Goal: Task Accomplishment & Management: Use online tool/utility

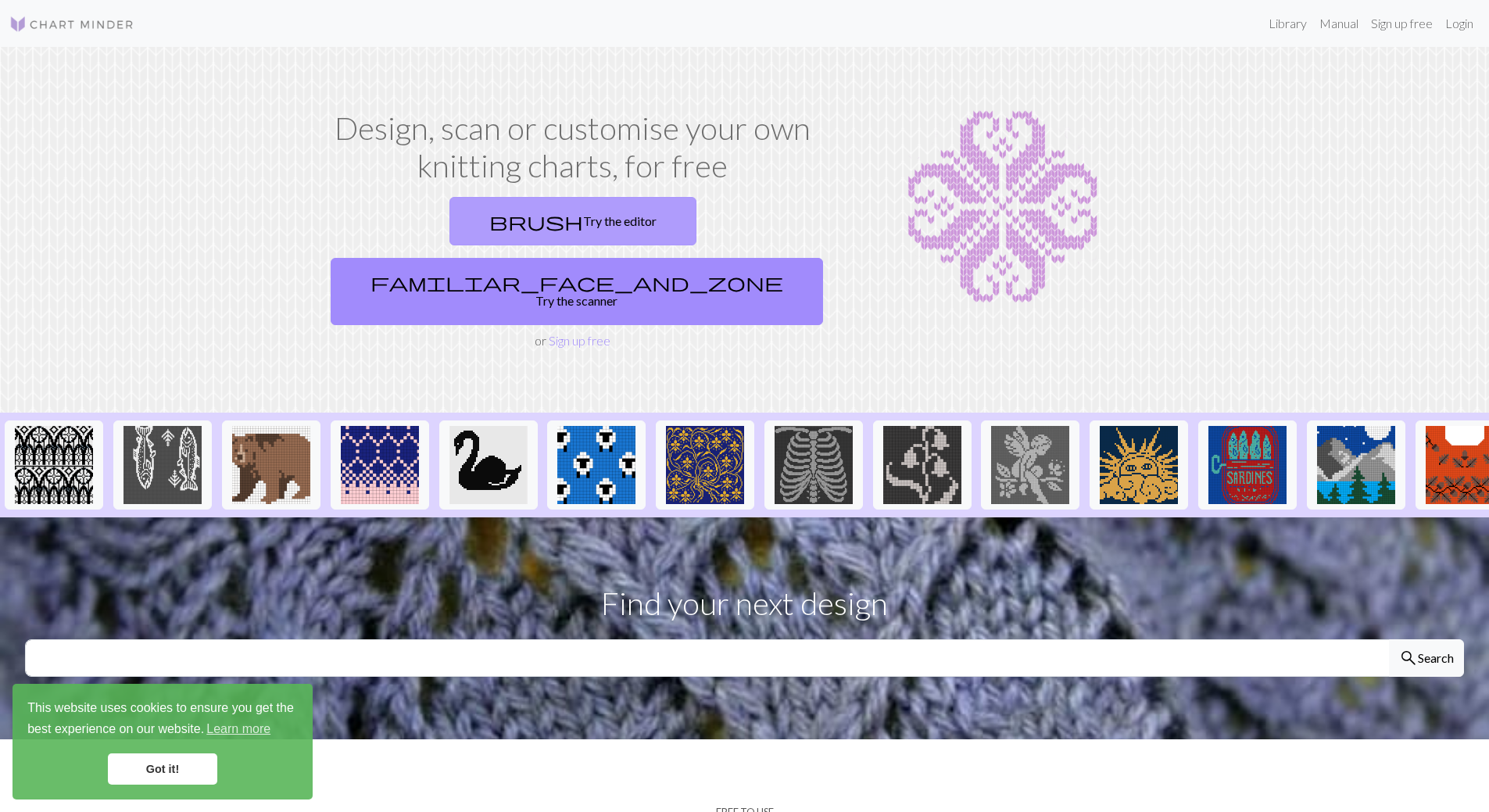
click at [449, 215] on link "brush Try the editor" at bounding box center [572, 221] width 247 height 49
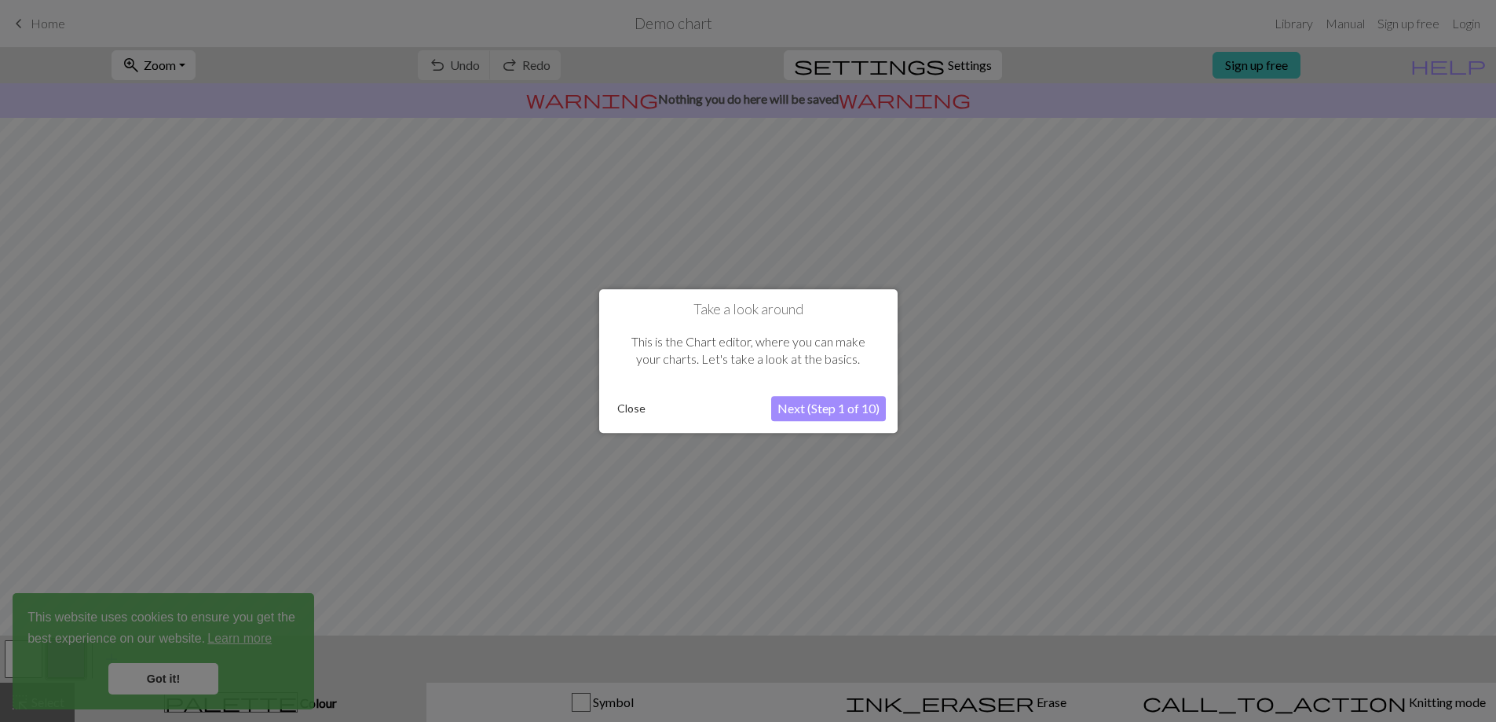
click at [795, 404] on button "Next (Step 1 of 10)" at bounding box center [828, 408] width 115 height 25
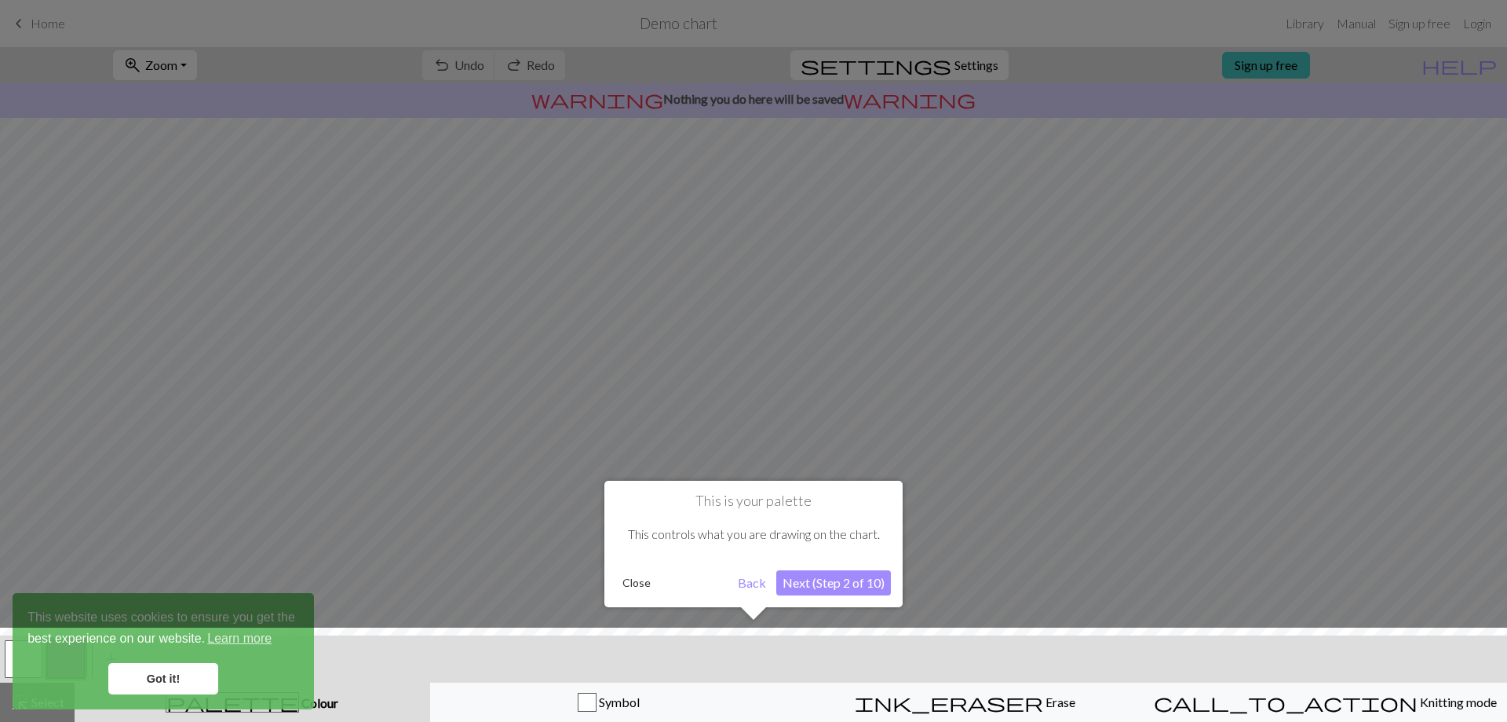
click at [184, 690] on div at bounding box center [753, 678] width 1523 height 102
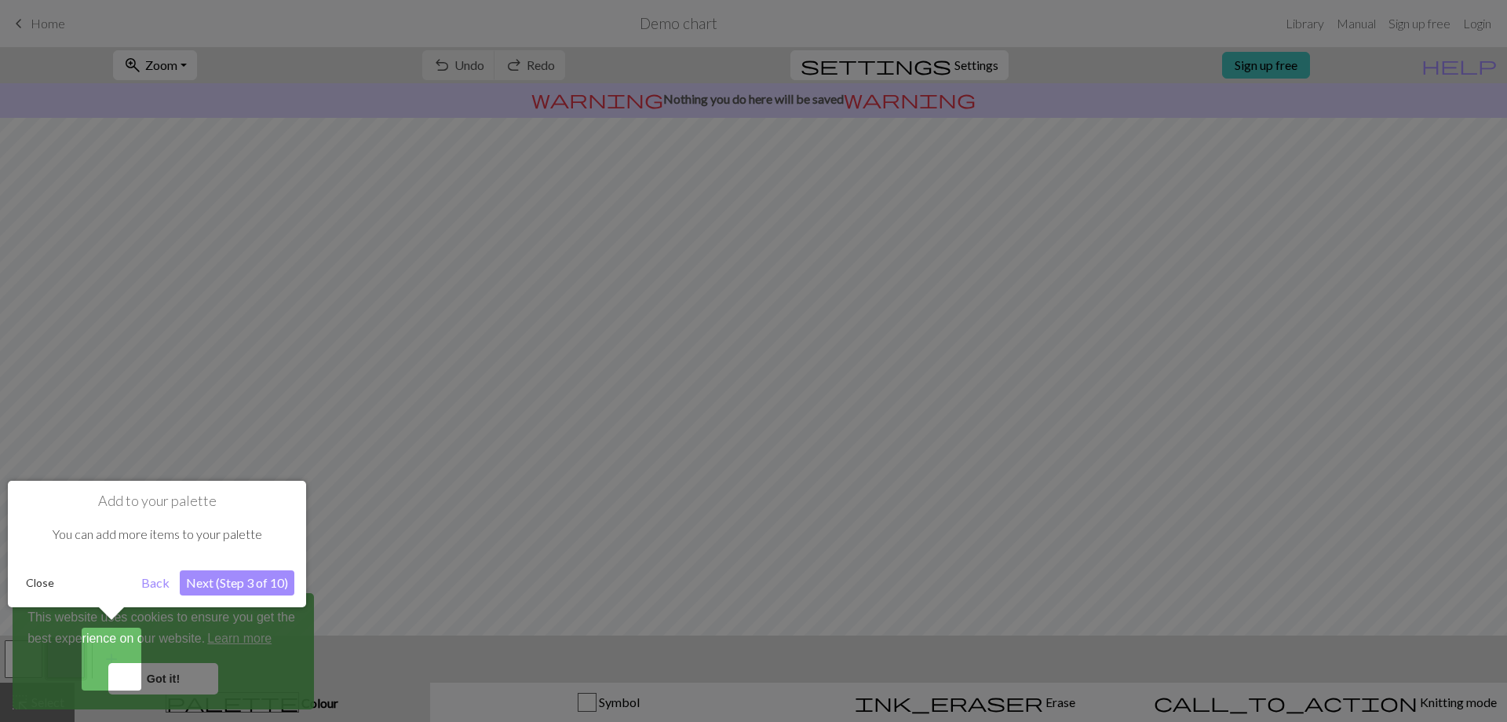
click at [221, 572] on button "Next (Step 3 of 10)" at bounding box center [237, 582] width 115 height 25
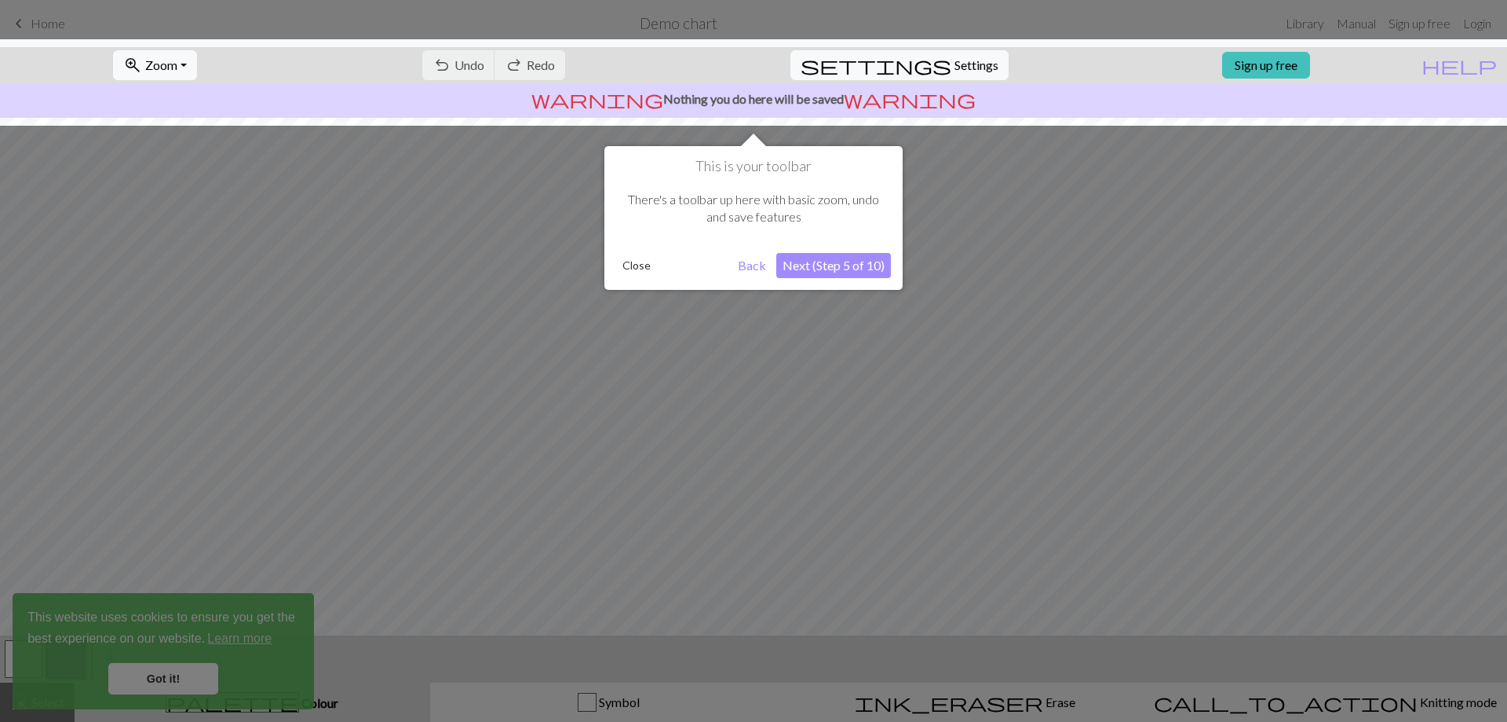
click at [813, 263] on button "Next (Step 5 of 10)" at bounding box center [833, 265] width 115 height 25
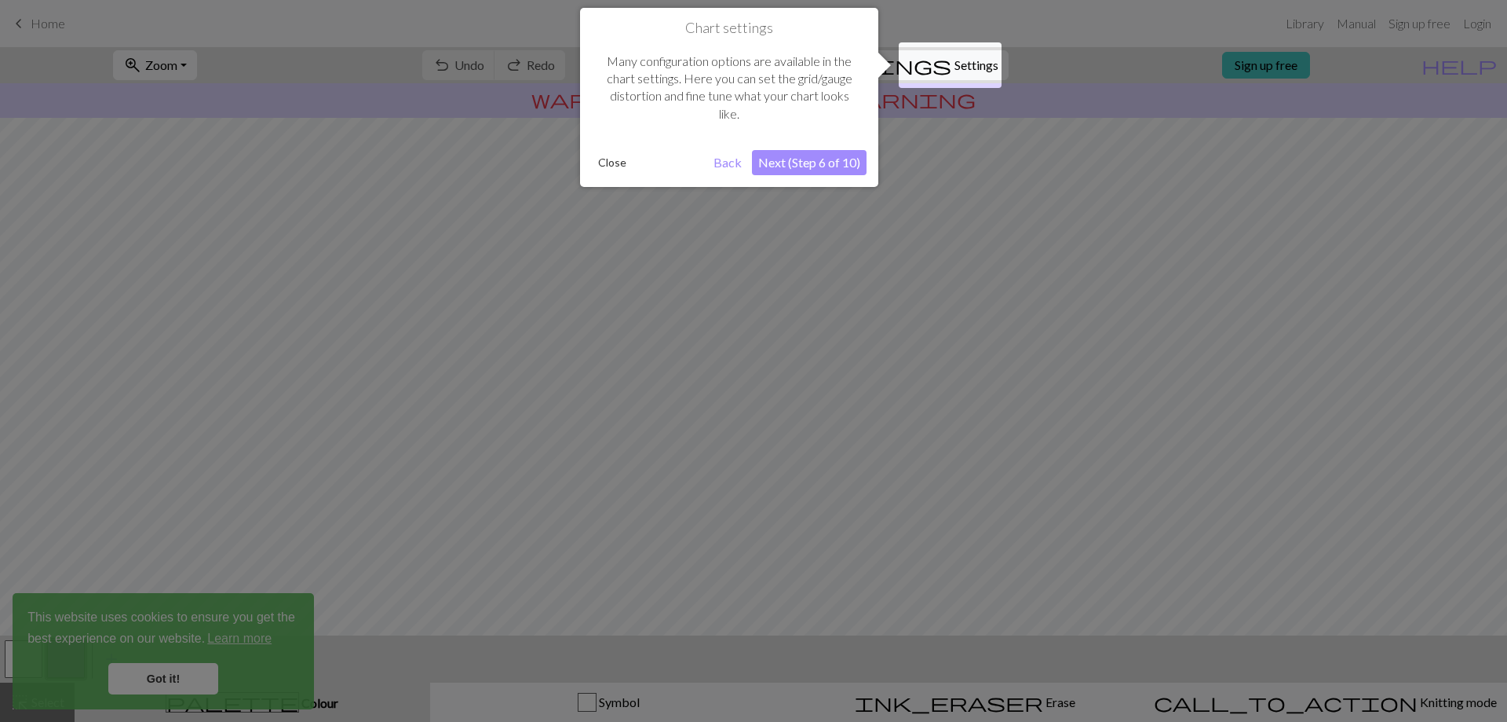
click at [831, 168] on button "Next (Step 6 of 10)" at bounding box center [809, 162] width 115 height 25
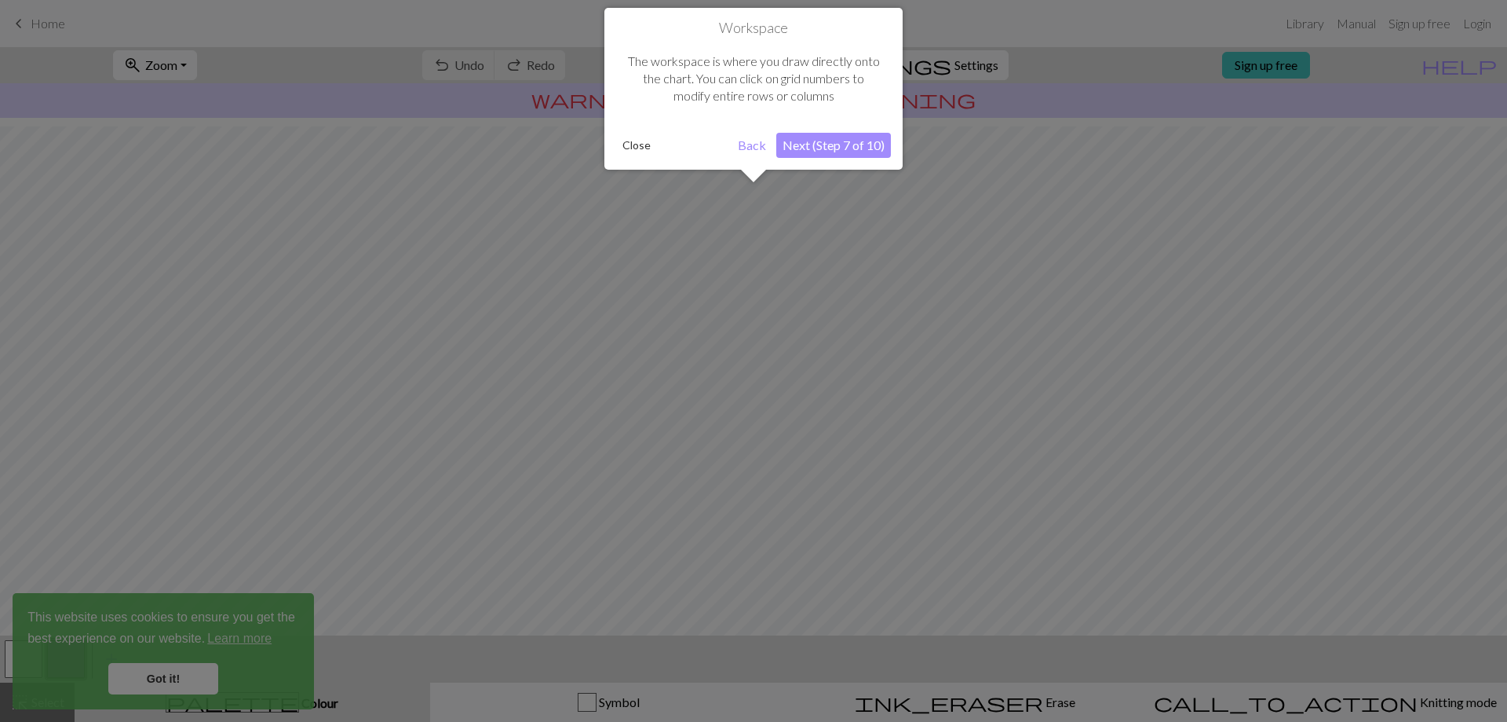
scroll to position [68, 0]
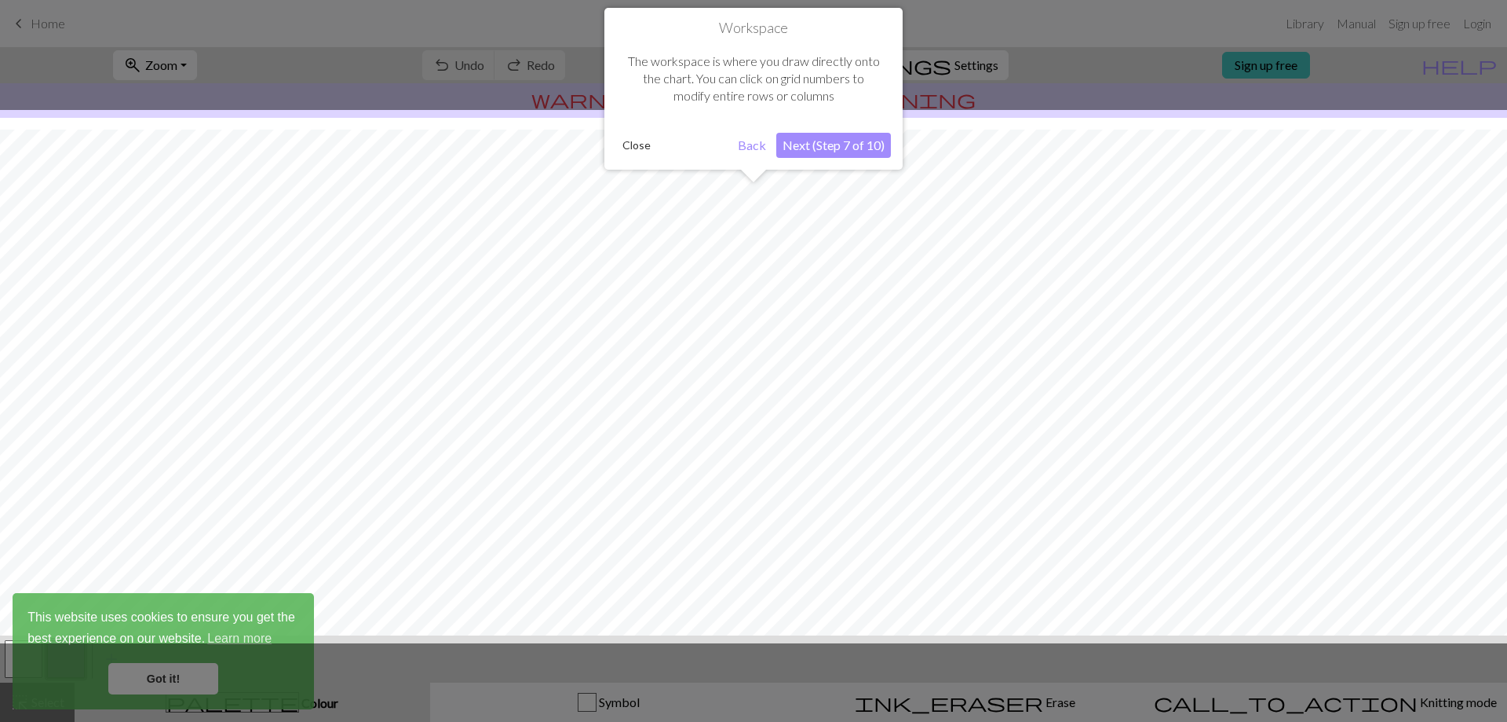
click at [830, 144] on button "Next (Step 7 of 10)" at bounding box center [833, 145] width 115 height 25
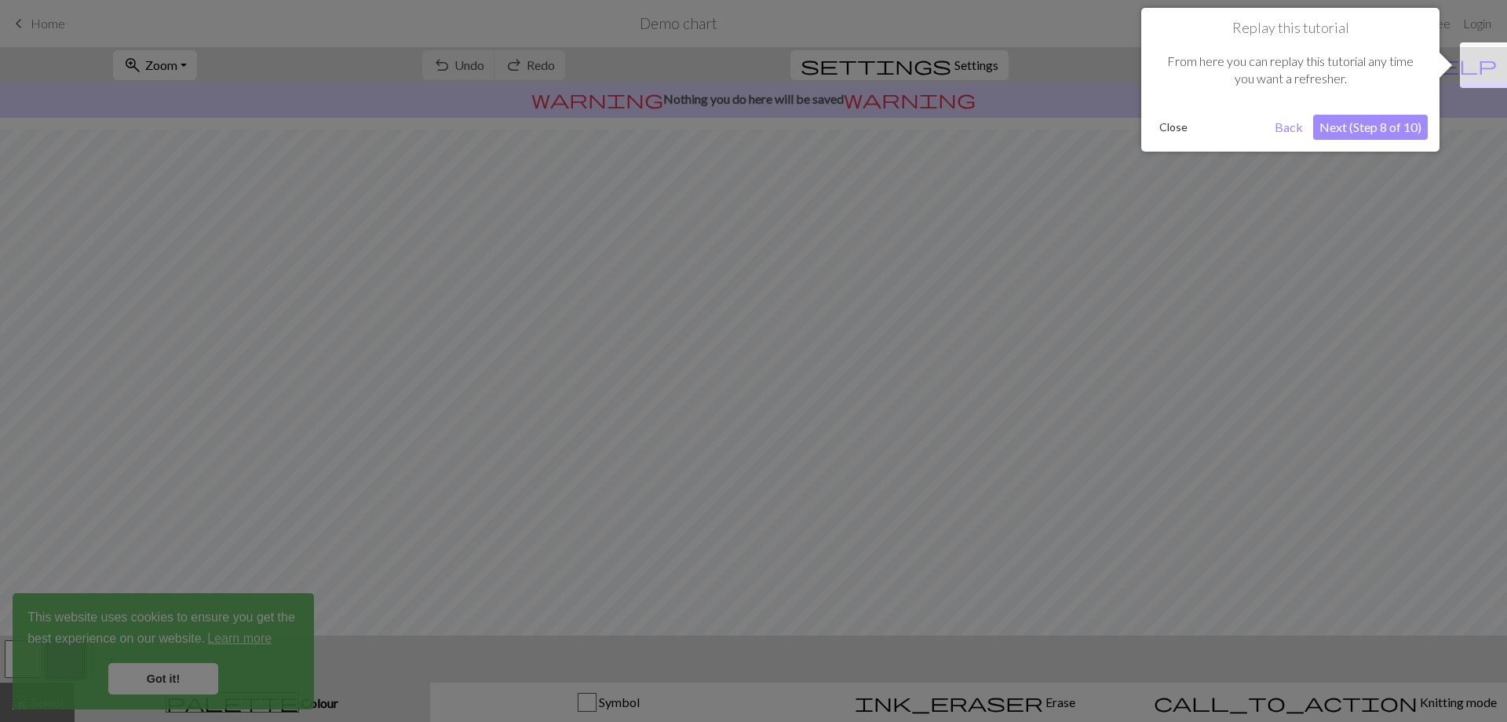
click at [1182, 131] on button "Close" at bounding box center [1173, 127] width 41 height 24
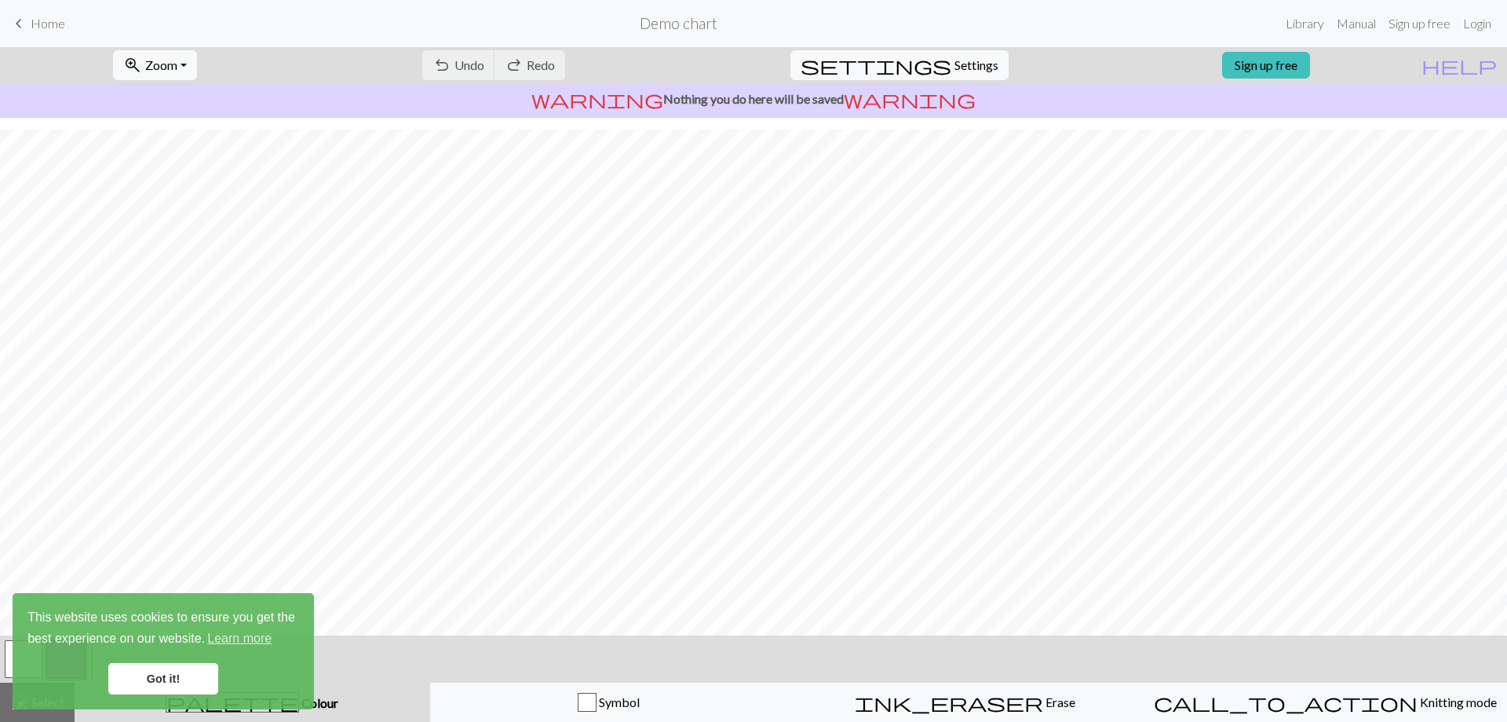
click at [166, 686] on link "Got it!" at bounding box center [163, 678] width 110 height 31
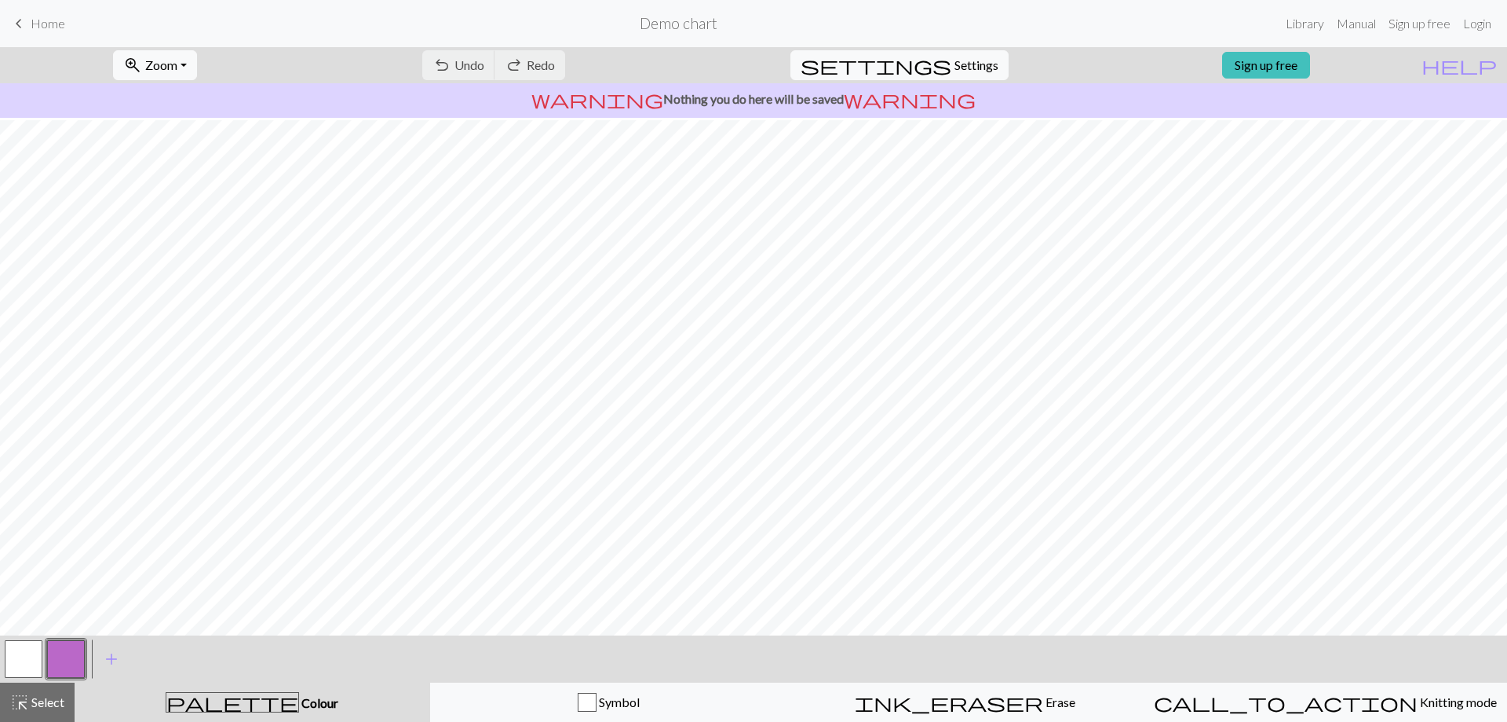
scroll to position [0, 0]
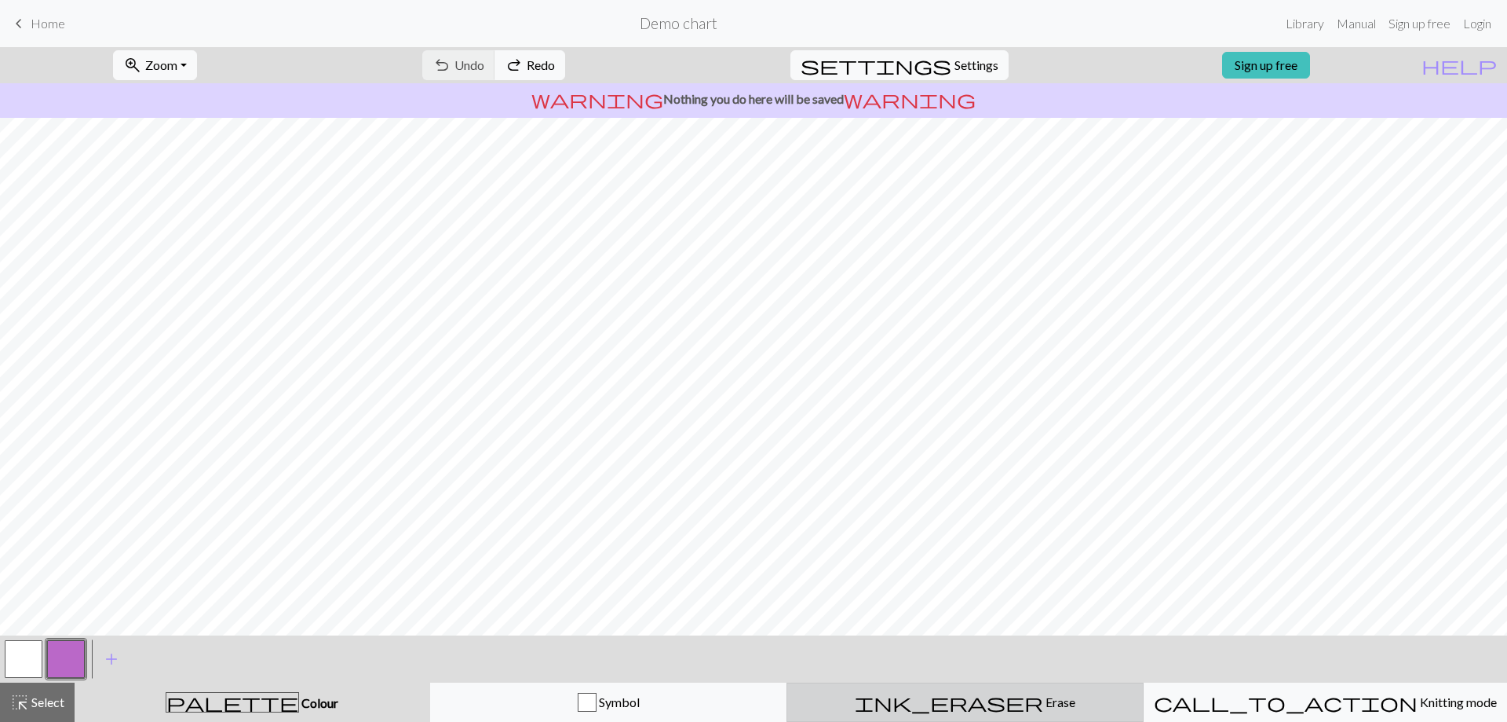
click at [1066, 702] on div "ink_eraser Erase Erase" at bounding box center [965, 701] width 337 height 19
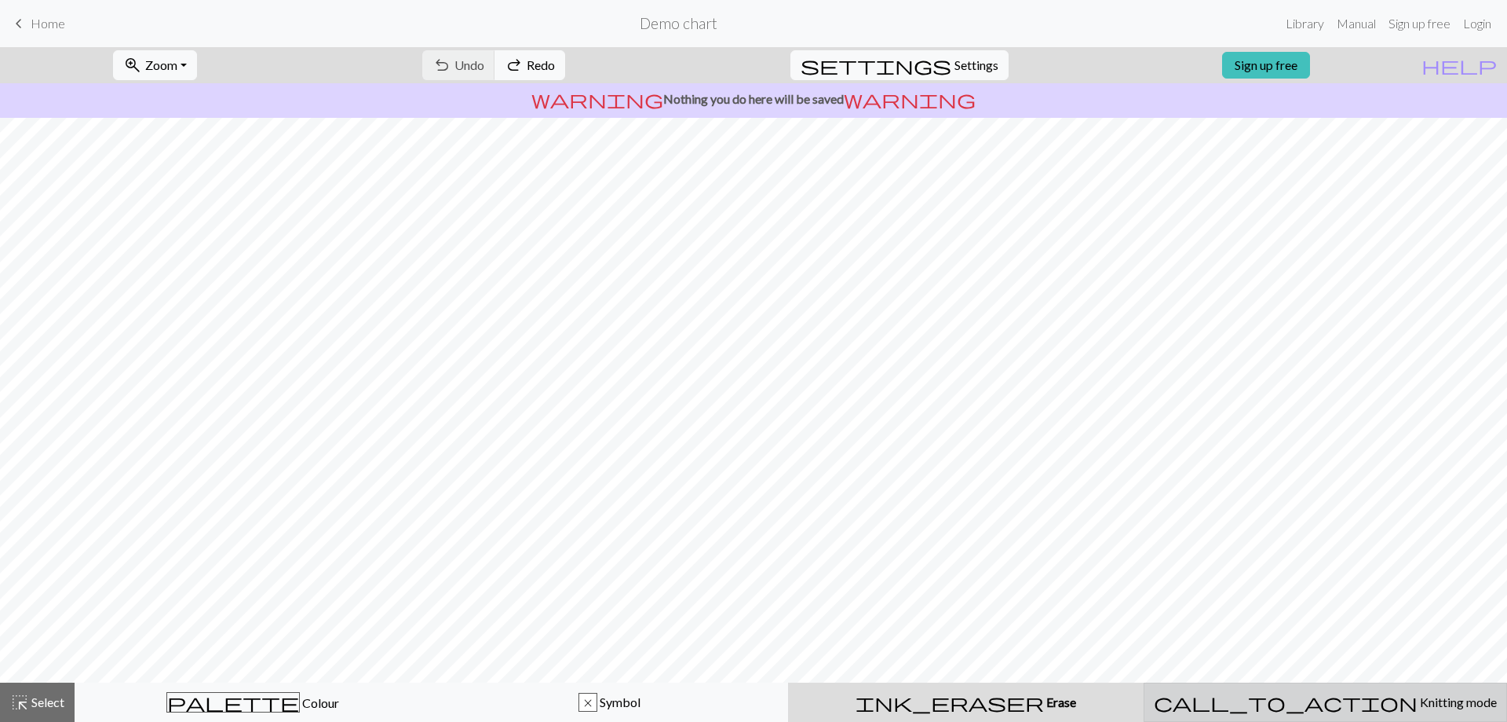
click at [1288, 692] on span "call_to_action" at bounding box center [1286, 702] width 264 height 22
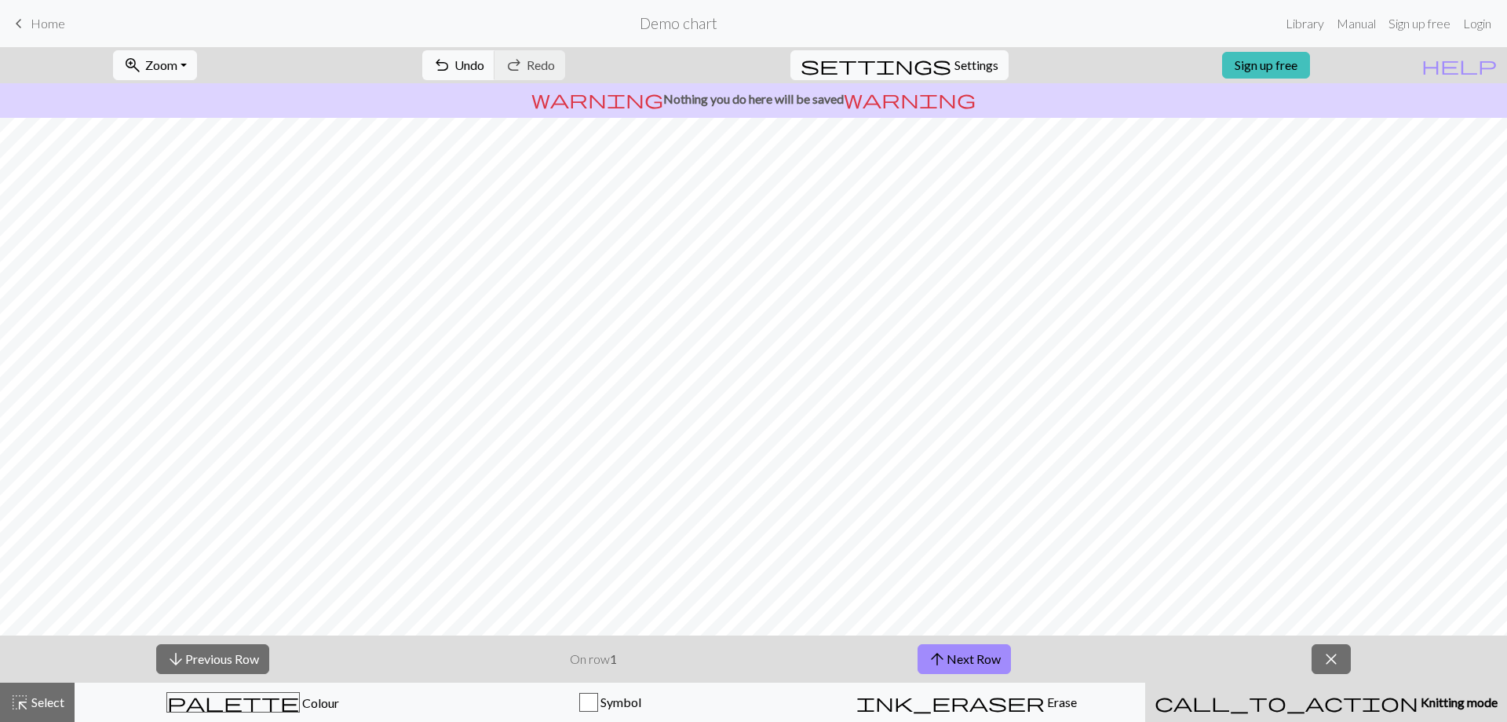
click at [1288, 692] on span "call_to_action" at bounding box center [1287, 702] width 264 height 22
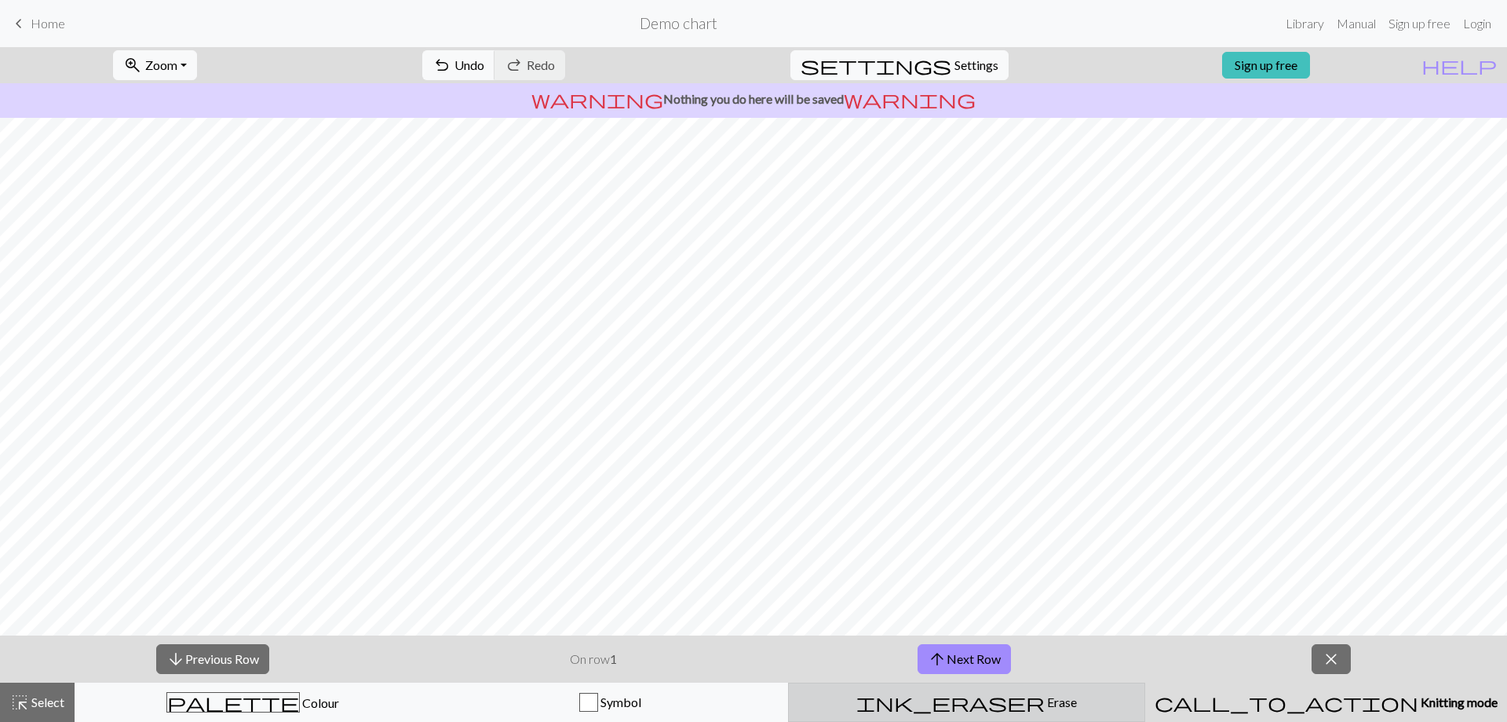
click at [1017, 694] on div "ink_eraser Erase Erase" at bounding box center [966, 701] width 337 height 19
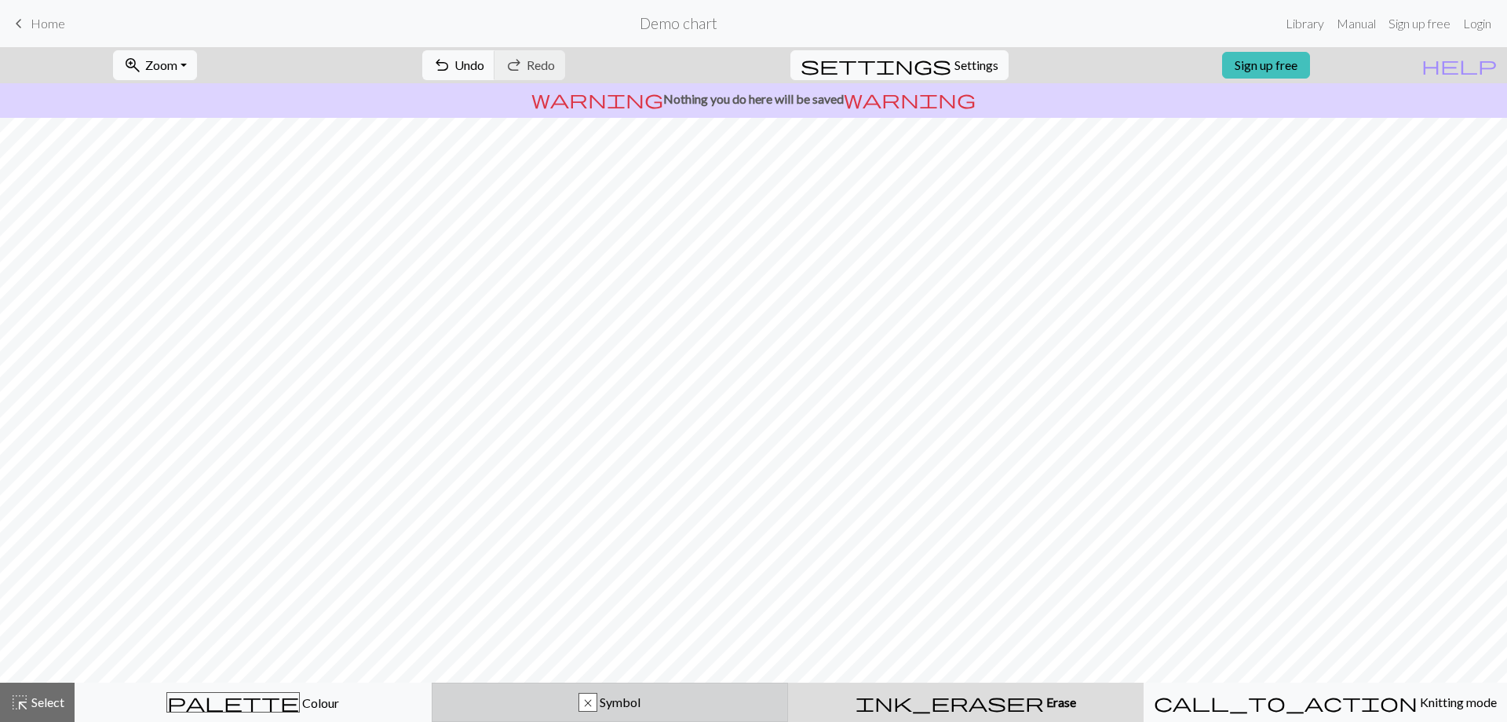
click at [641, 700] on span "Symbol" at bounding box center [618, 701] width 43 height 15
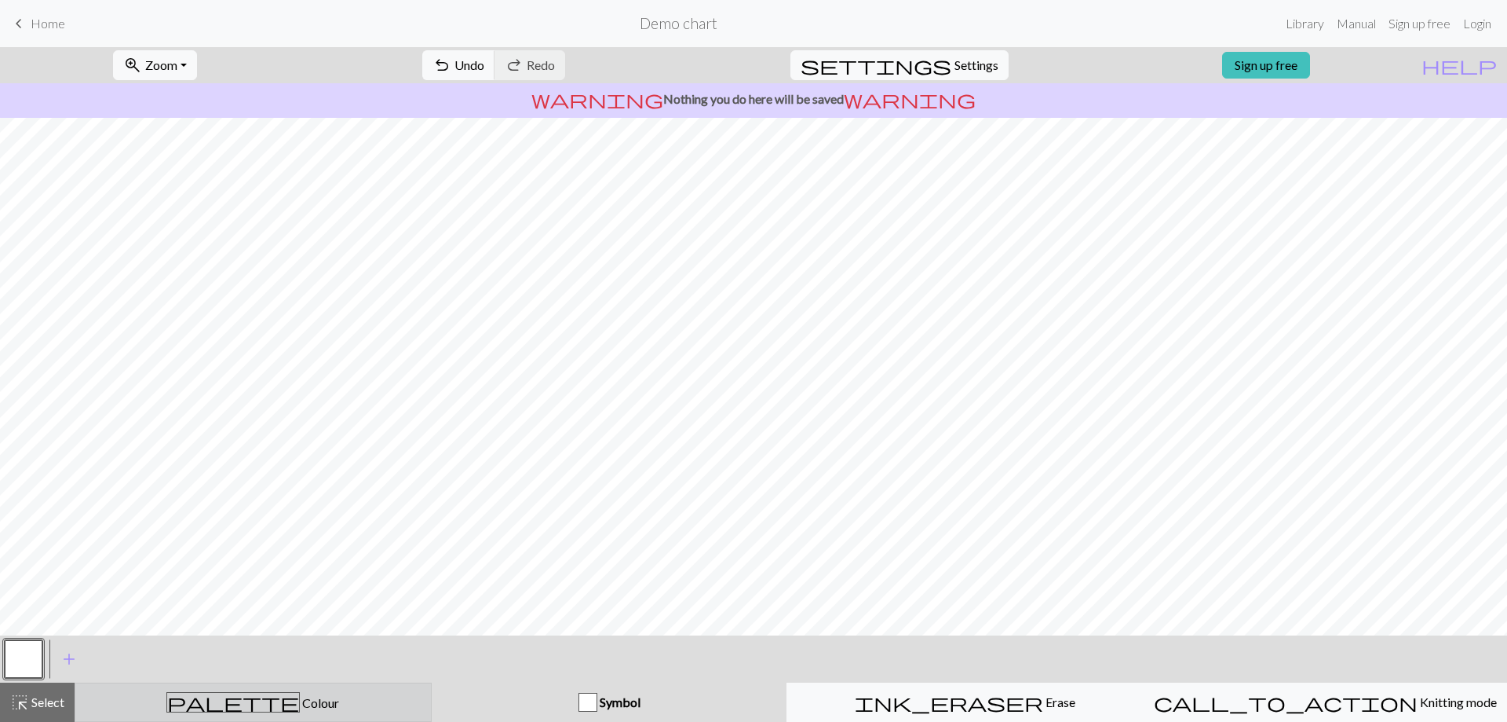
click at [384, 699] on div "palette Colour Colour" at bounding box center [253, 702] width 337 height 20
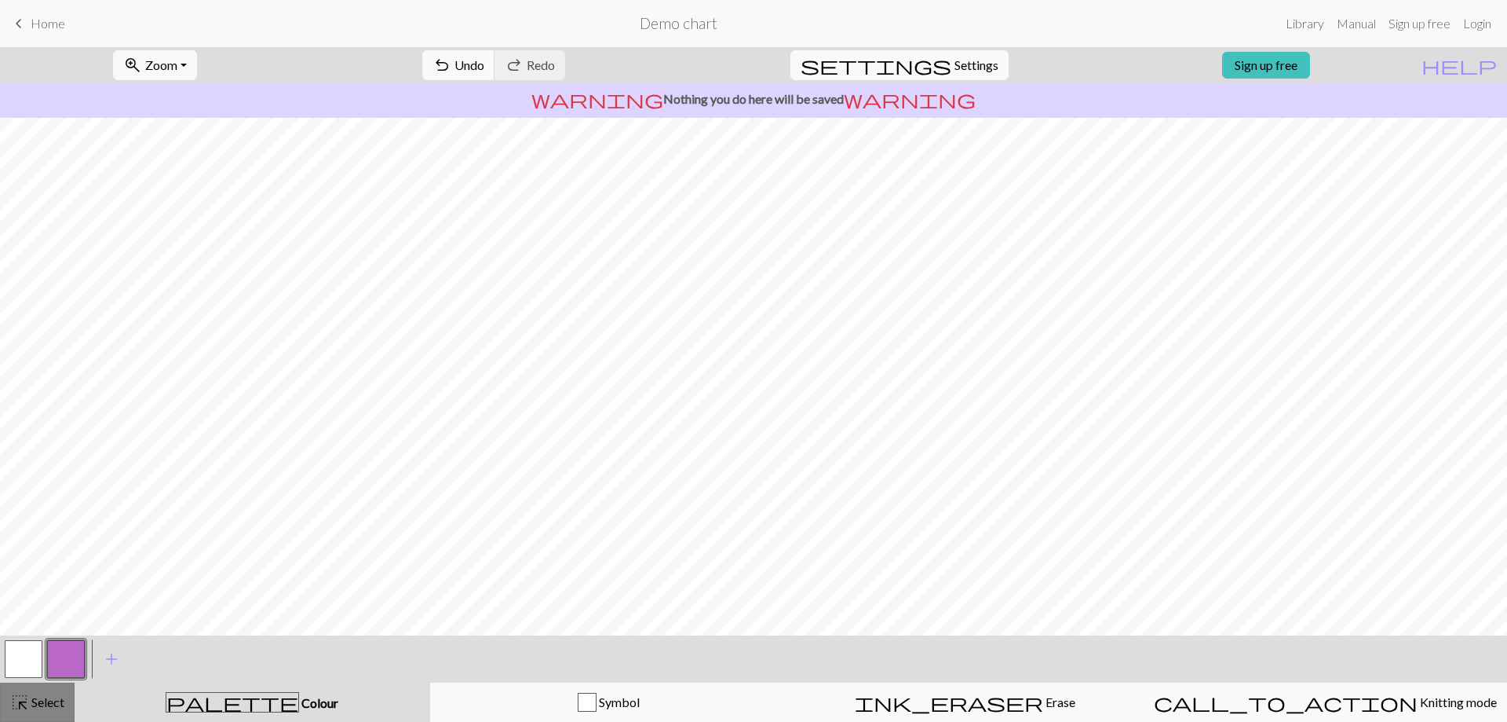
click at [24, 706] on span "highlight_alt" at bounding box center [19, 702] width 19 height 22
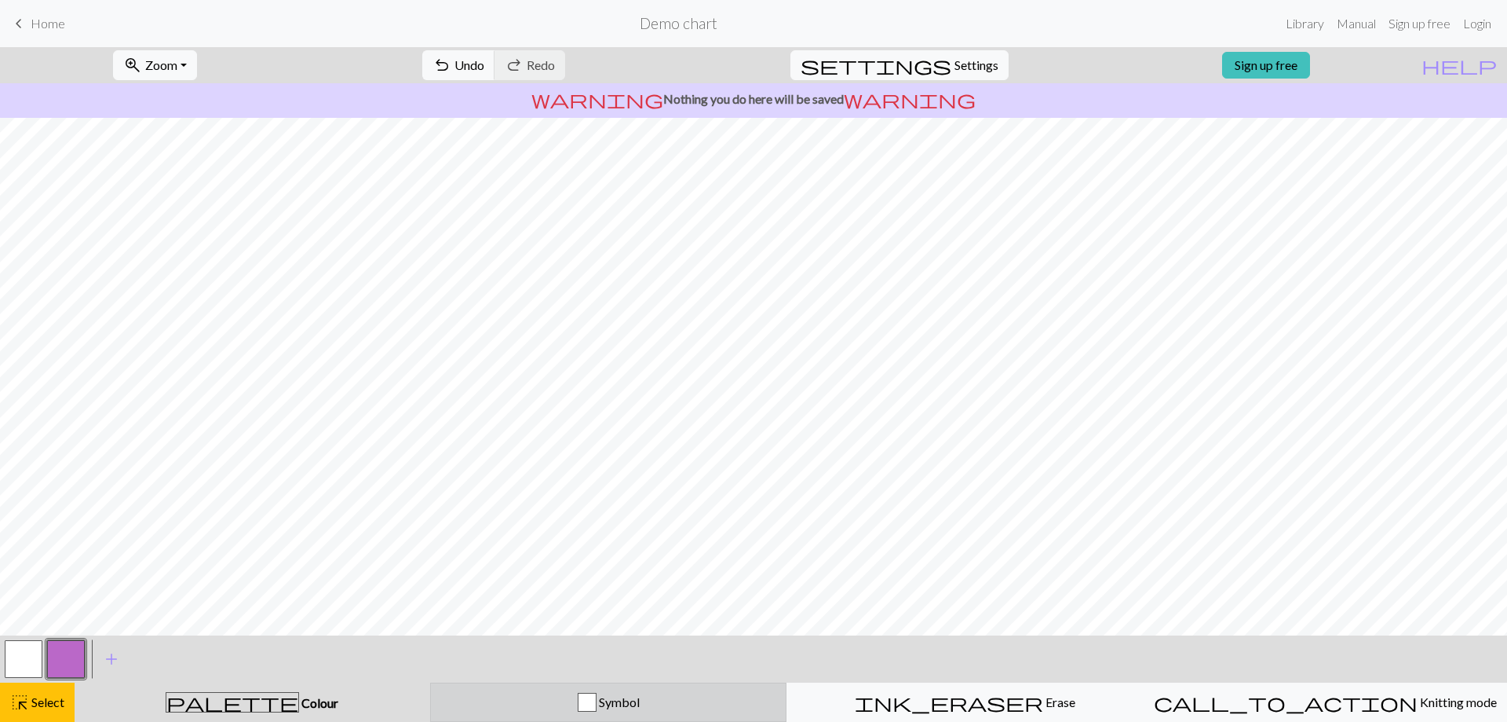
click at [658, 695] on div "Symbol" at bounding box center [608, 701] width 337 height 19
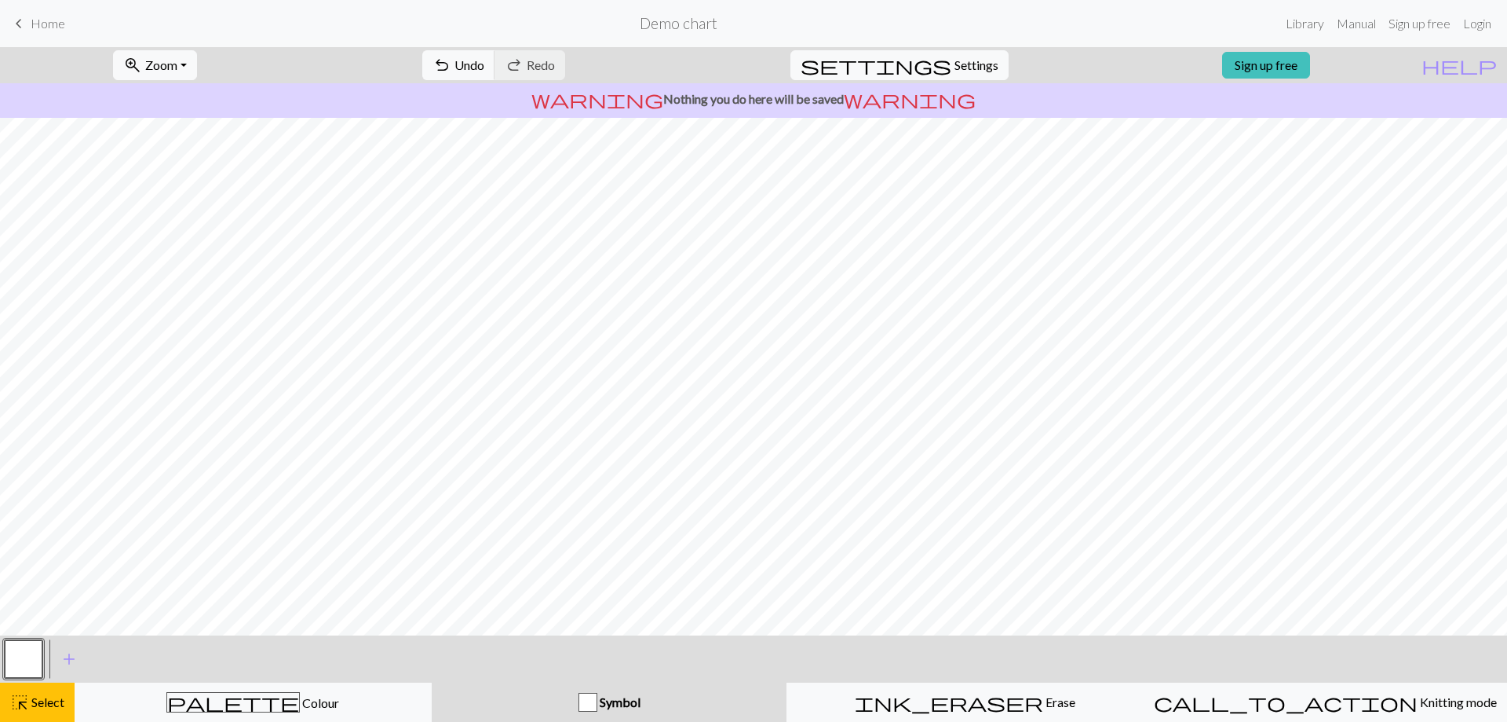
click at [587, 700] on div "button" at bounding box center [588, 701] width 19 height 19
click at [638, 700] on span "Symbol" at bounding box center [618, 701] width 43 height 15
click at [736, 102] on p "warning Nothing you do here will be saved warning" at bounding box center [753, 99] width 1495 height 19
click at [1283, 56] on link "Sign up free" at bounding box center [1266, 65] width 88 height 27
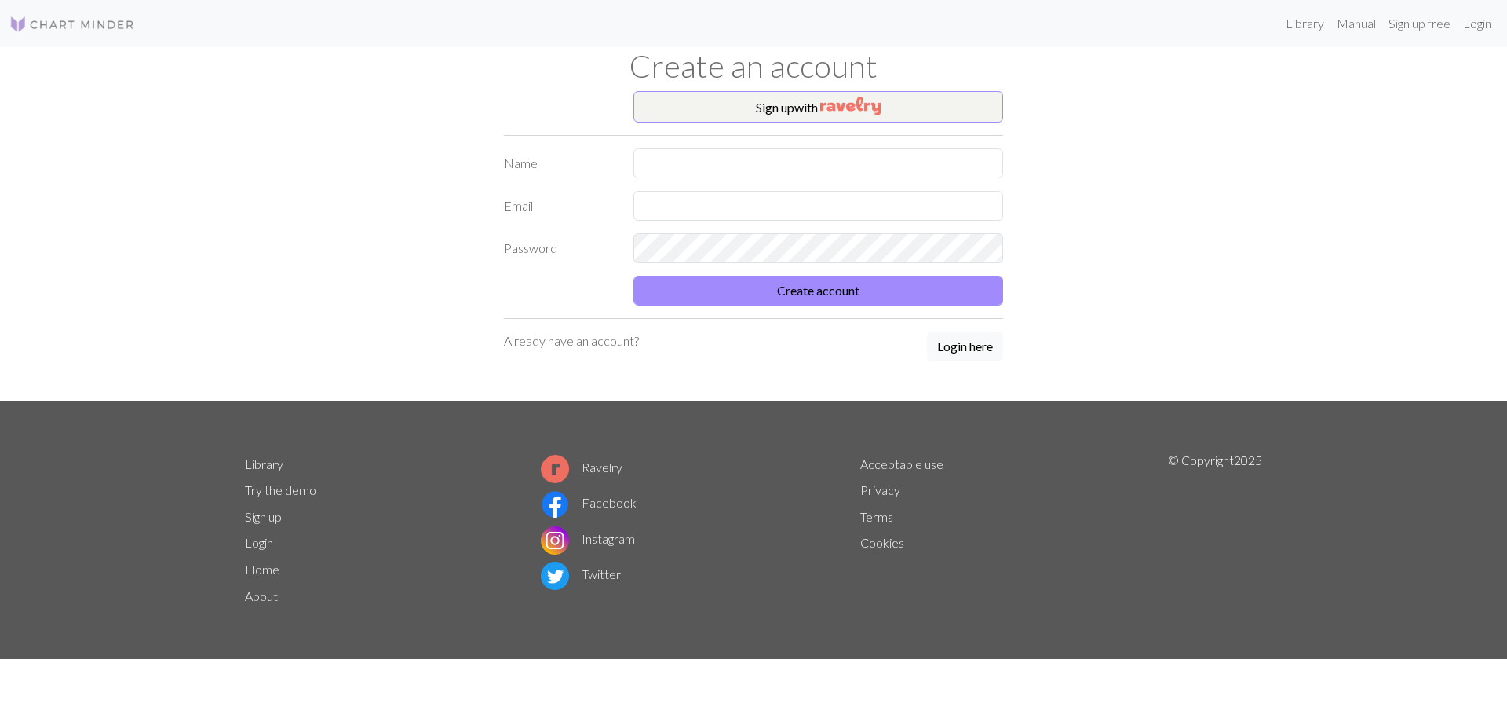
click at [787, 125] on div "Sign up with Name Email Password Create account Already have an account? Login …" at bounding box center [754, 245] width 518 height 309
click at [791, 115] on button "Sign up with" at bounding box center [819, 106] width 370 height 31
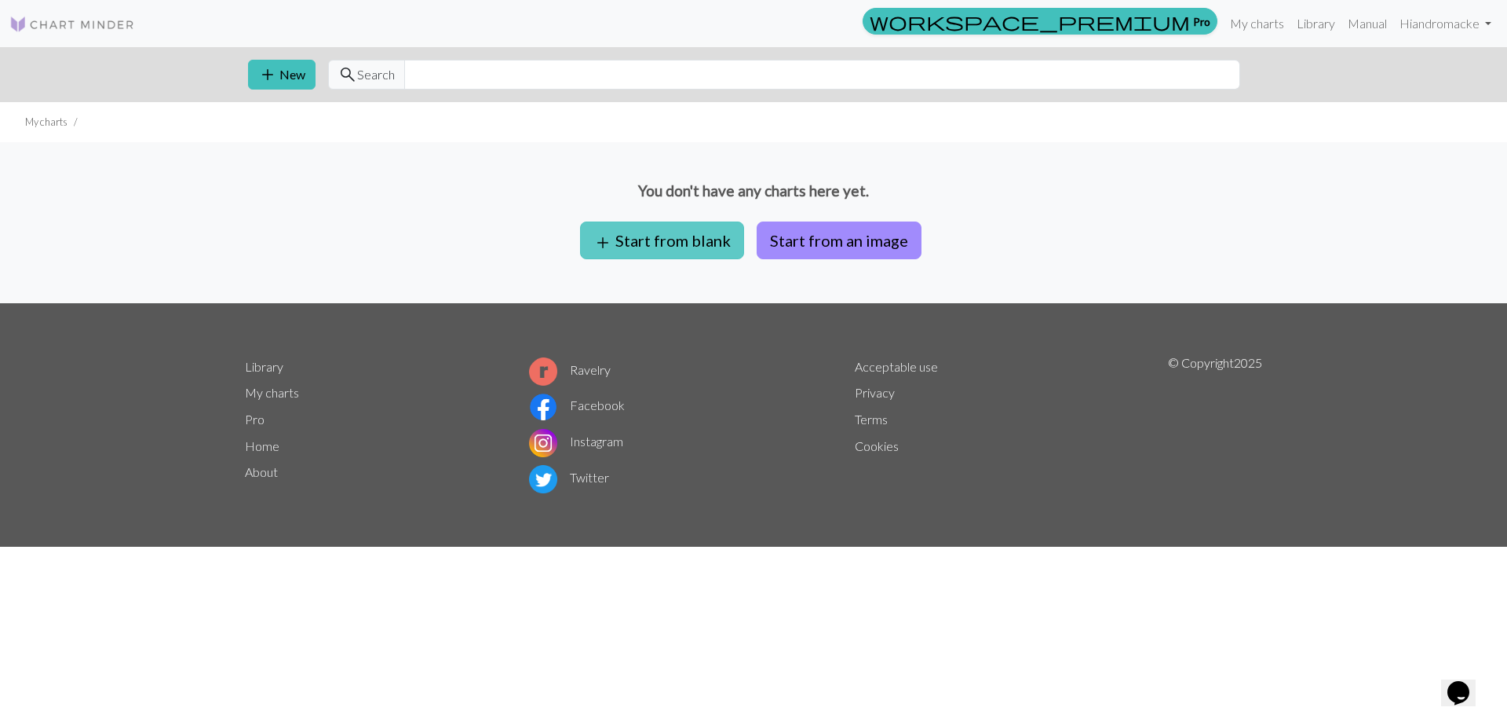
click at [708, 243] on button "add Start from blank" at bounding box center [662, 240] width 164 height 38
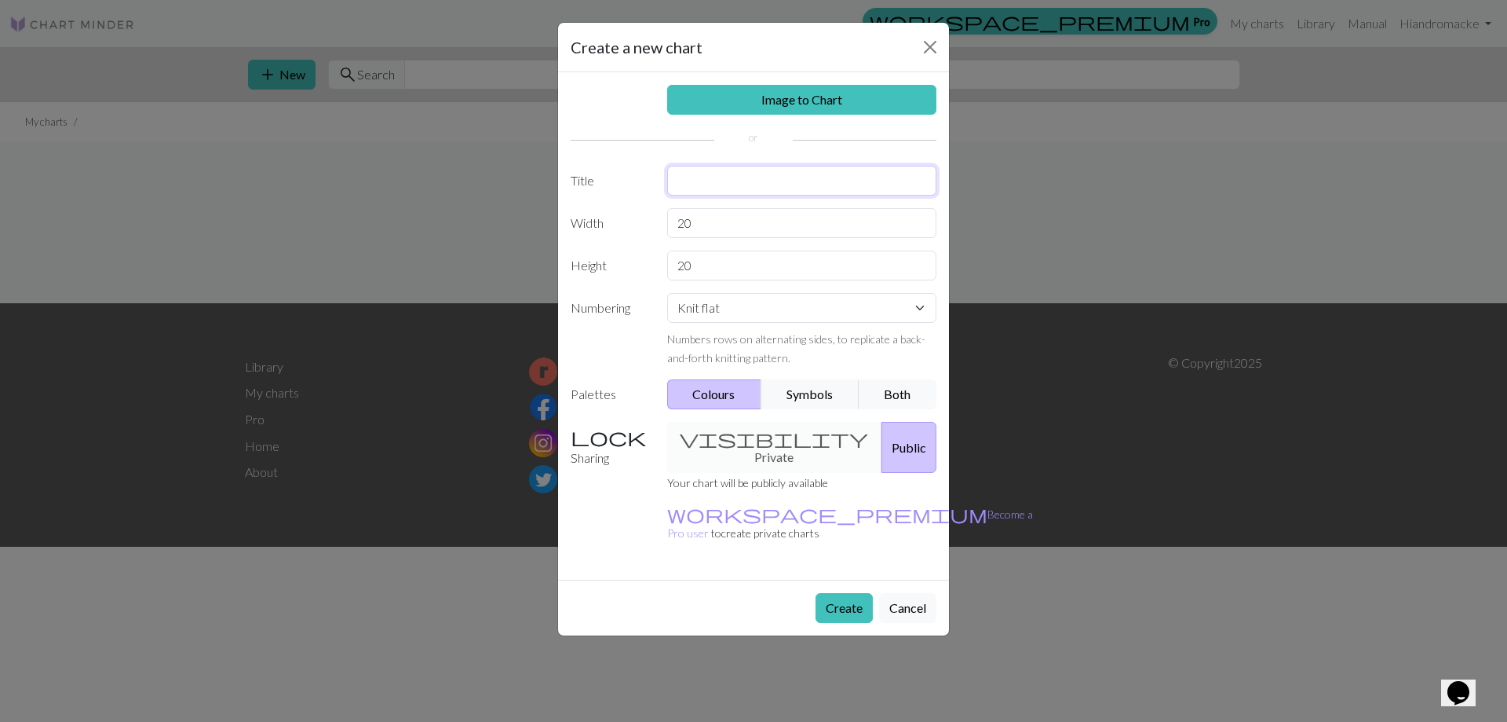
click at [688, 189] on input "text" at bounding box center [802, 181] width 270 height 30
type input "New Job Witchery"
type input "53"
type input "67"
click at [926, 310] on select "Knit flat Knit in the round Lace knitting Cross stitch" at bounding box center [802, 308] width 270 height 30
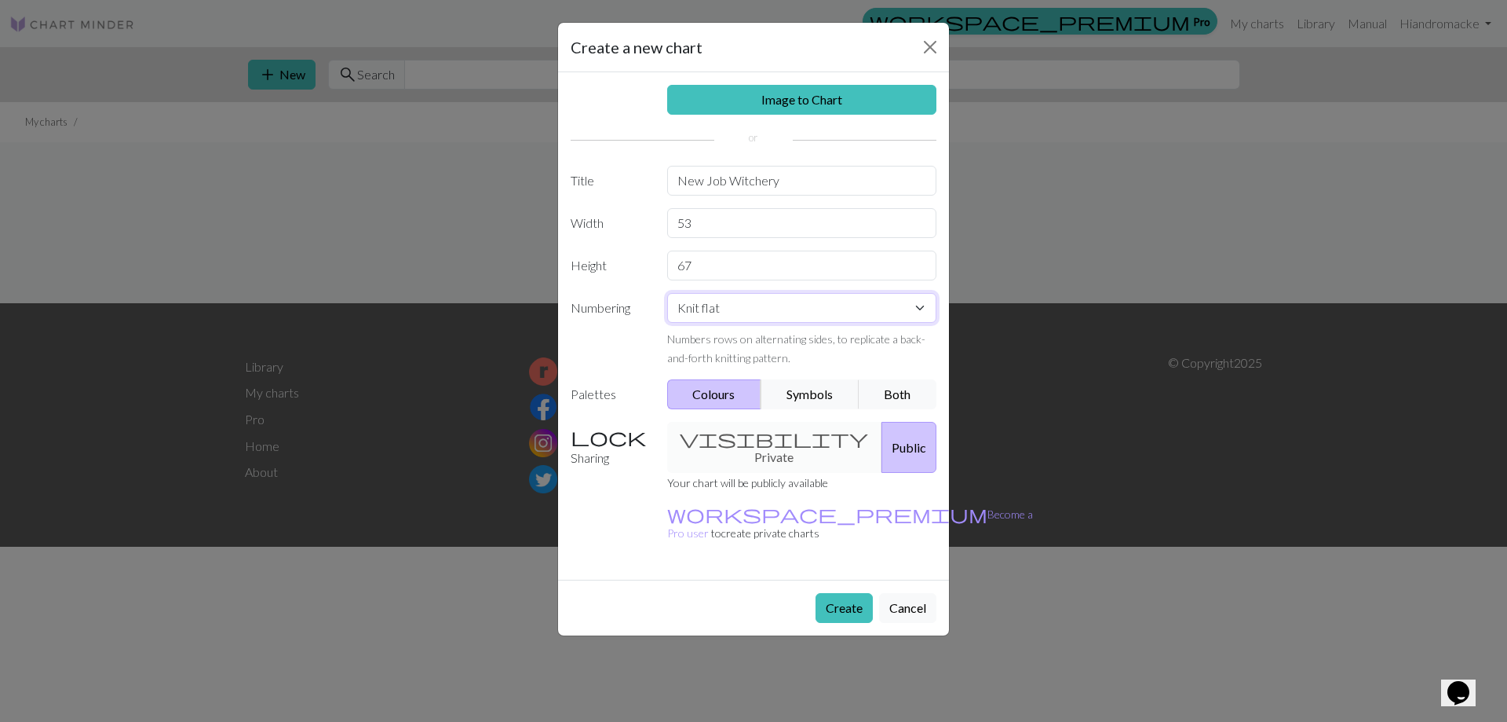
click at [926, 310] on select "Knit flat Knit in the round Lace knitting Cross stitch" at bounding box center [802, 308] width 270 height 30
click at [845, 593] on button "Create" at bounding box center [844, 608] width 57 height 30
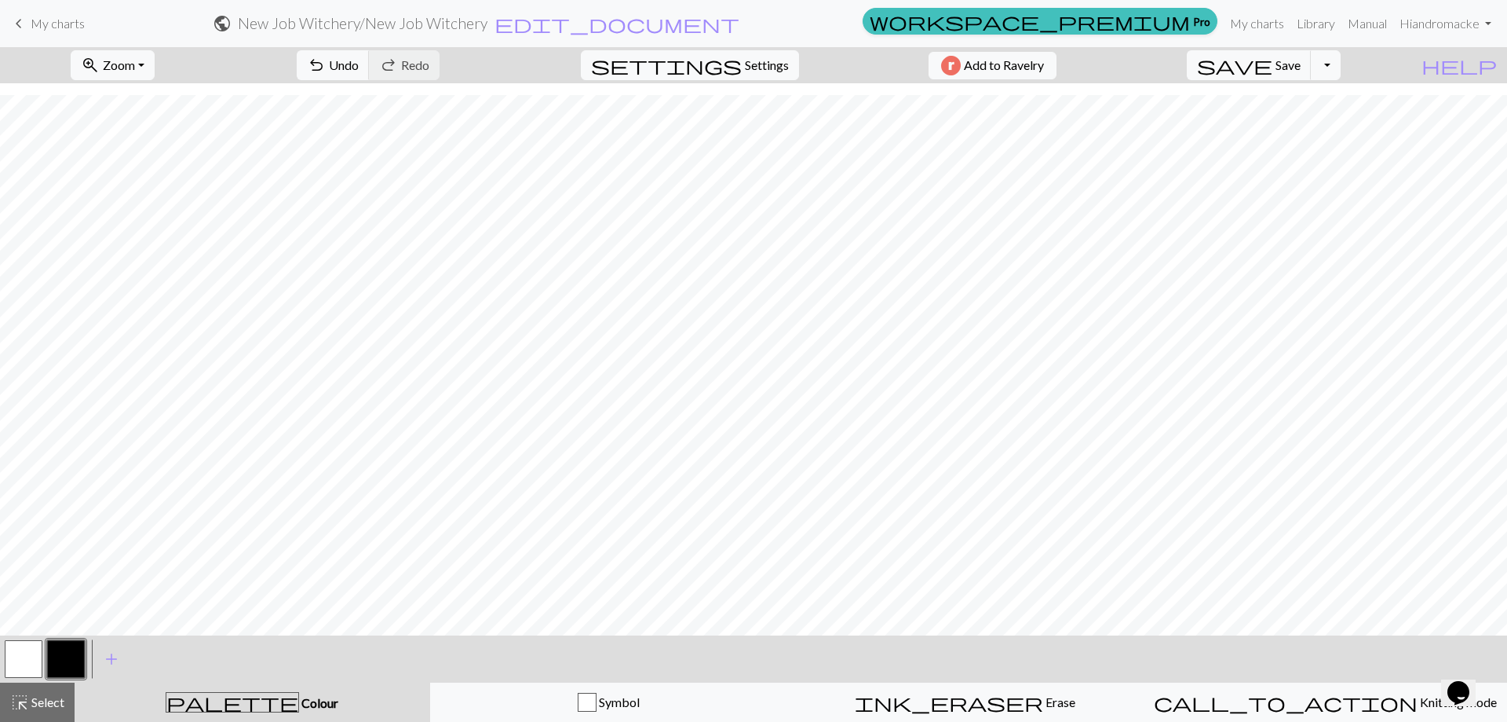
scroll to position [41, 0]
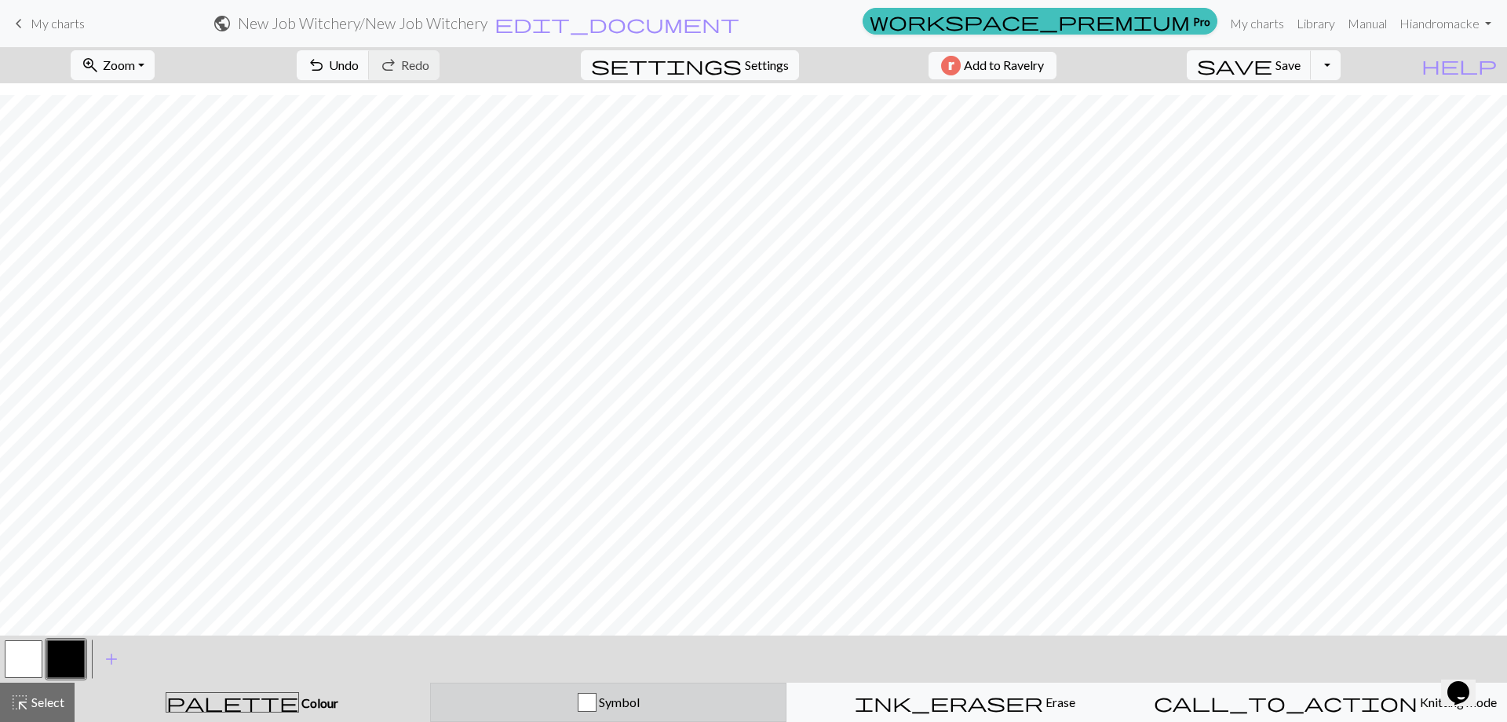
click at [623, 708] on span "Symbol" at bounding box center [618, 701] width 43 height 15
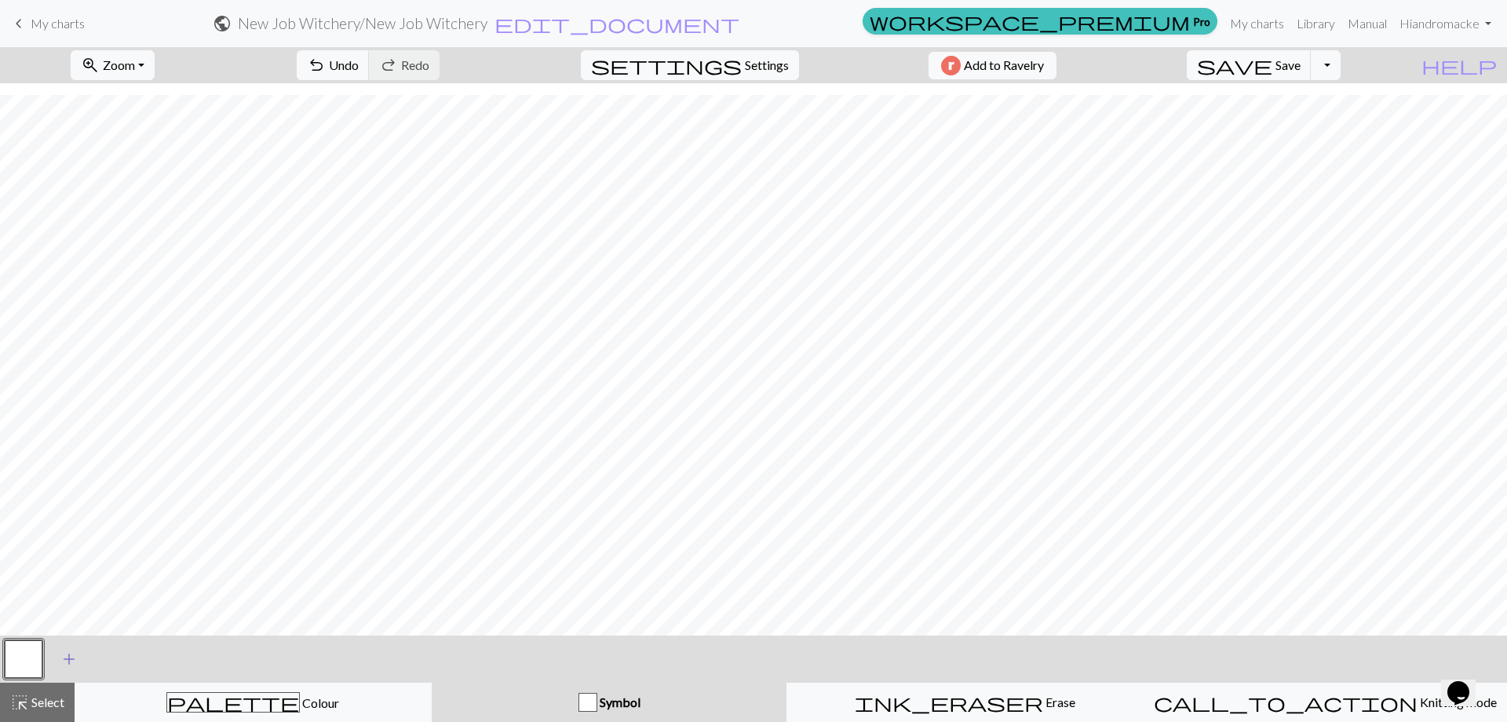
click at [67, 656] on span "add" at bounding box center [69, 659] width 19 height 22
click at [82, 663] on button "button" at bounding box center [66, 659] width 38 height 38
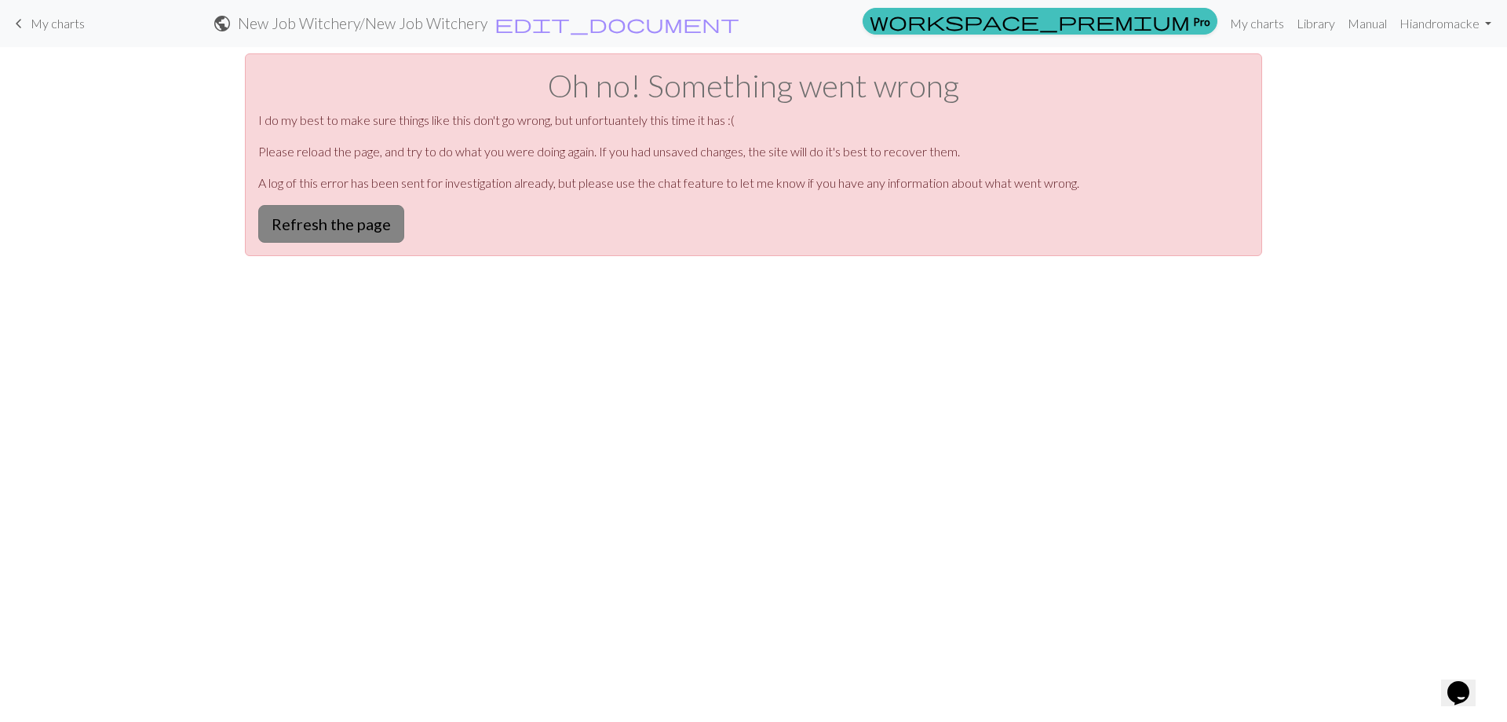
click at [327, 241] on button "Refresh the page" at bounding box center [331, 224] width 146 height 38
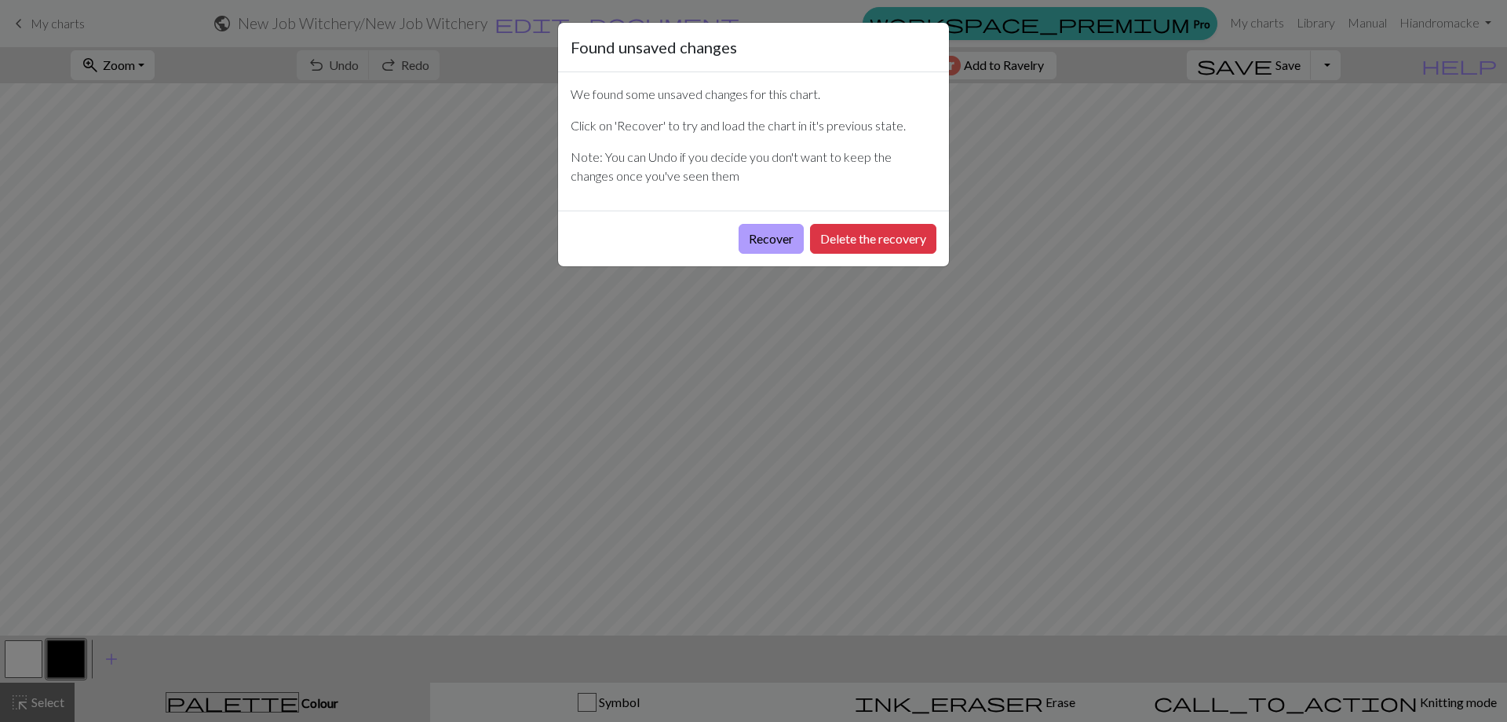
click at [780, 240] on button "Recover" at bounding box center [771, 239] width 65 height 30
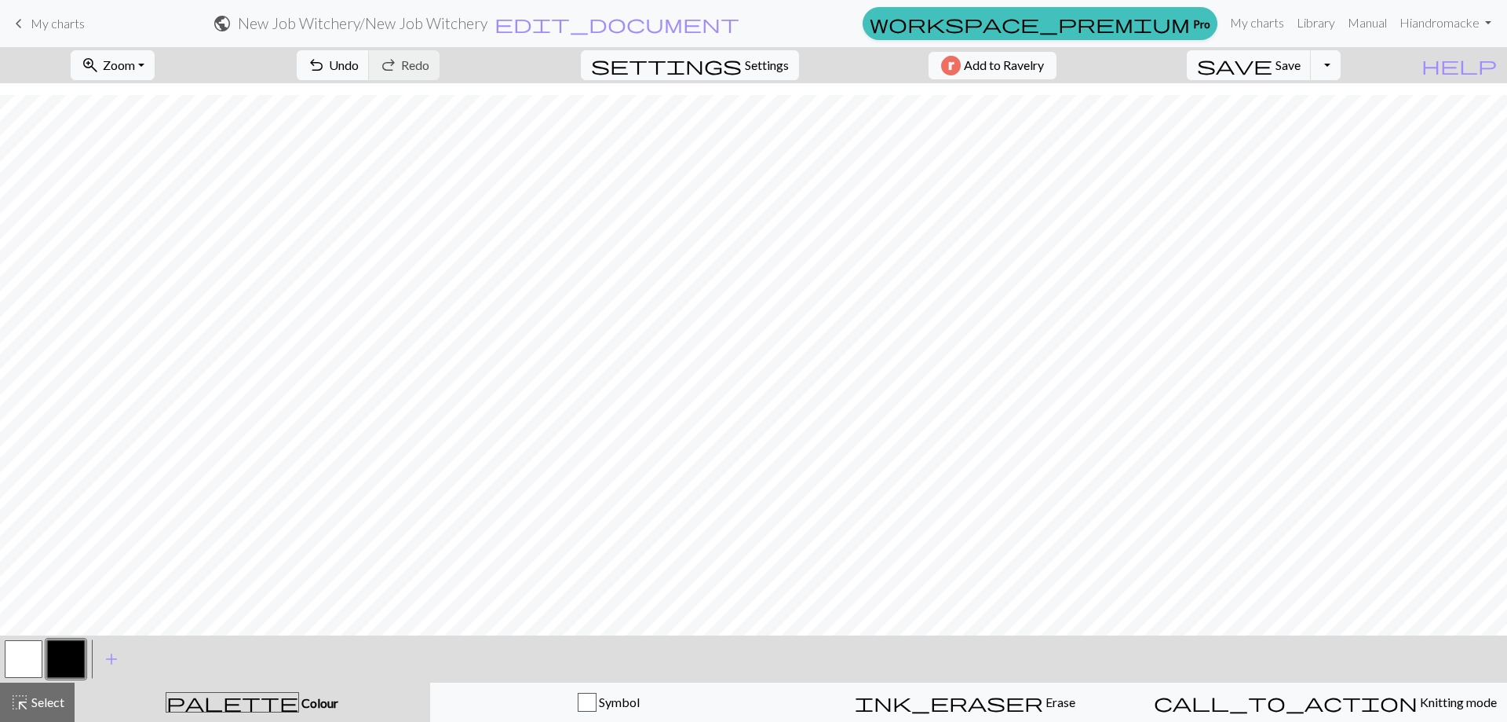
scroll to position [41, 0]
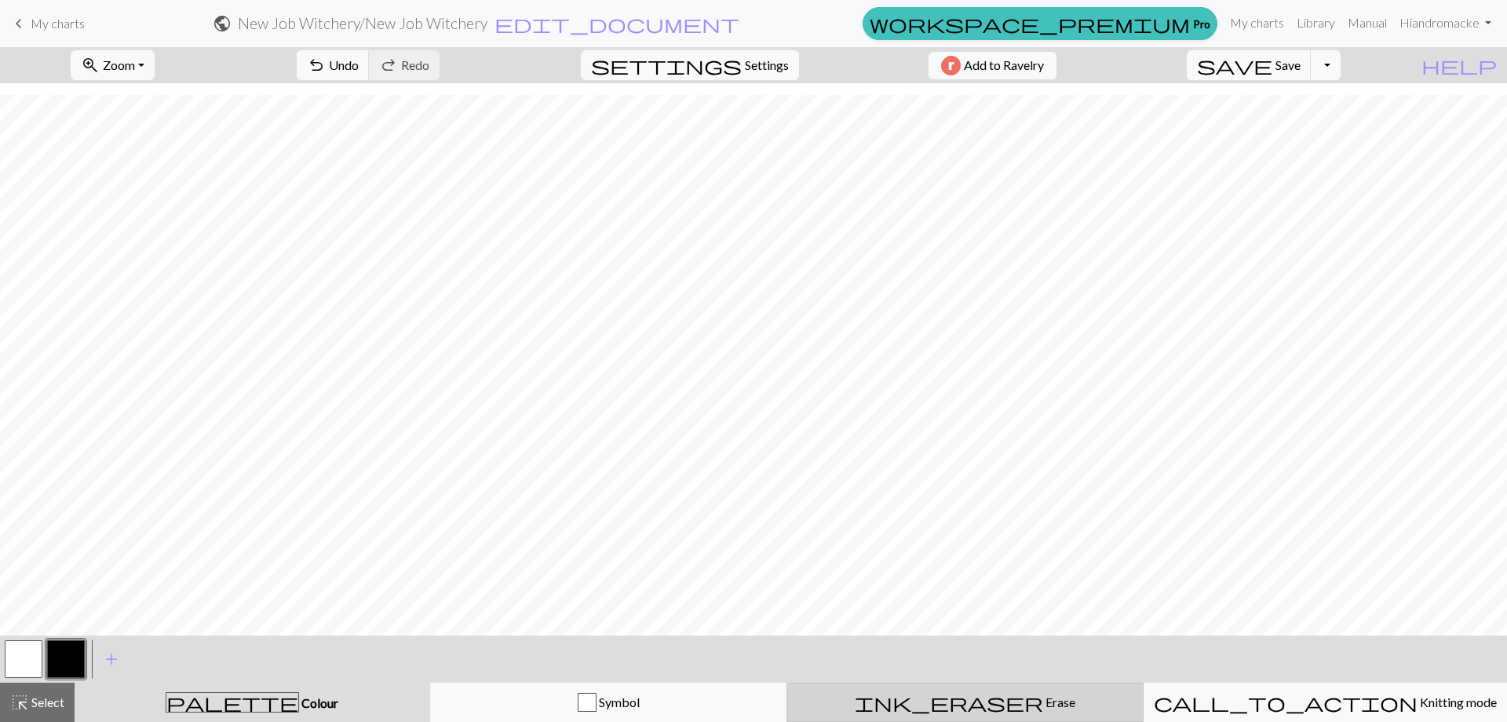
click at [983, 714] on button "ink_eraser Erase Erase" at bounding box center [965, 701] width 357 height 39
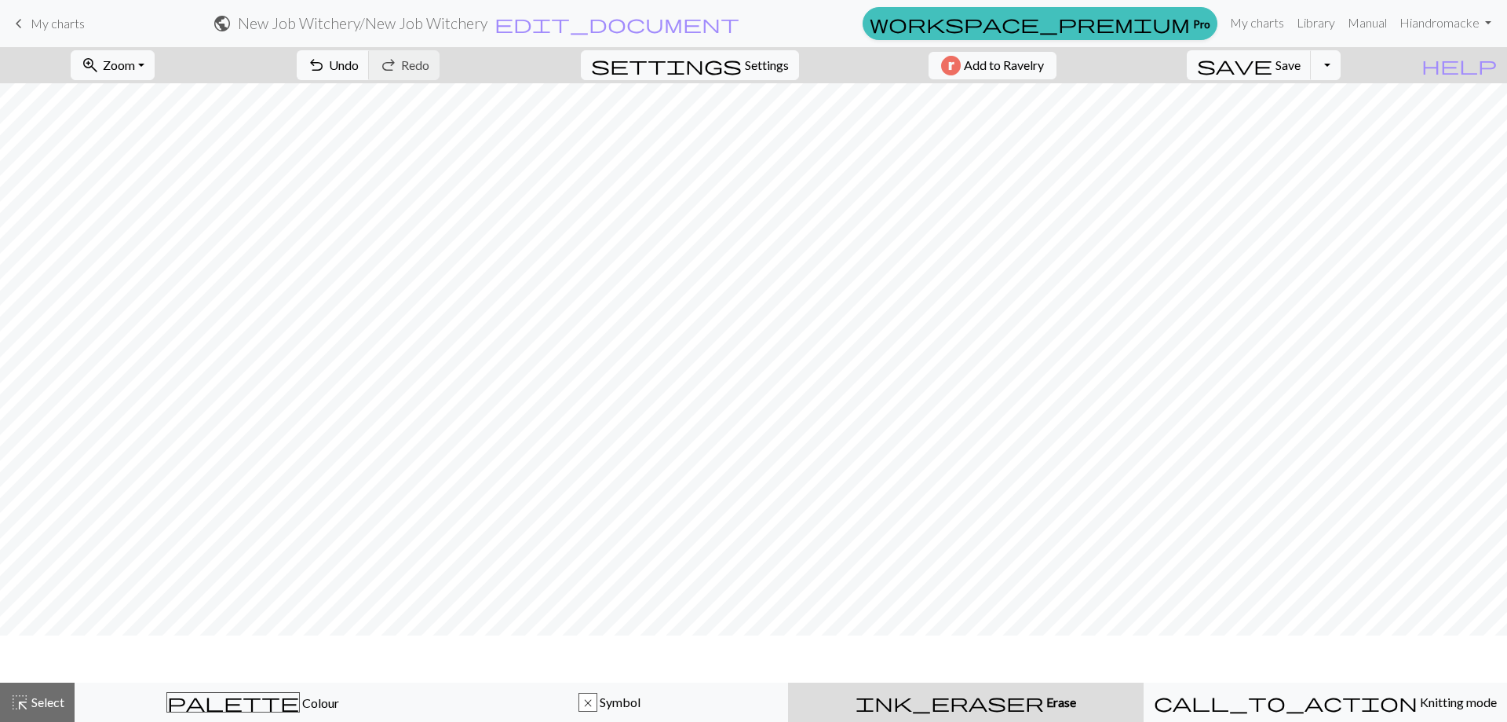
scroll to position [0, 0]
click at [326, 57] on span "undo" at bounding box center [316, 65] width 19 height 22
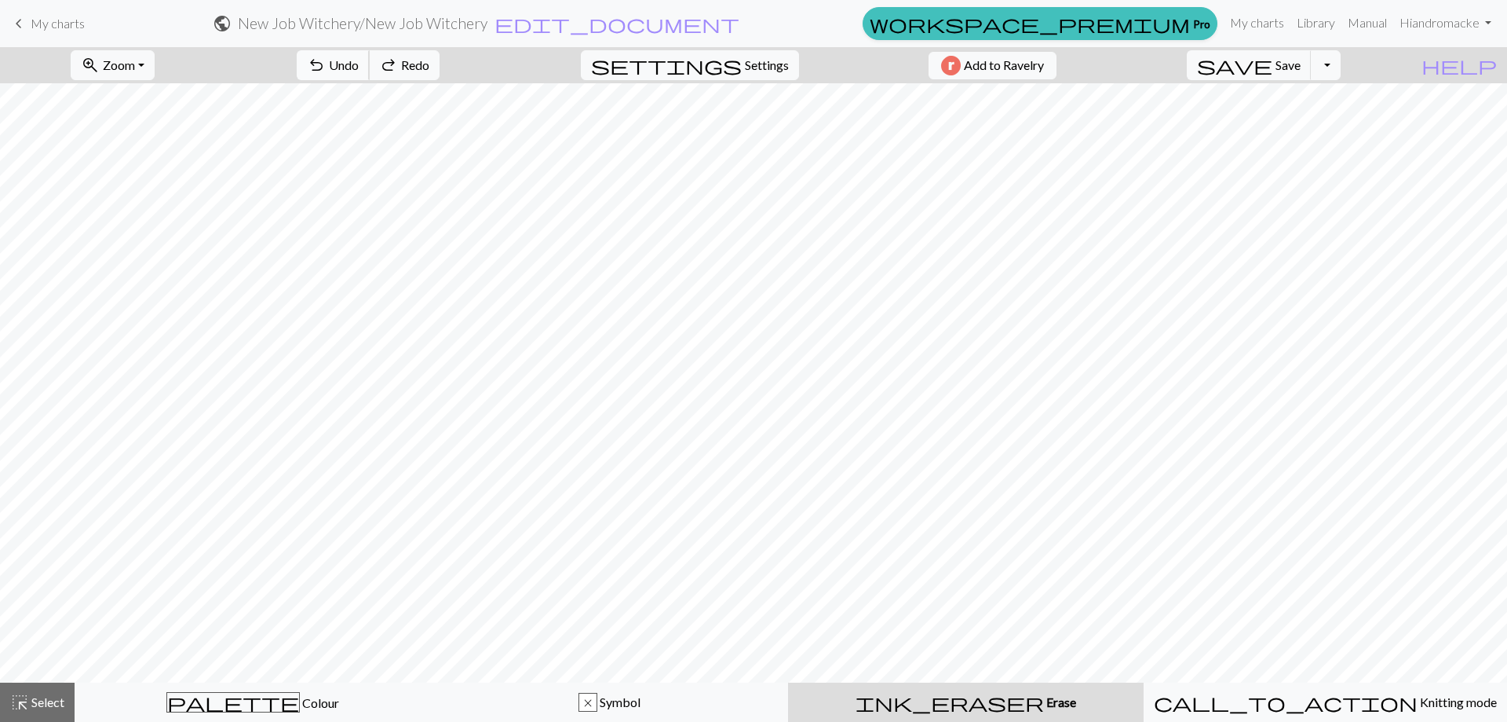
click at [326, 57] on span "undo" at bounding box center [316, 65] width 19 height 22
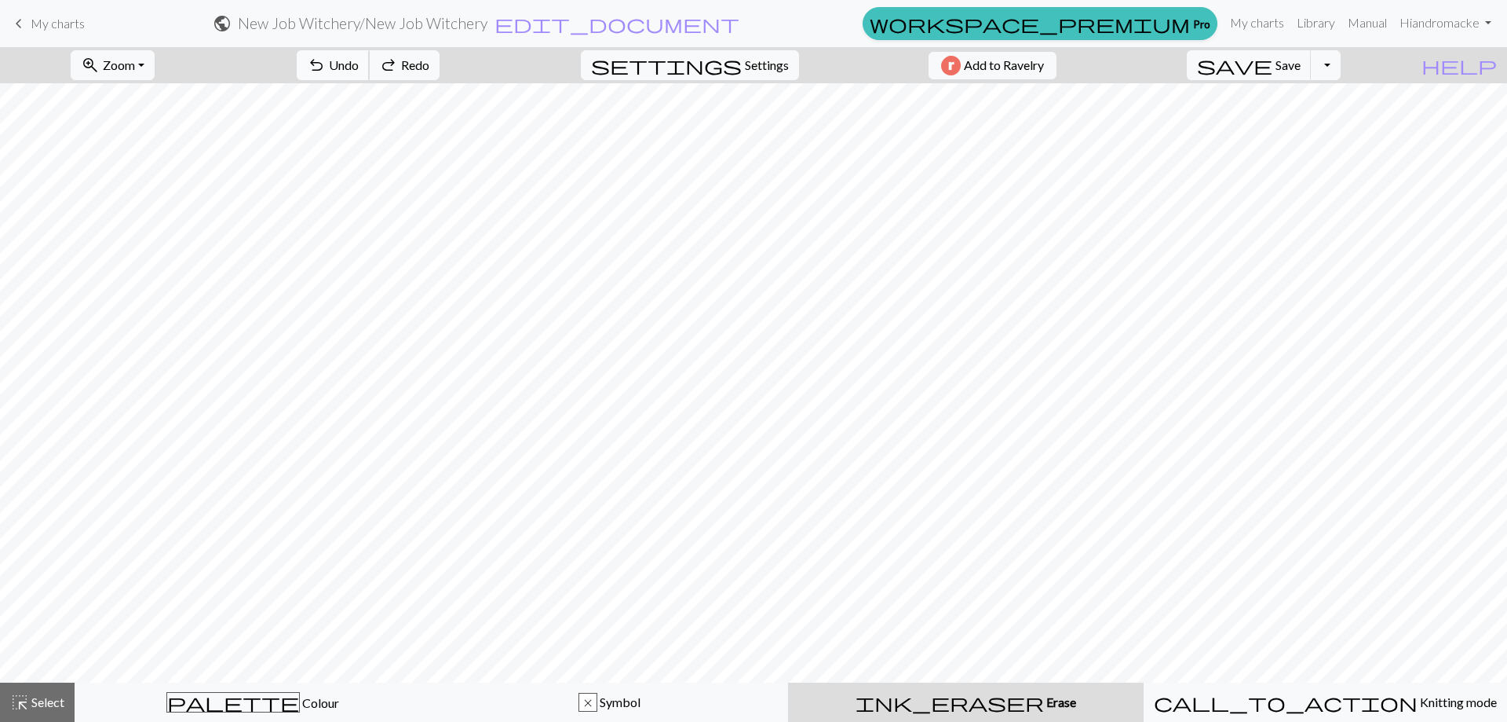
click at [326, 57] on span "undo" at bounding box center [316, 65] width 19 height 22
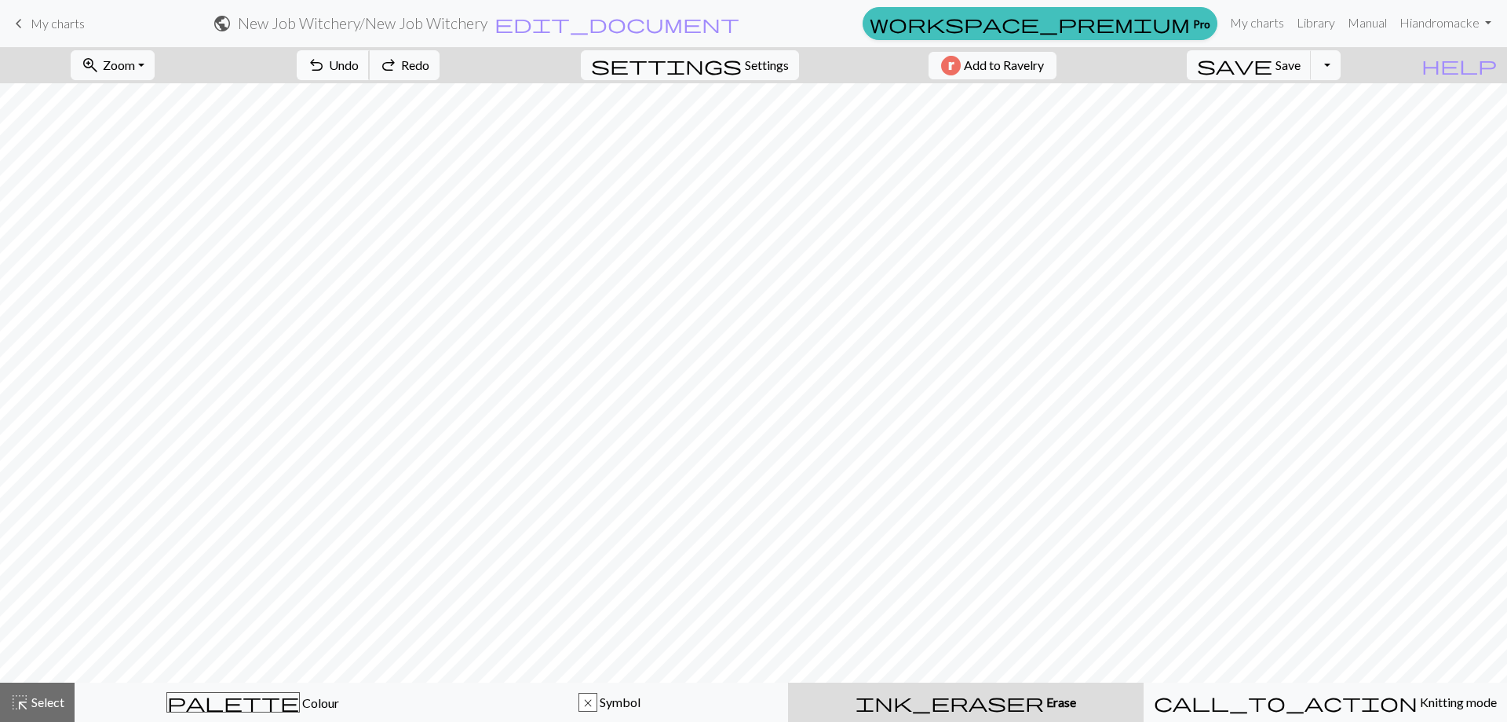
click at [326, 57] on span "undo" at bounding box center [316, 65] width 19 height 22
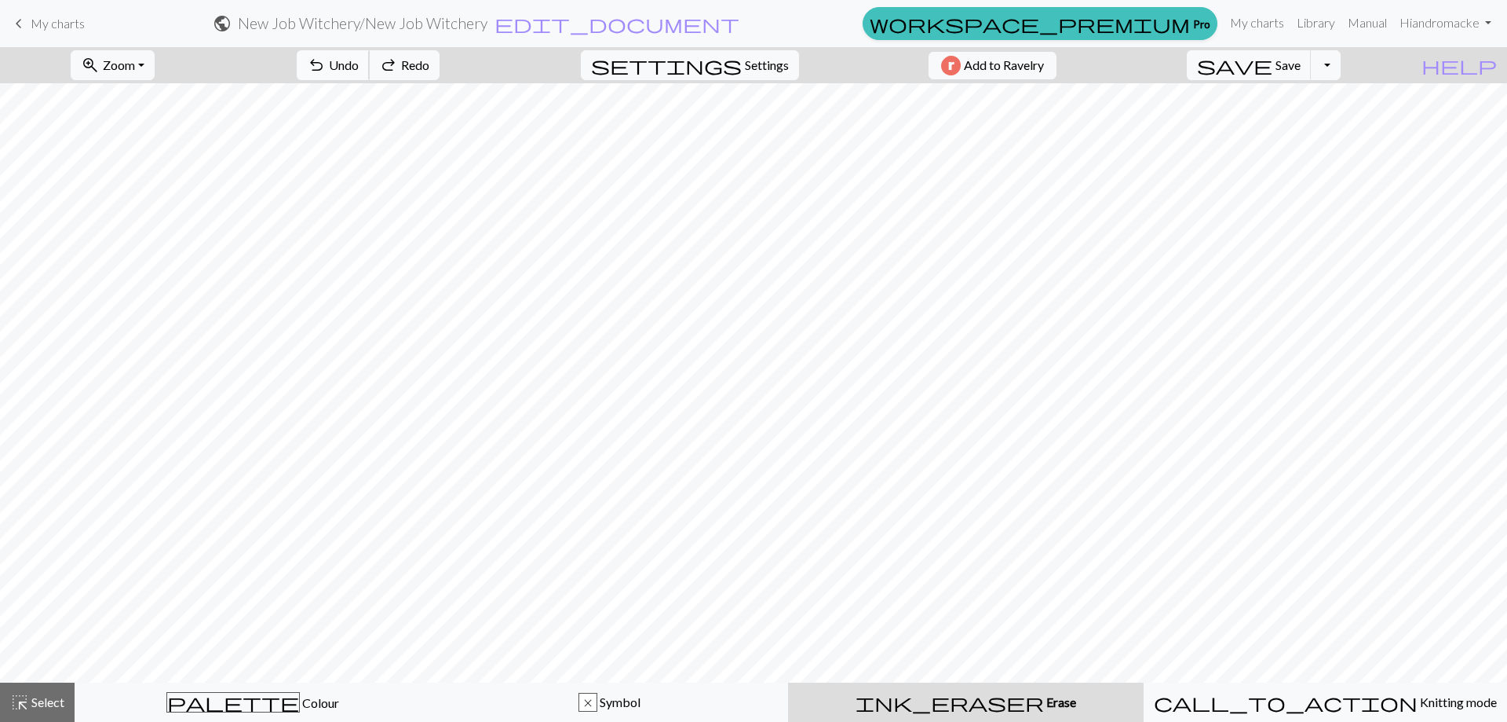
click at [326, 57] on span "undo" at bounding box center [316, 65] width 19 height 22
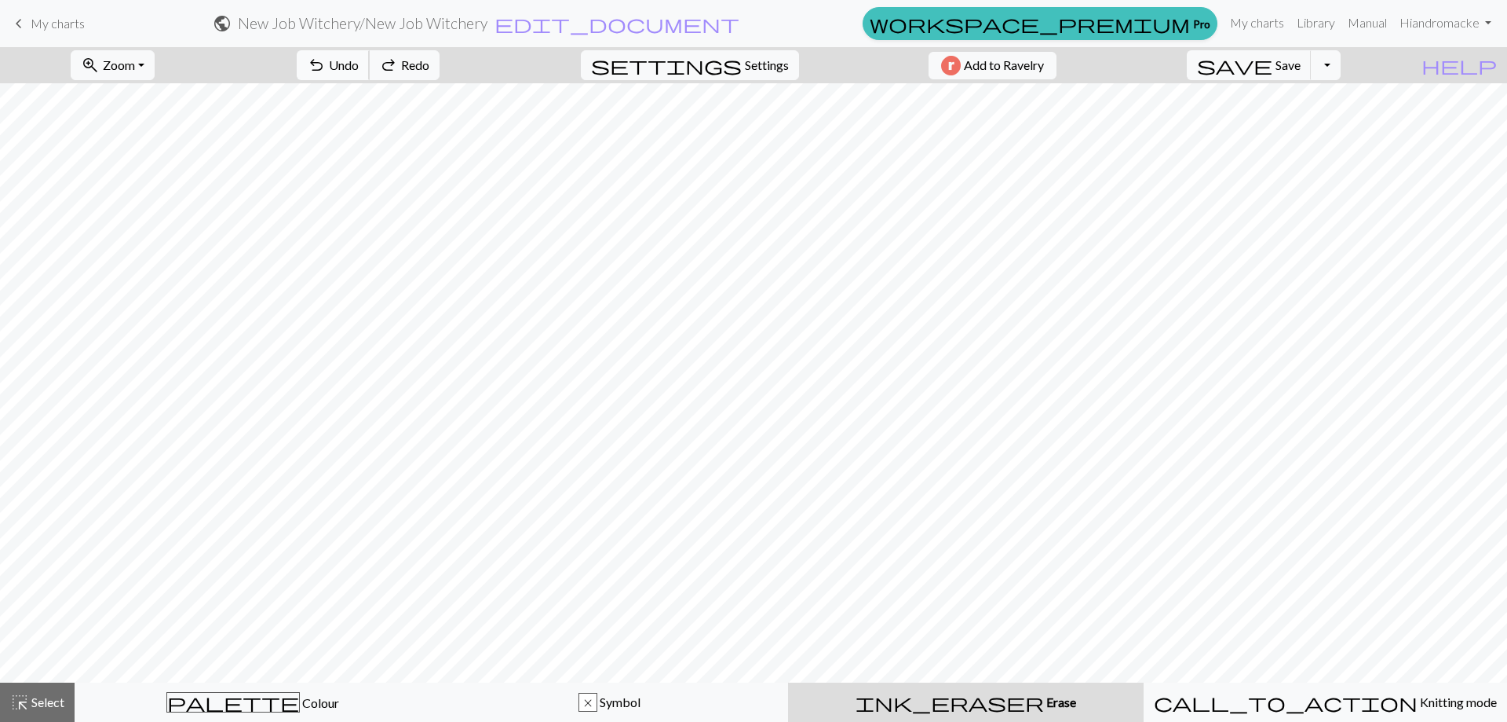
click at [326, 57] on span "undo" at bounding box center [316, 65] width 19 height 22
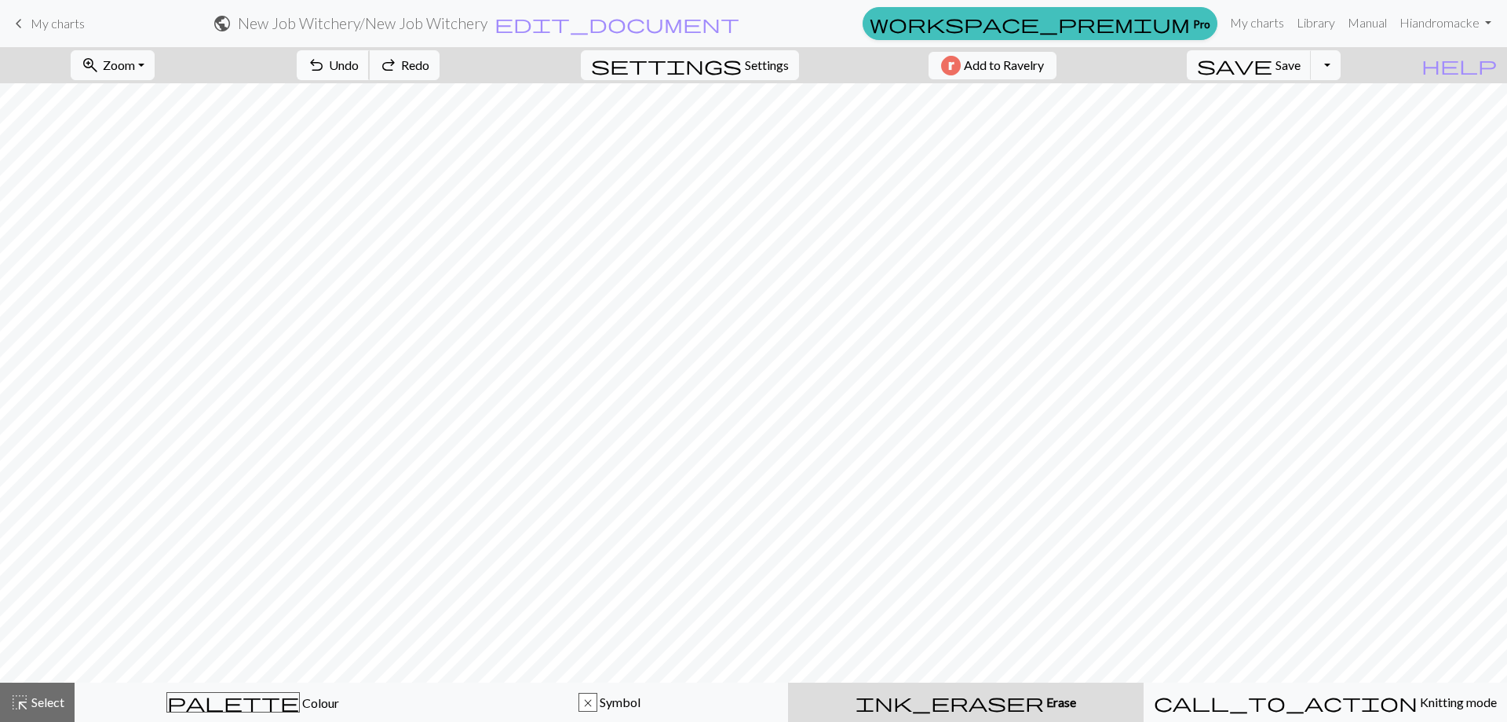
click at [326, 57] on span "undo" at bounding box center [316, 65] width 19 height 22
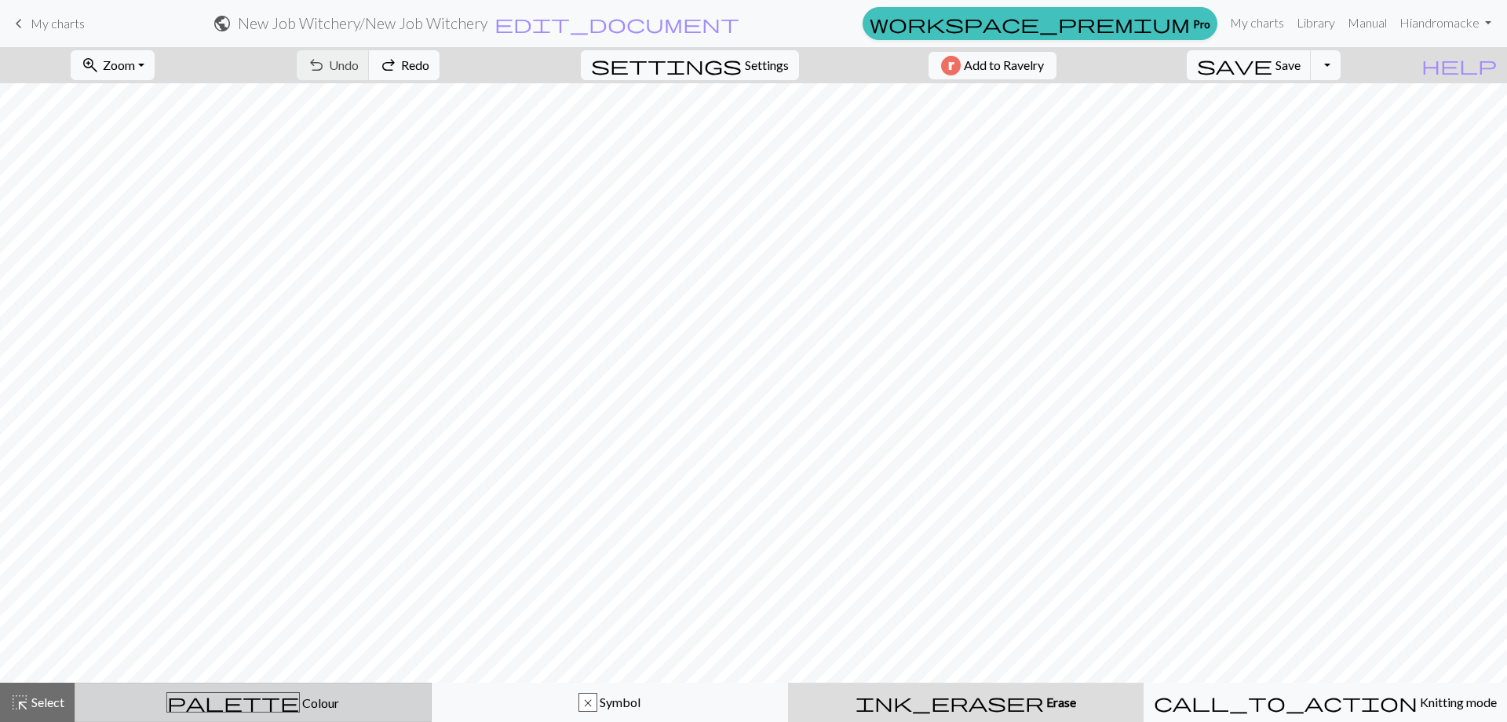
click at [160, 703] on div "palette Colour Colour" at bounding box center [253, 702] width 337 height 20
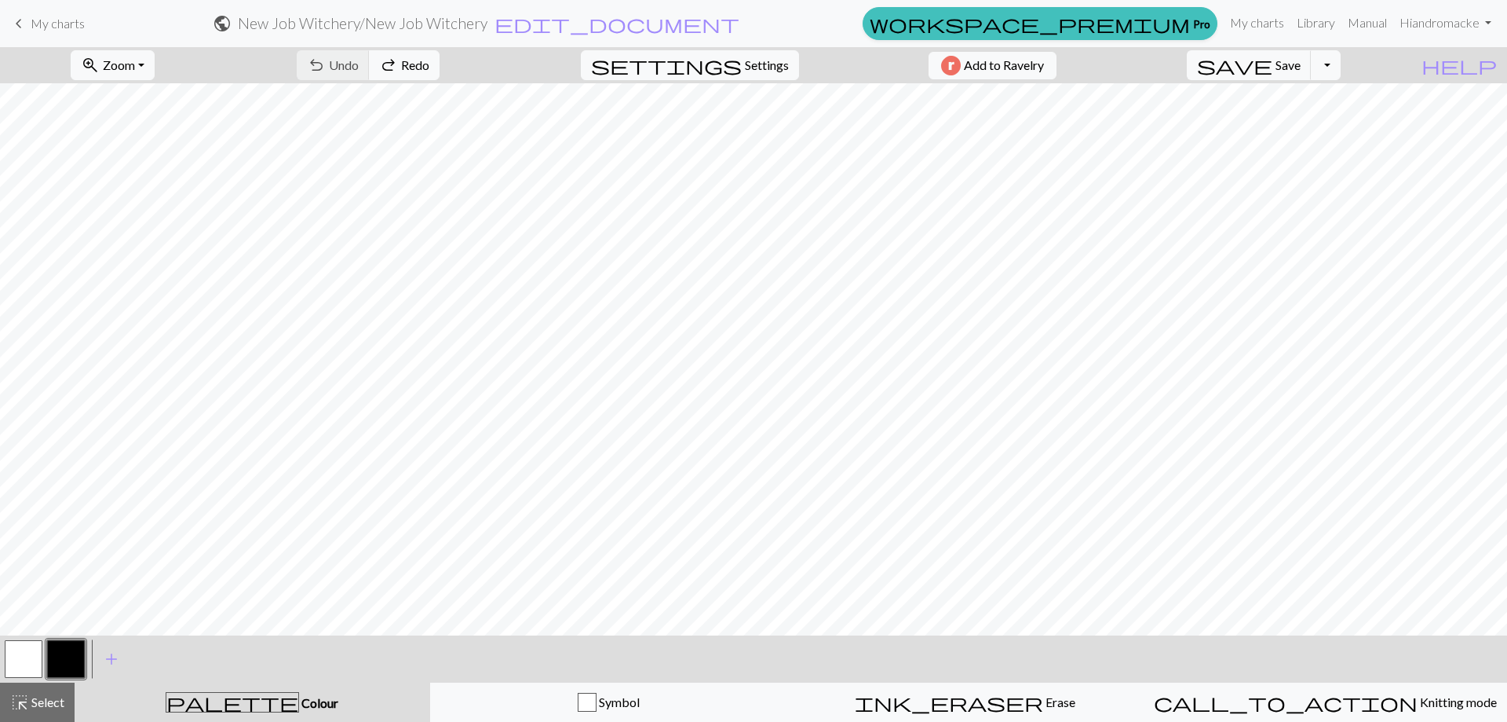
click at [299, 703] on span "Colour" at bounding box center [318, 702] width 39 height 15
click at [75, 659] on button "button" at bounding box center [66, 659] width 38 height 38
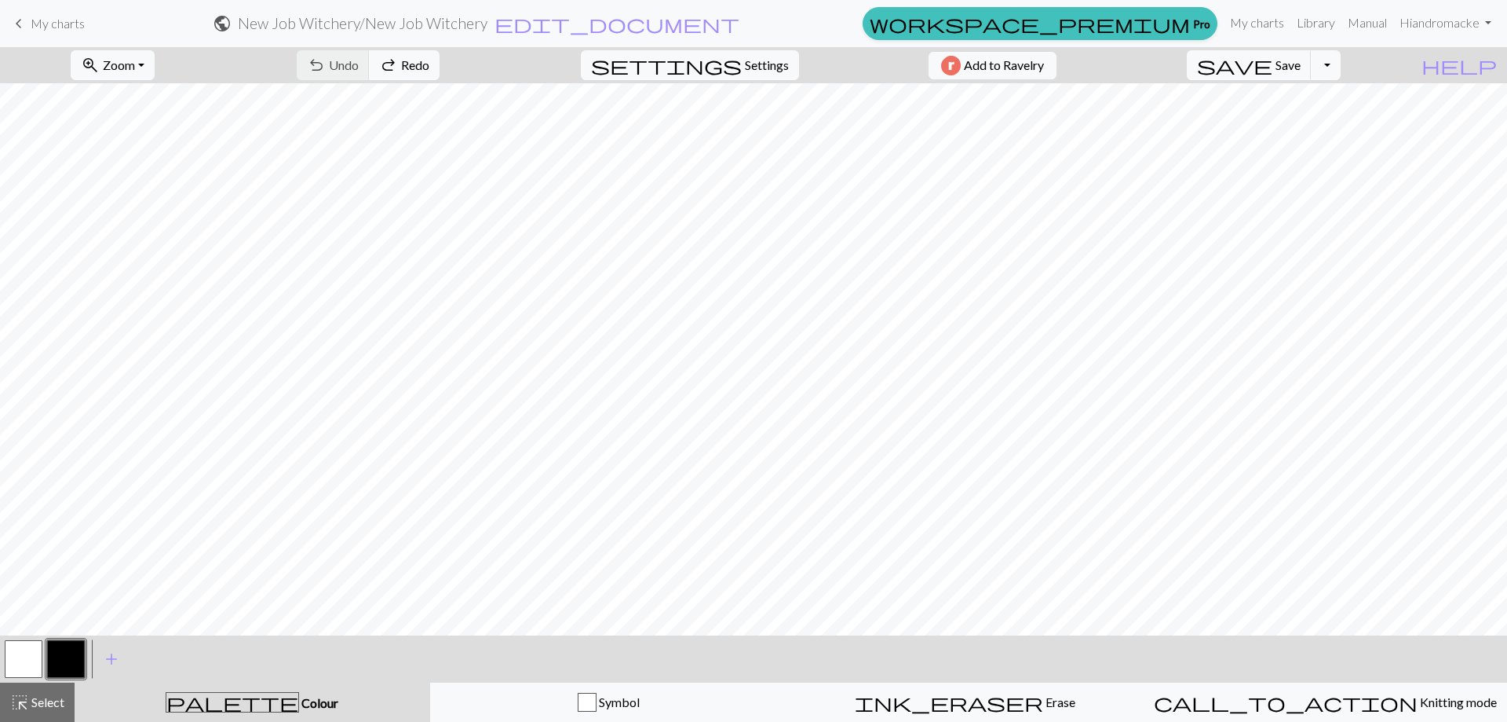
click at [56, 642] on button "button" at bounding box center [66, 659] width 38 height 38
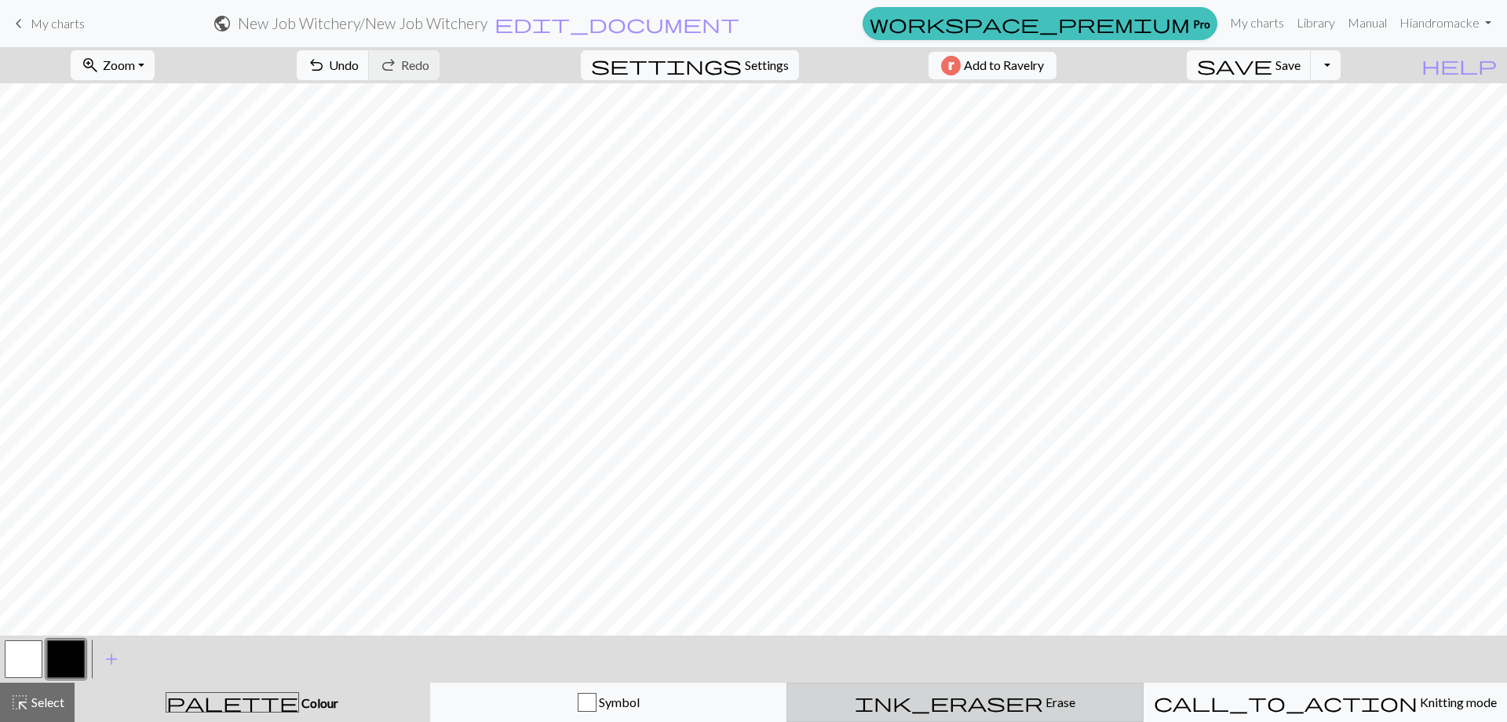
click at [910, 699] on div "ink_eraser Erase Erase" at bounding box center [965, 701] width 337 height 19
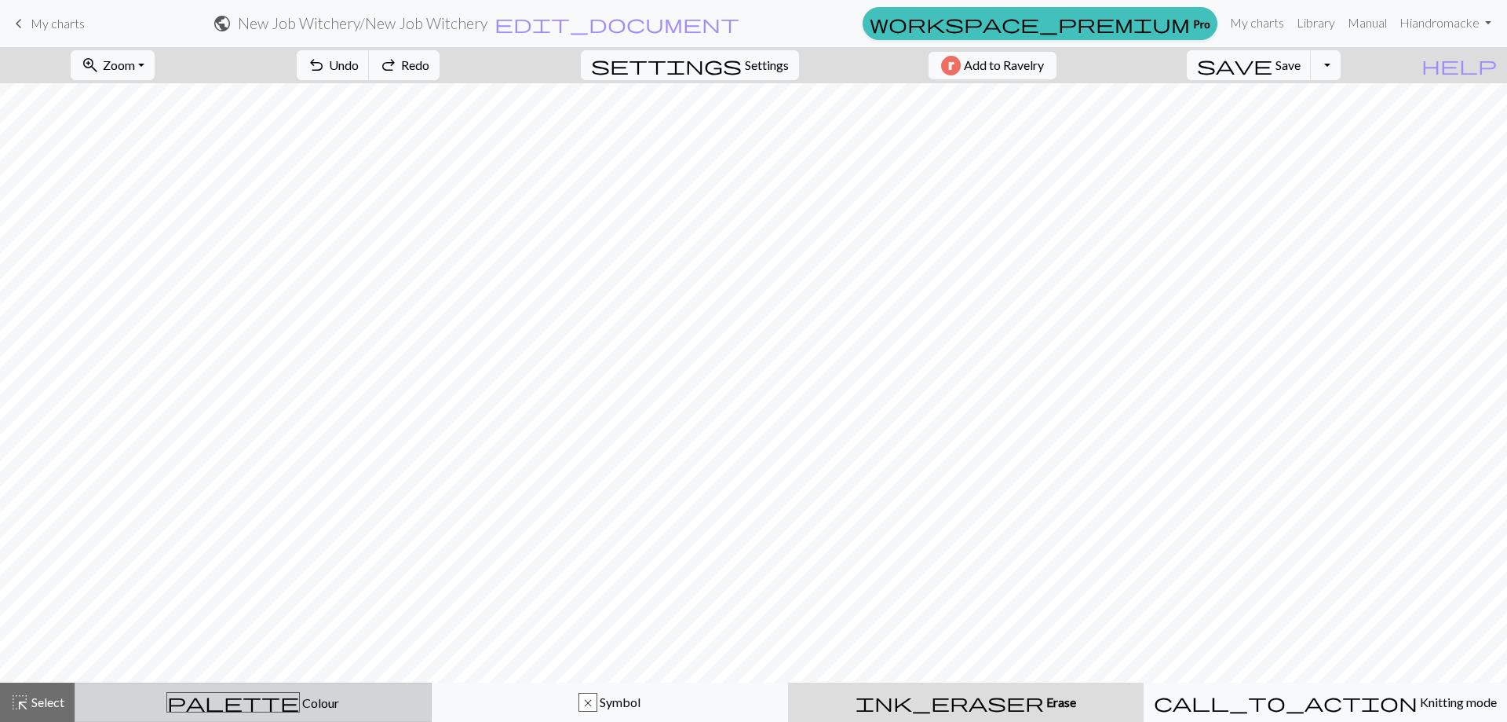
click at [231, 703] on span "palette" at bounding box center [233, 702] width 132 height 22
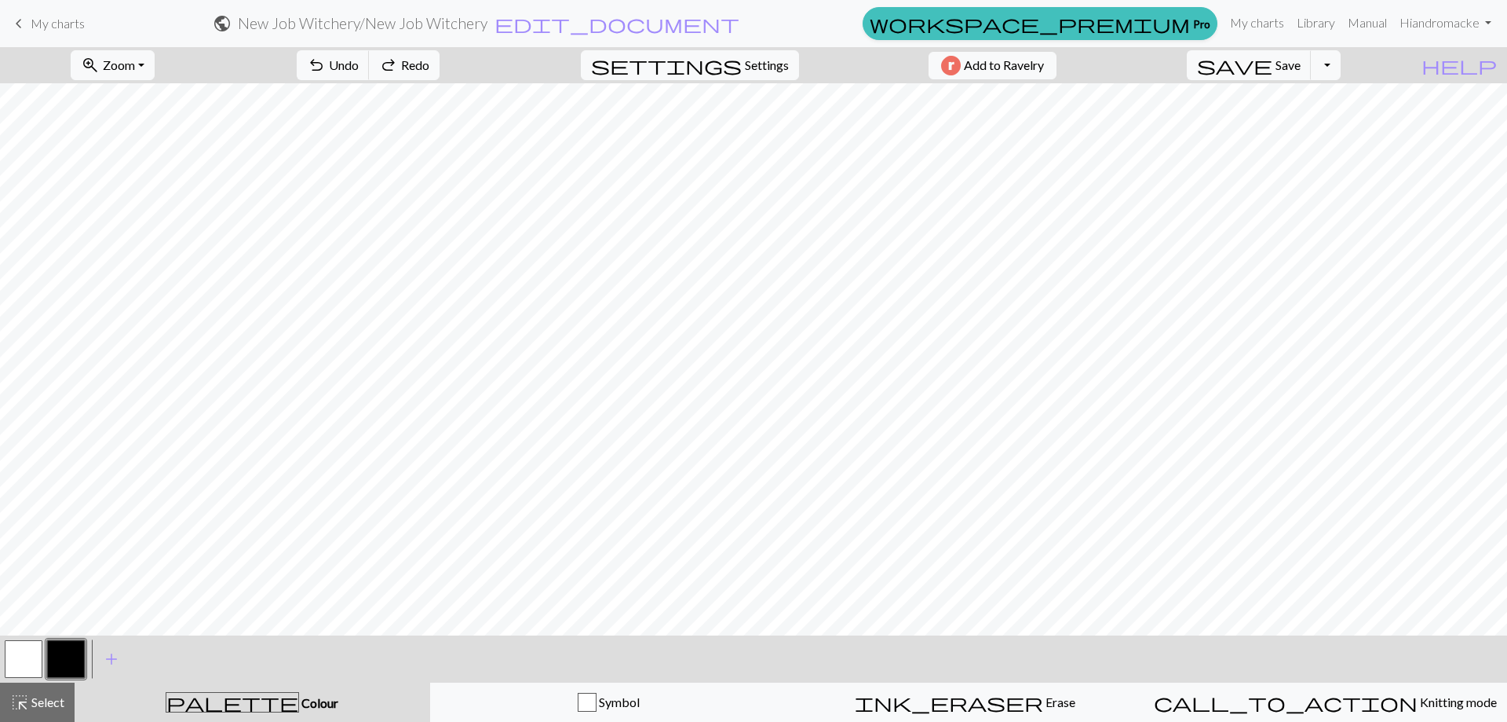
click at [59, 669] on button "button" at bounding box center [66, 659] width 38 height 38
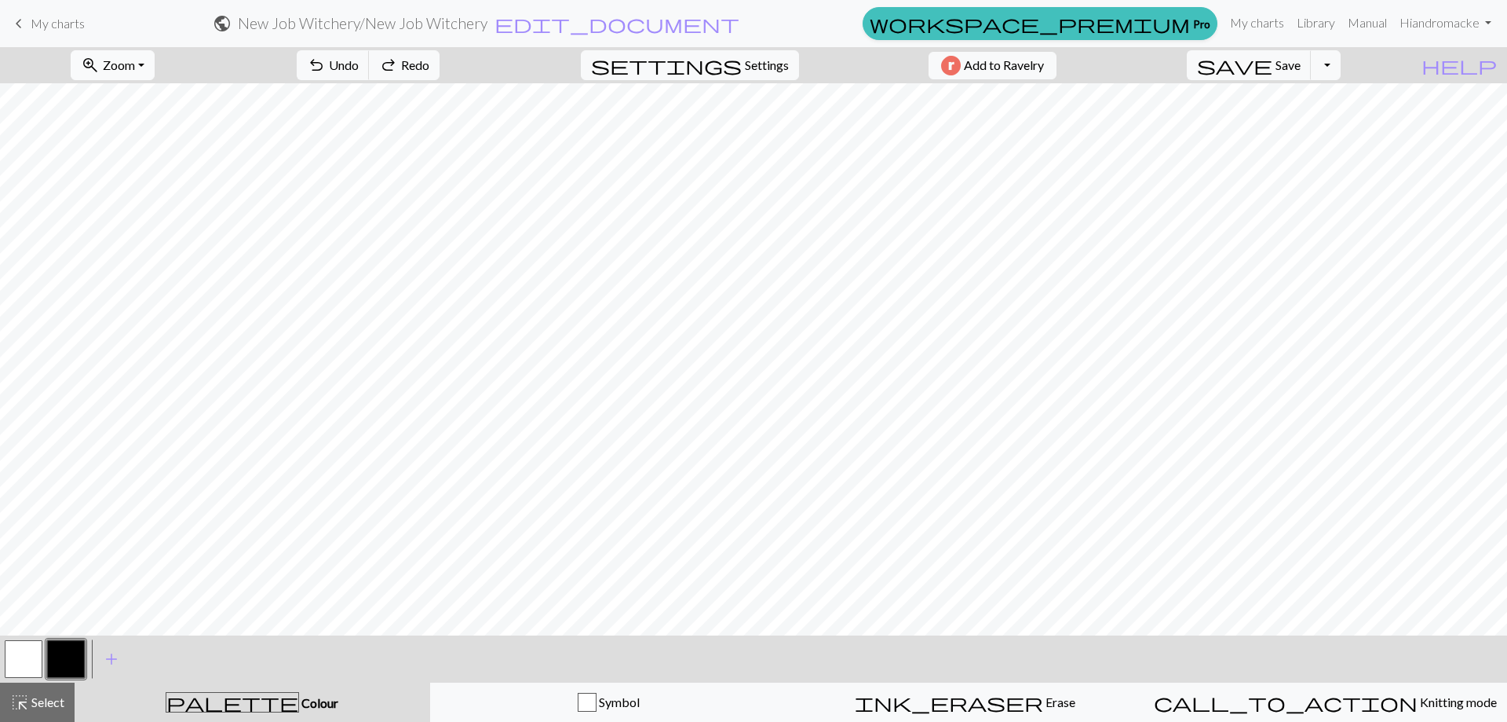
click at [100, 67] on button "zoom_in Zoom Zoom" at bounding box center [113, 65] width 84 height 30
click at [123, 123] on button "Fit width" at bounding box center [133, 124] width 124 height 25
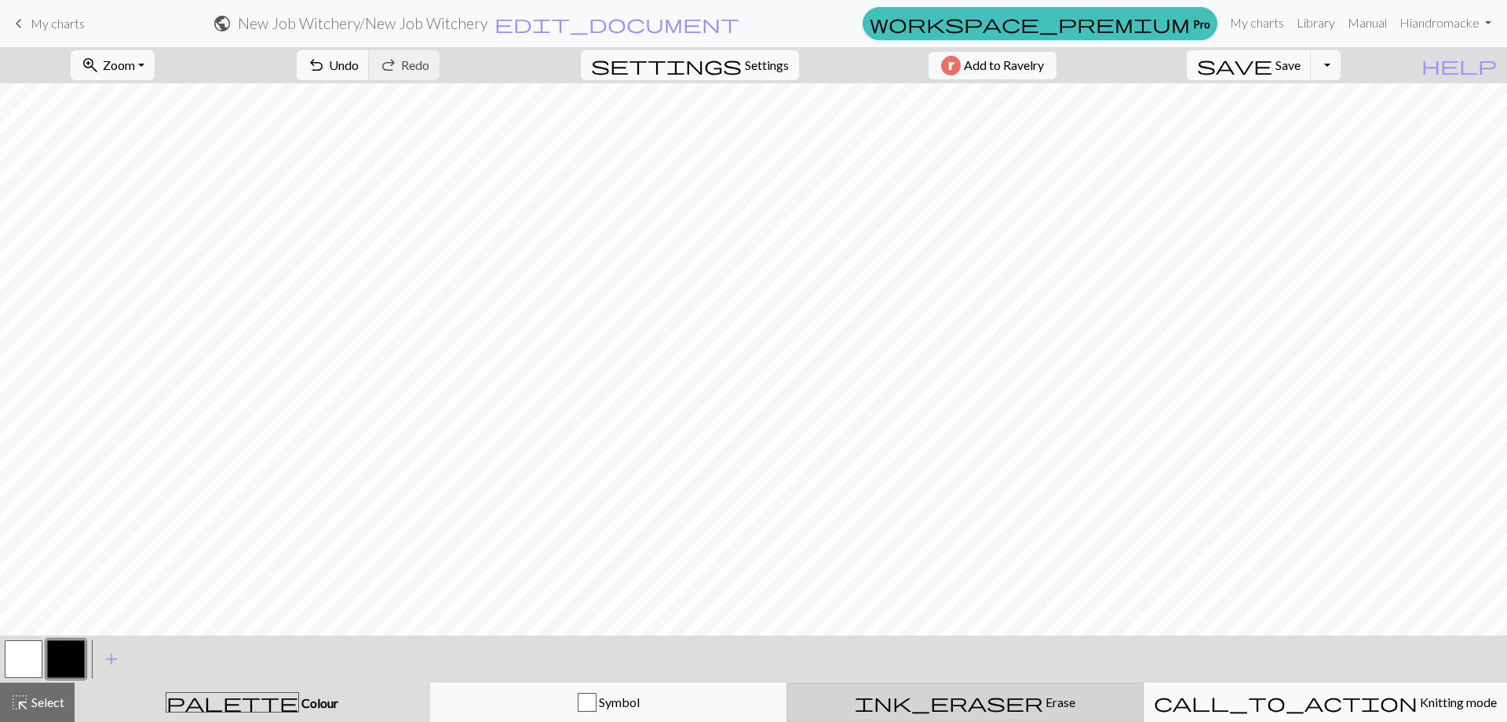
click at [1001, 698] on div "ink_eraser Erase Erase" at bounding box center [965, 701] width 337 height 19
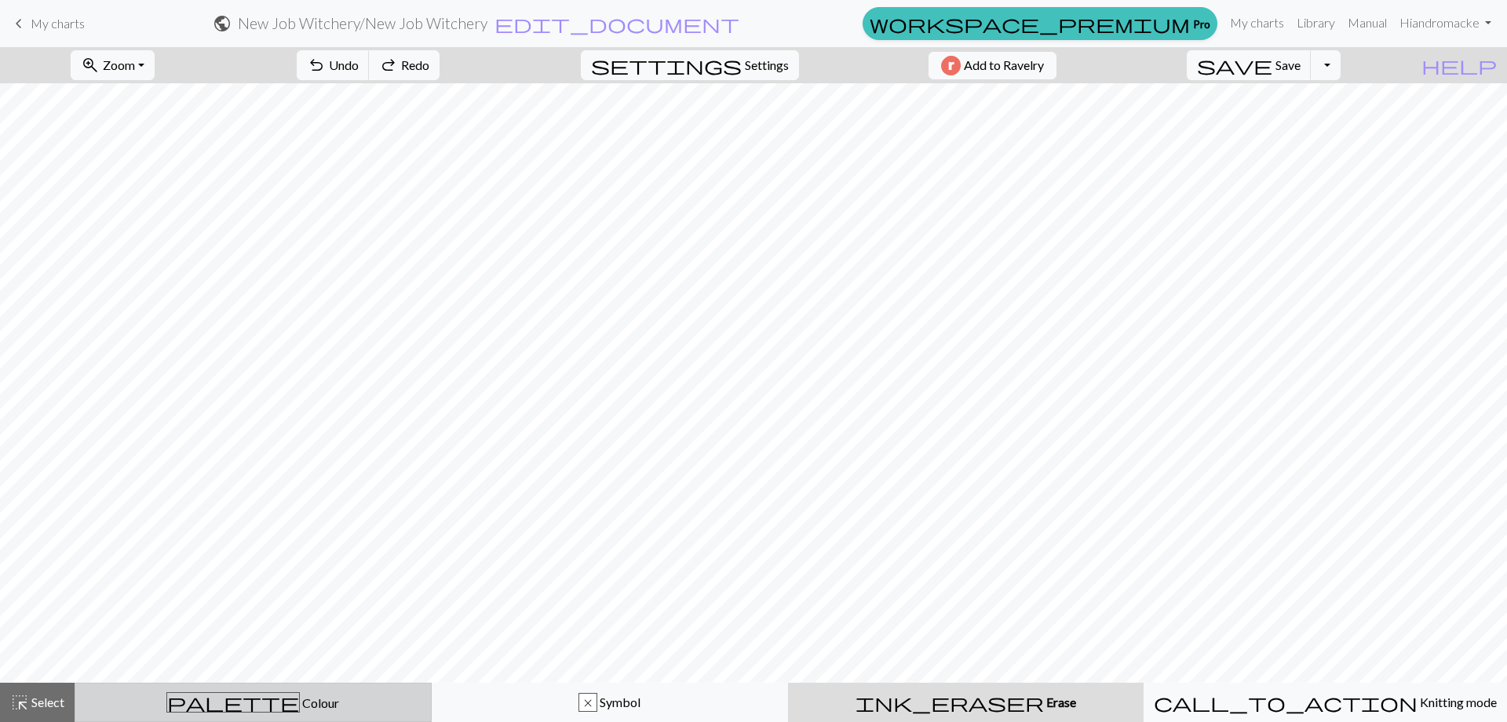
click at [300, 695] on span "Colour" at bounding box center [319, 702] width 39 height 15
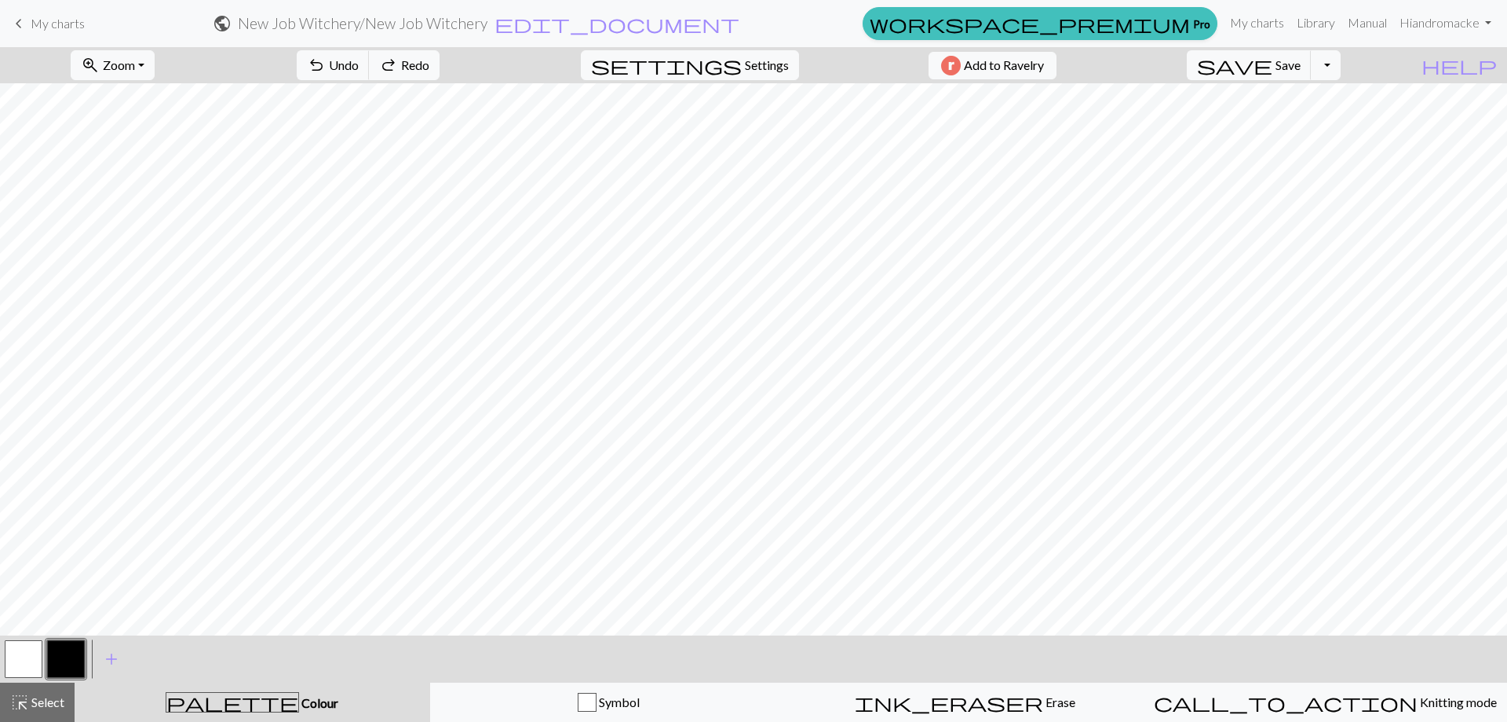
click at [79, 650] on button "button" at bounding box center [66, 659] width 38 height 38
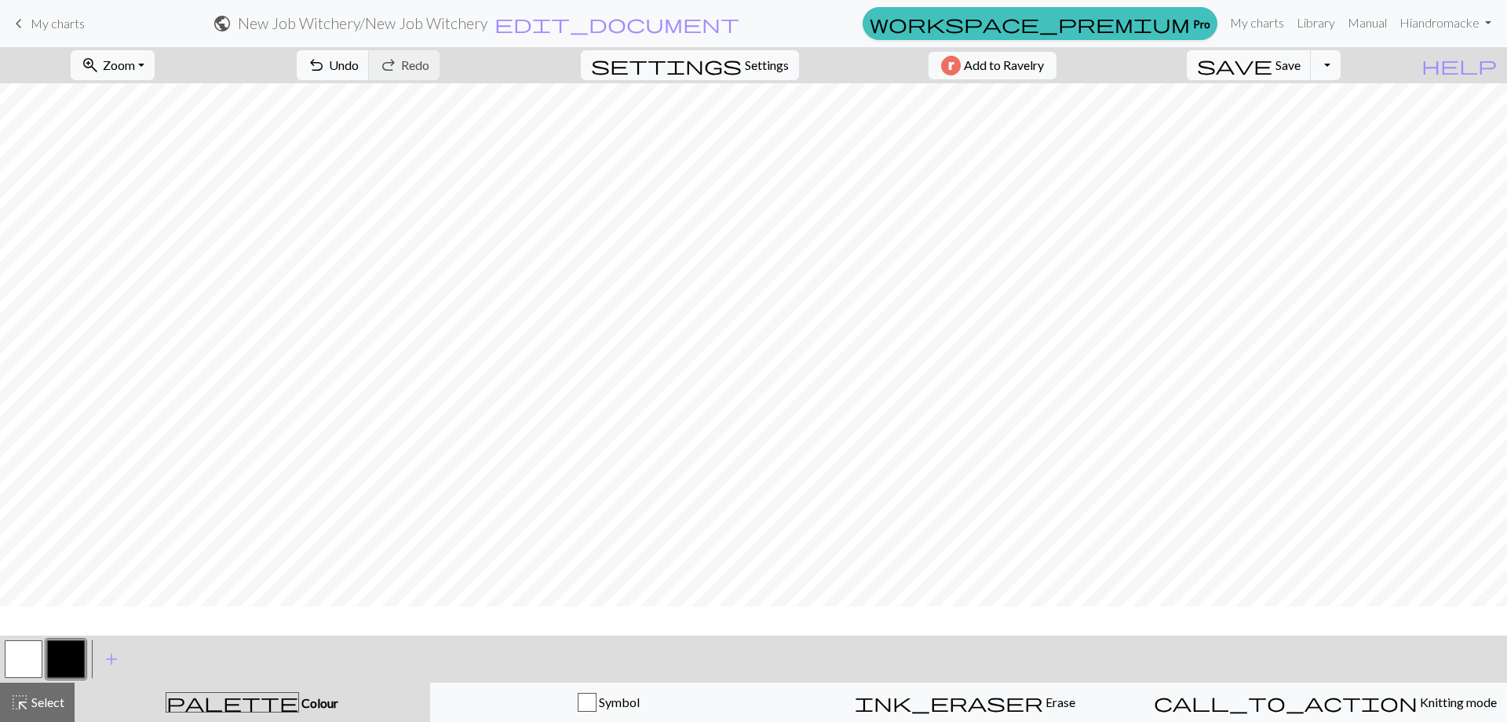
scroll to position [0, 0]
click at [153, 74] on button "zoom_in Zoom Zoom" at bounding box center [113, 65] width 84 height 30
click at [152, 118] on button "Fit width" at bounding box center [133, 124] width 124 height 25
click at [1341, 68] on button "Toggle Dropdown" at bounding box center [1326, 65] width 30 height 30
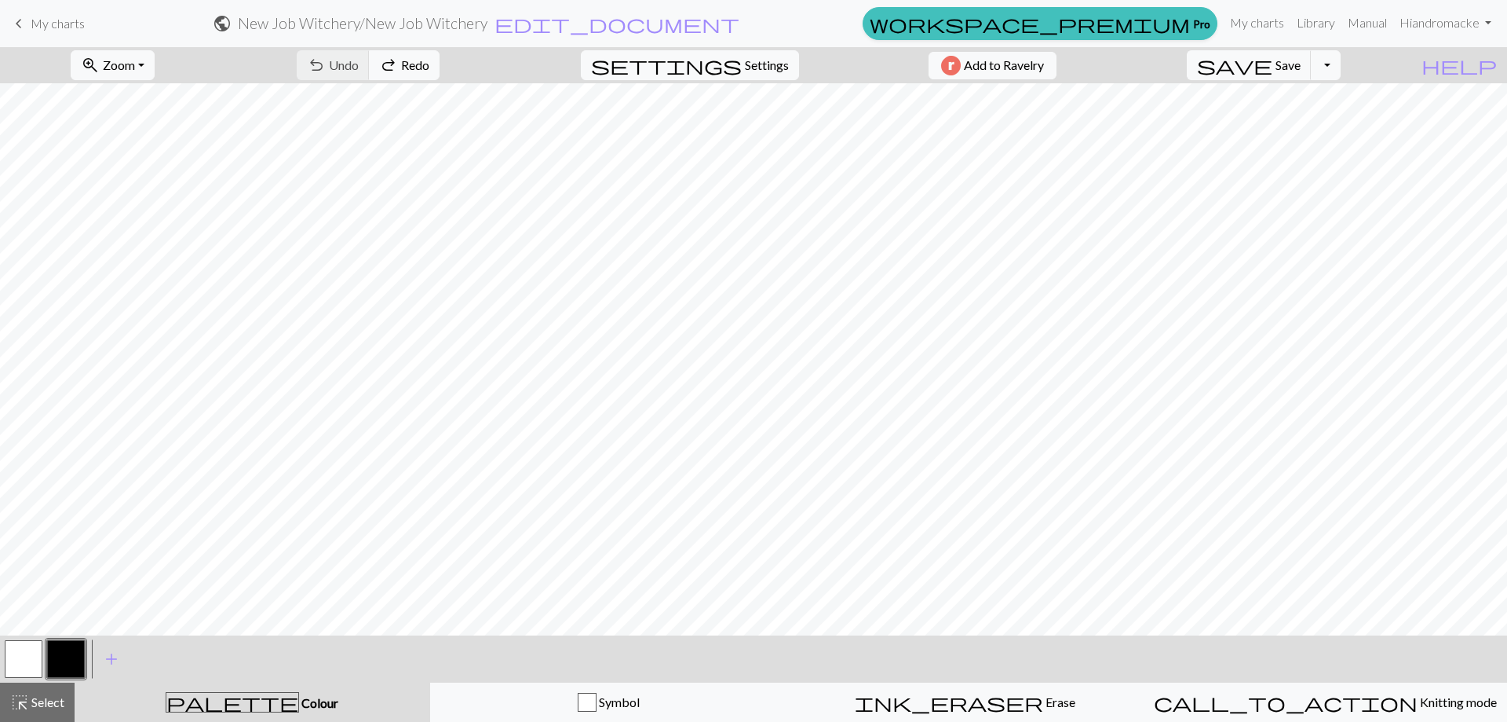
click at [400, 66] on div "undo Undo Undo redo Redo Redo" at bounding box center [368, 65] width 166 height 36
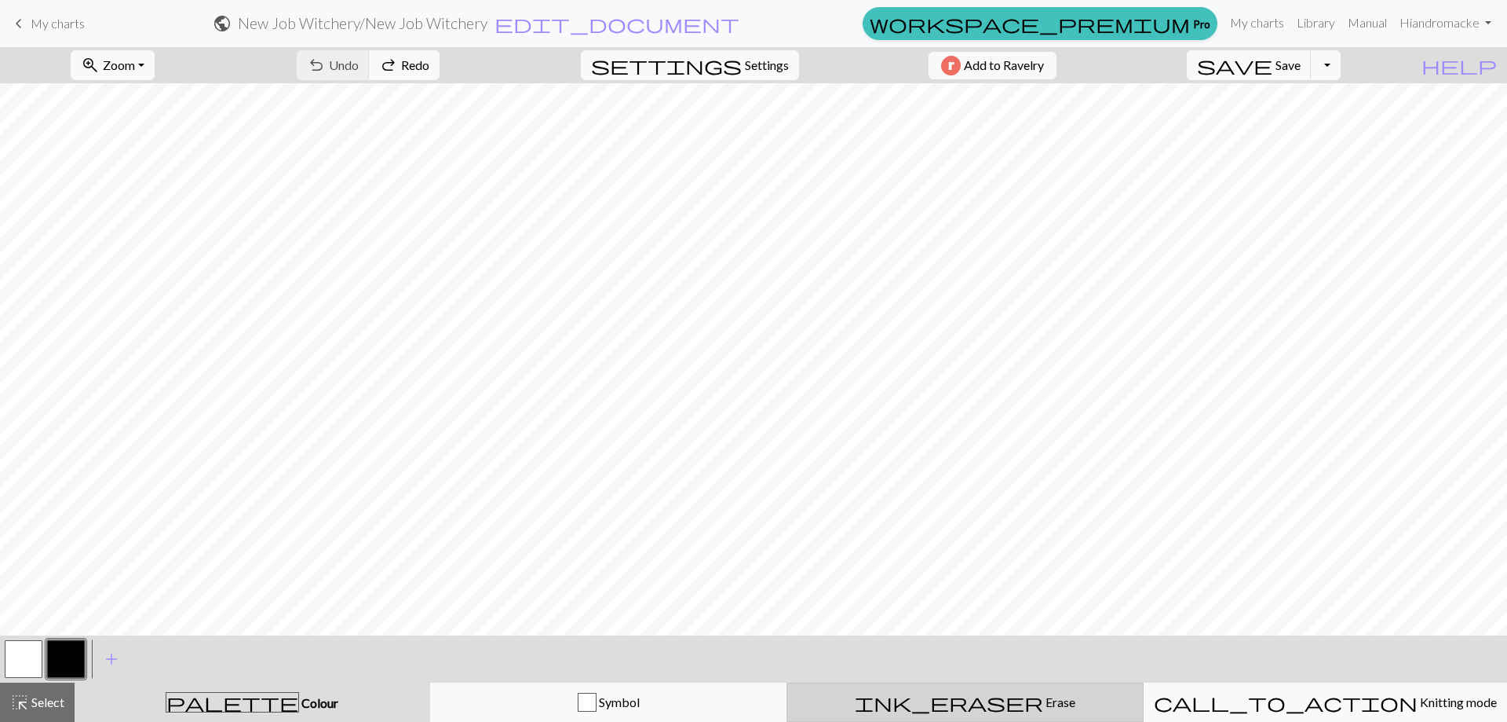
click at [941, 688] on button "ink_eraser Erase Erase" at bounding box center [965, 701] width 357 height 39
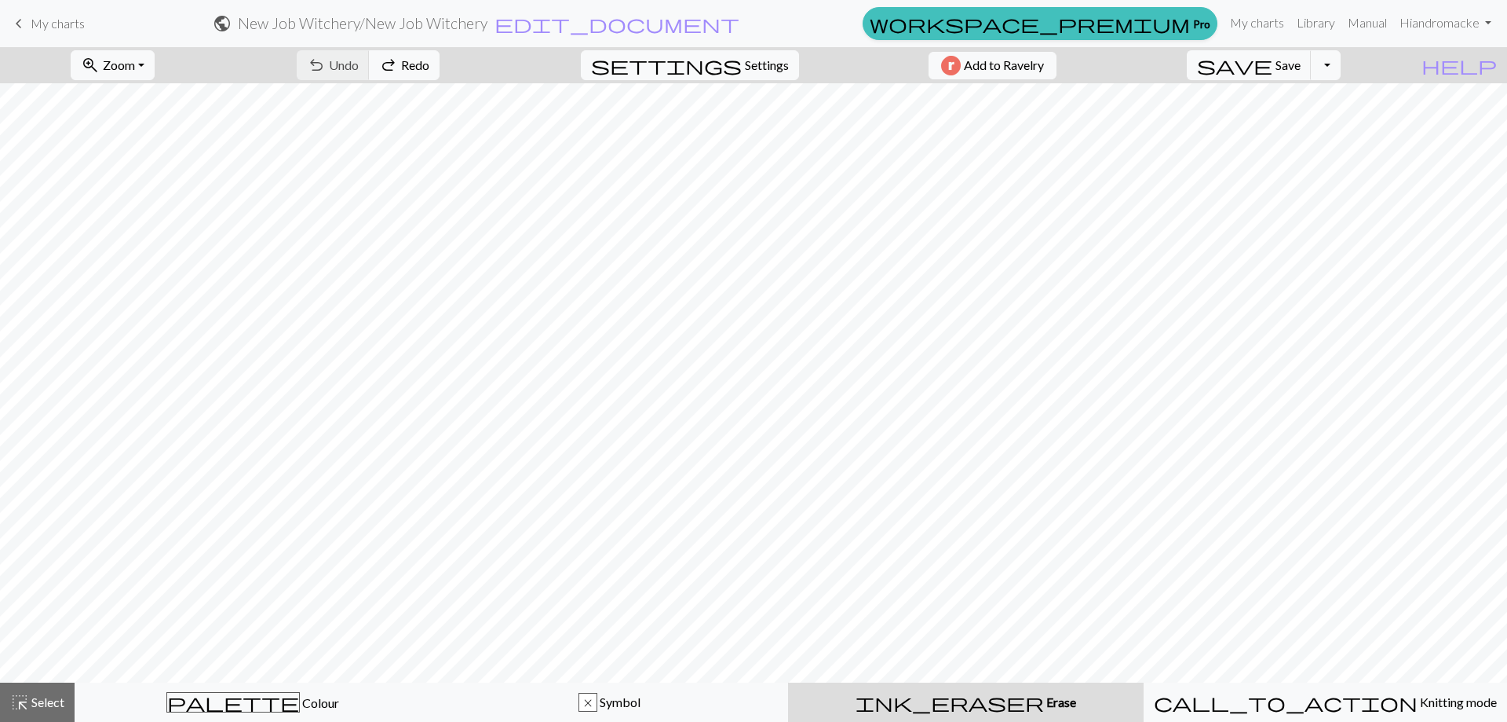
click at [875, 707] on div "ink_eraser Erase Erase" at bounding box center [966, 701] width 337 height 19
click at [49, 694] on span "Select" at bounding box center [46, 701] width 35 height 15
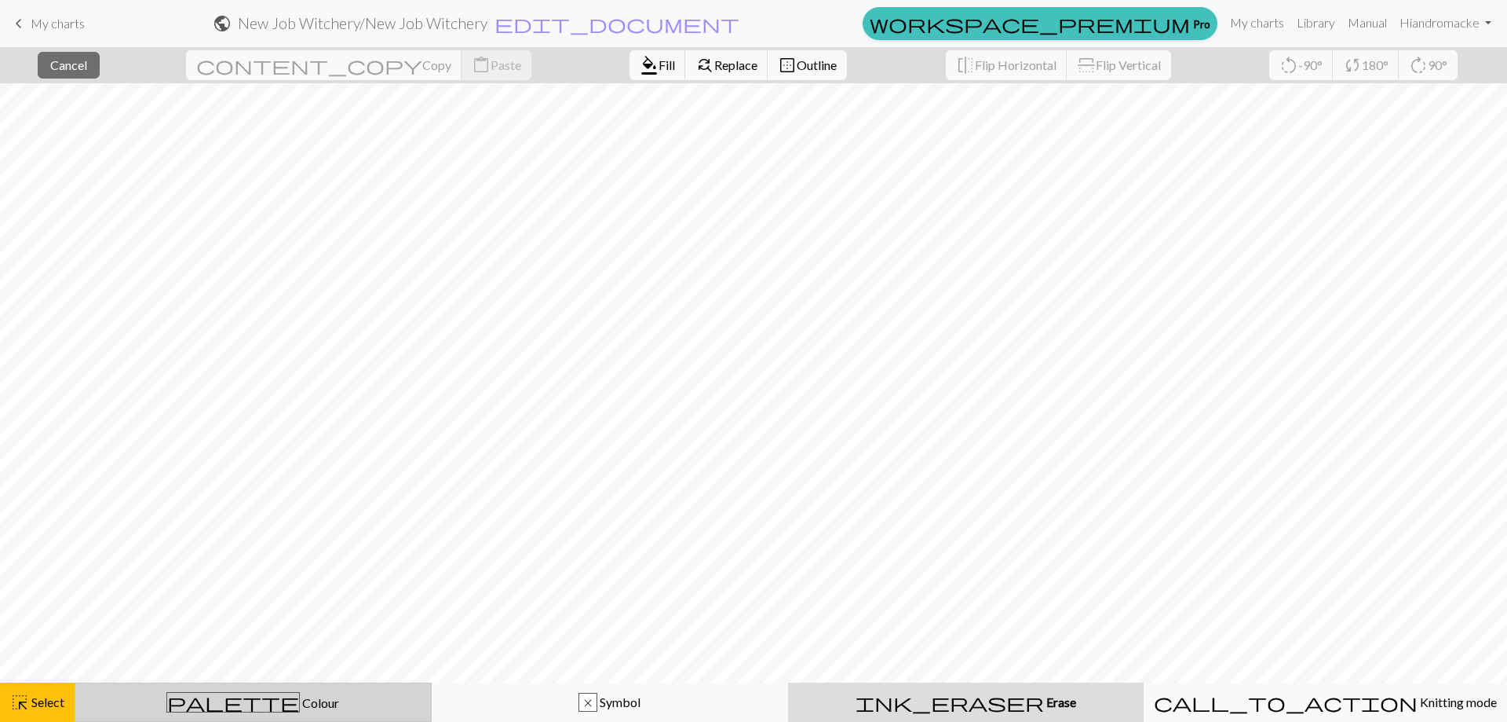
click at [300, 701] on span "Colour" at bounding box center [319, 702] width 39 height 15
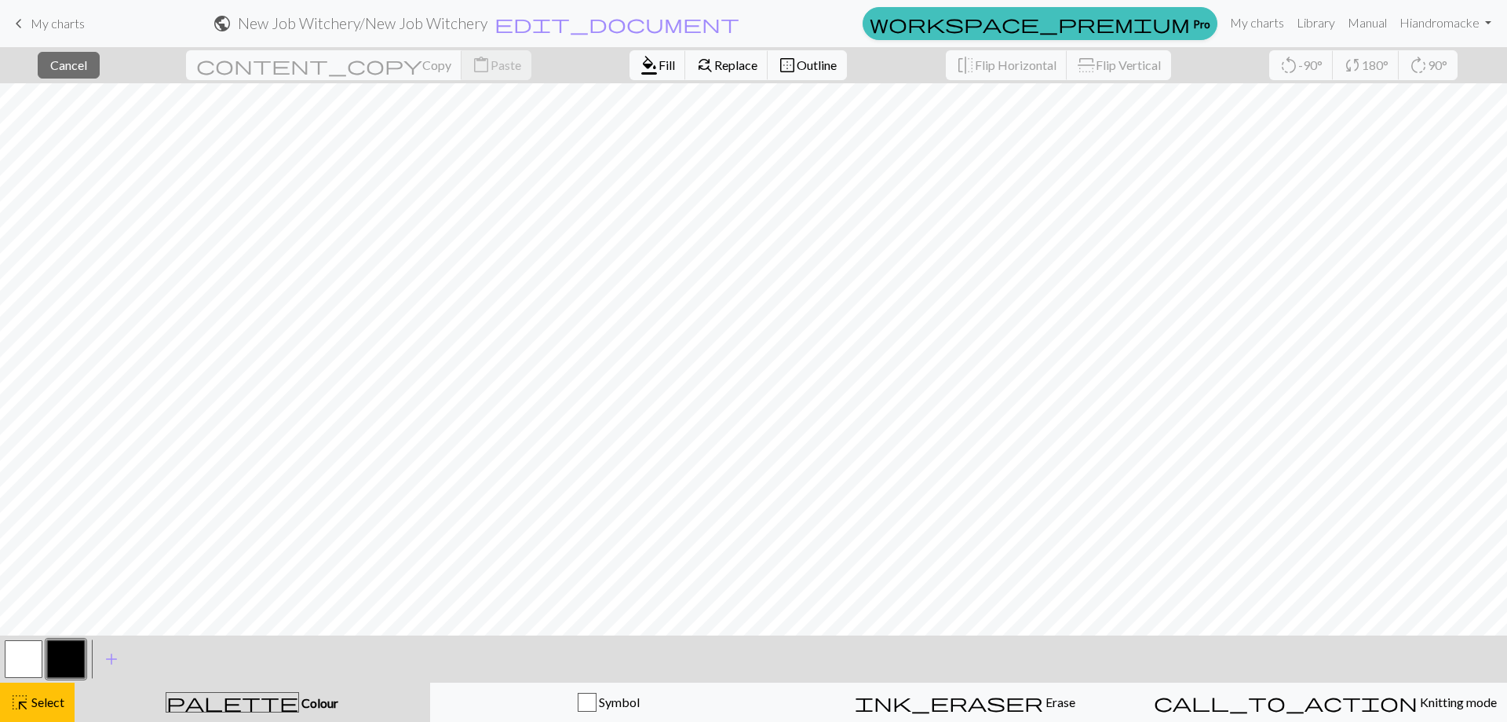
click at [36, 661] on button "button" at bounding box center [24, 659] width 38 height 38
click at [35, 709] on div "highlight_alt Select Select" at bounding box center [37, 701] width 54 height 19
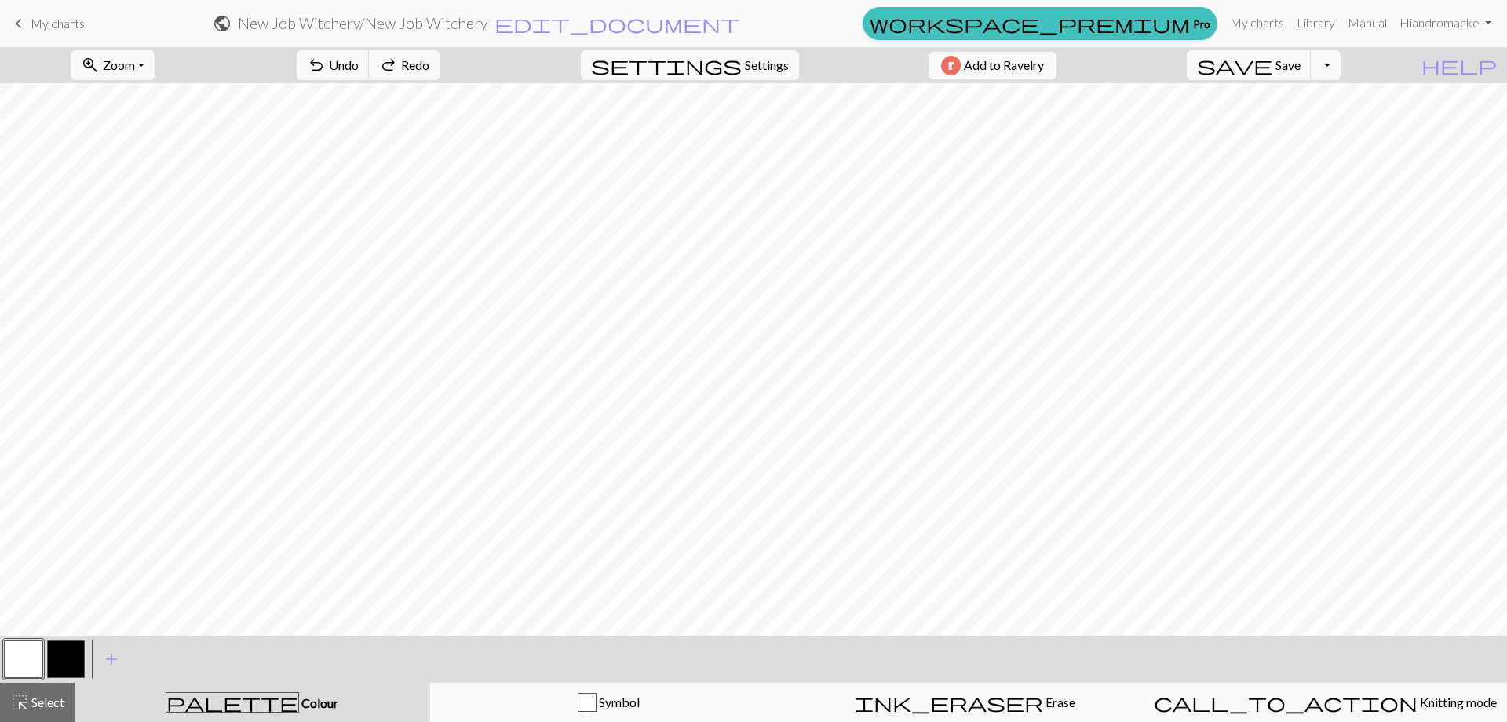
click at [28, 667] on button "button" at bounding box center [24, 659] width 38 height 38
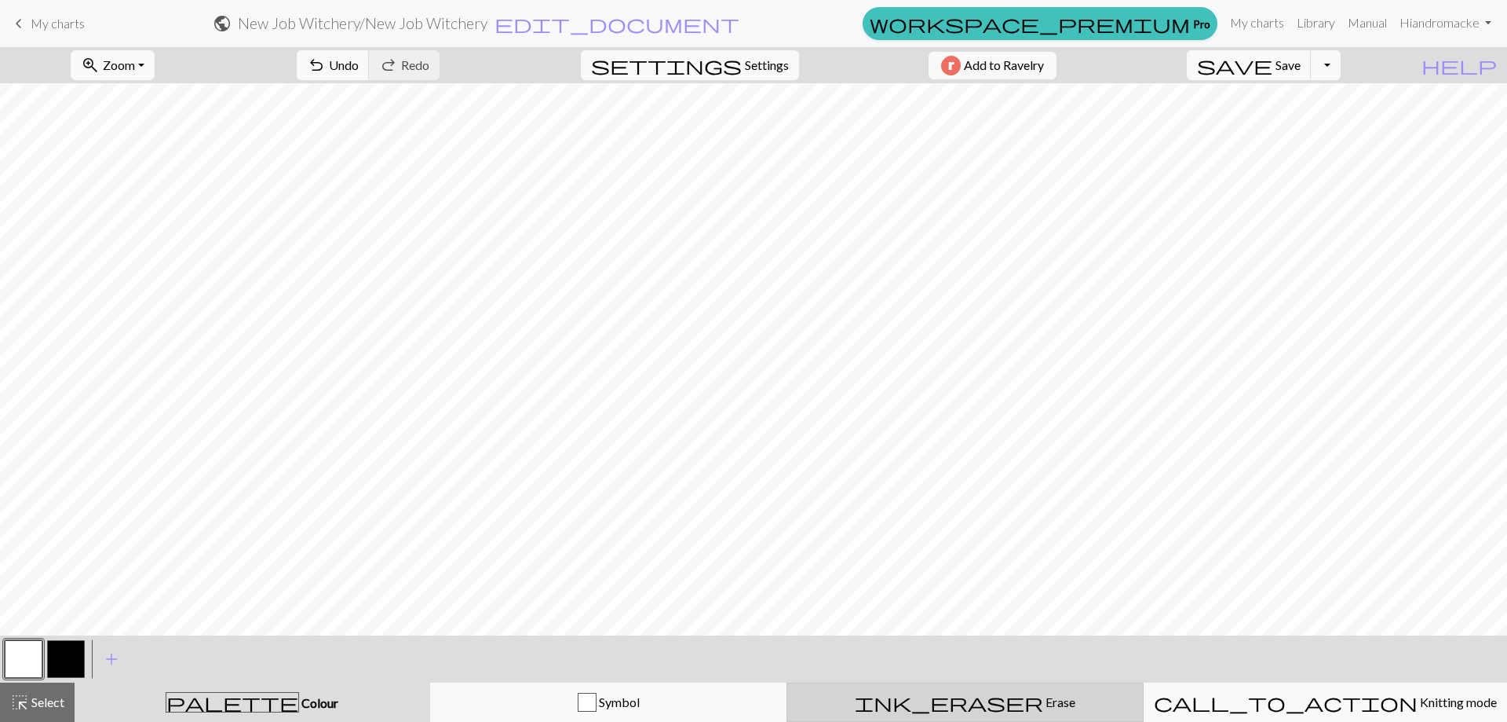
click at [904, 688] on button "ink_eraser Erase Erase" at bounding box center [965, 701] width 357 height 39
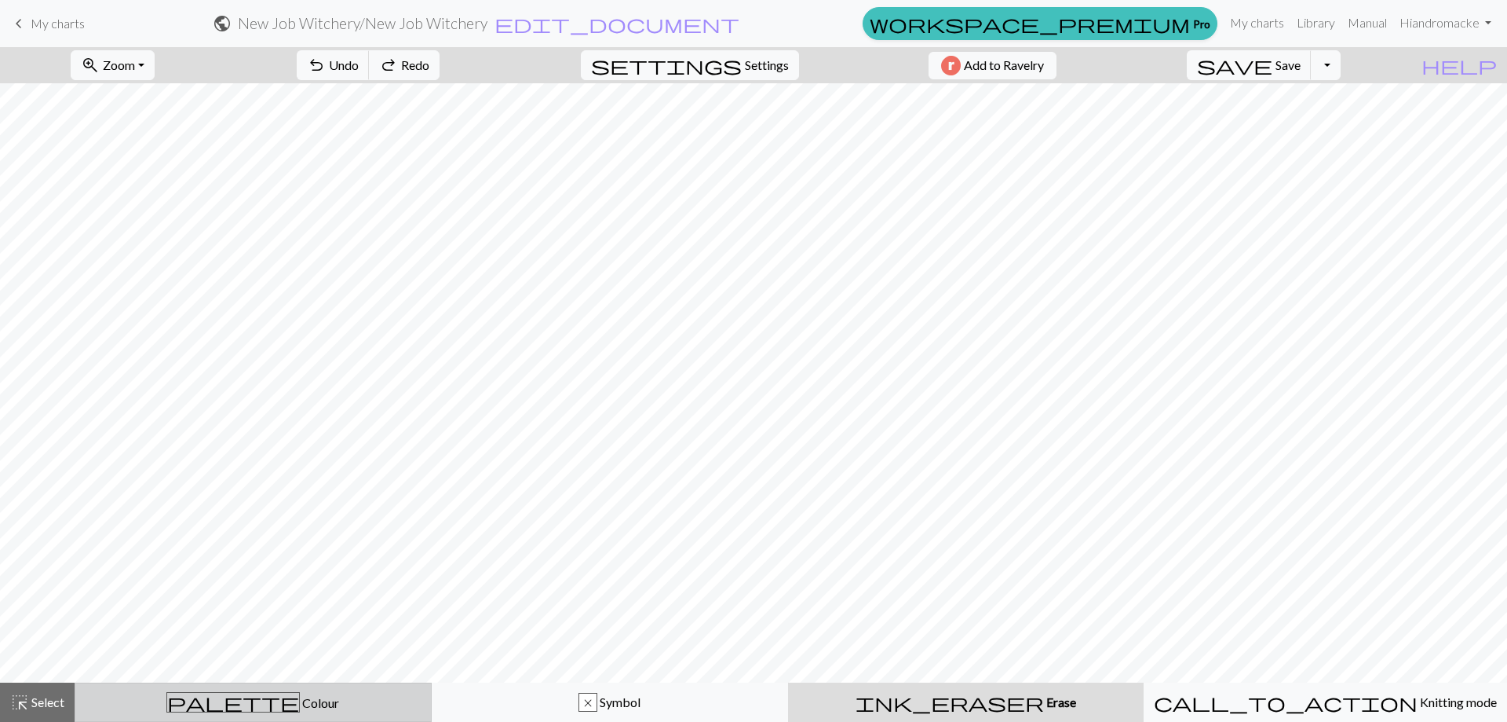
click at [294, 711] on div "palette Colour Colour" at bounding box center [253, 702] width 337 height 20
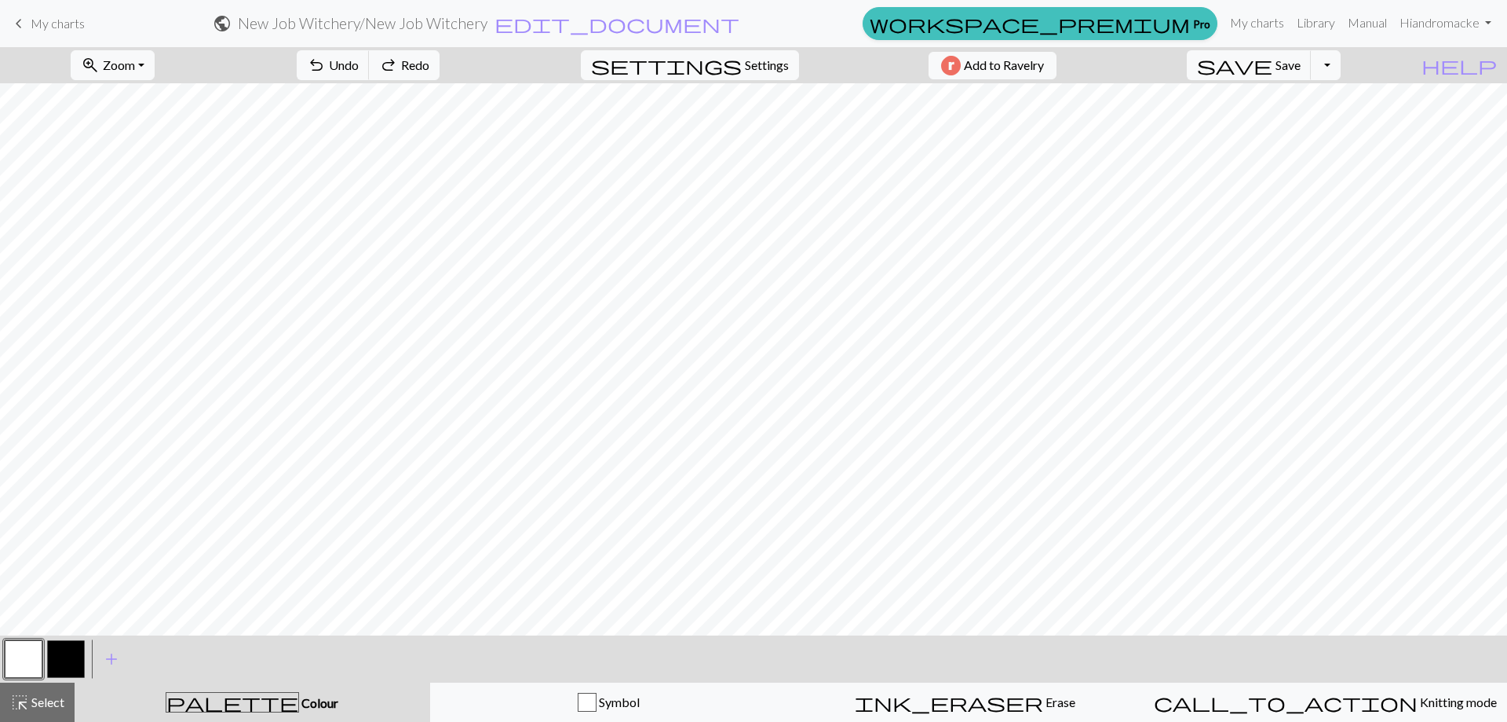
click at [26, 647] on button "button" at bounding box center [24, 659] width 38 height 38
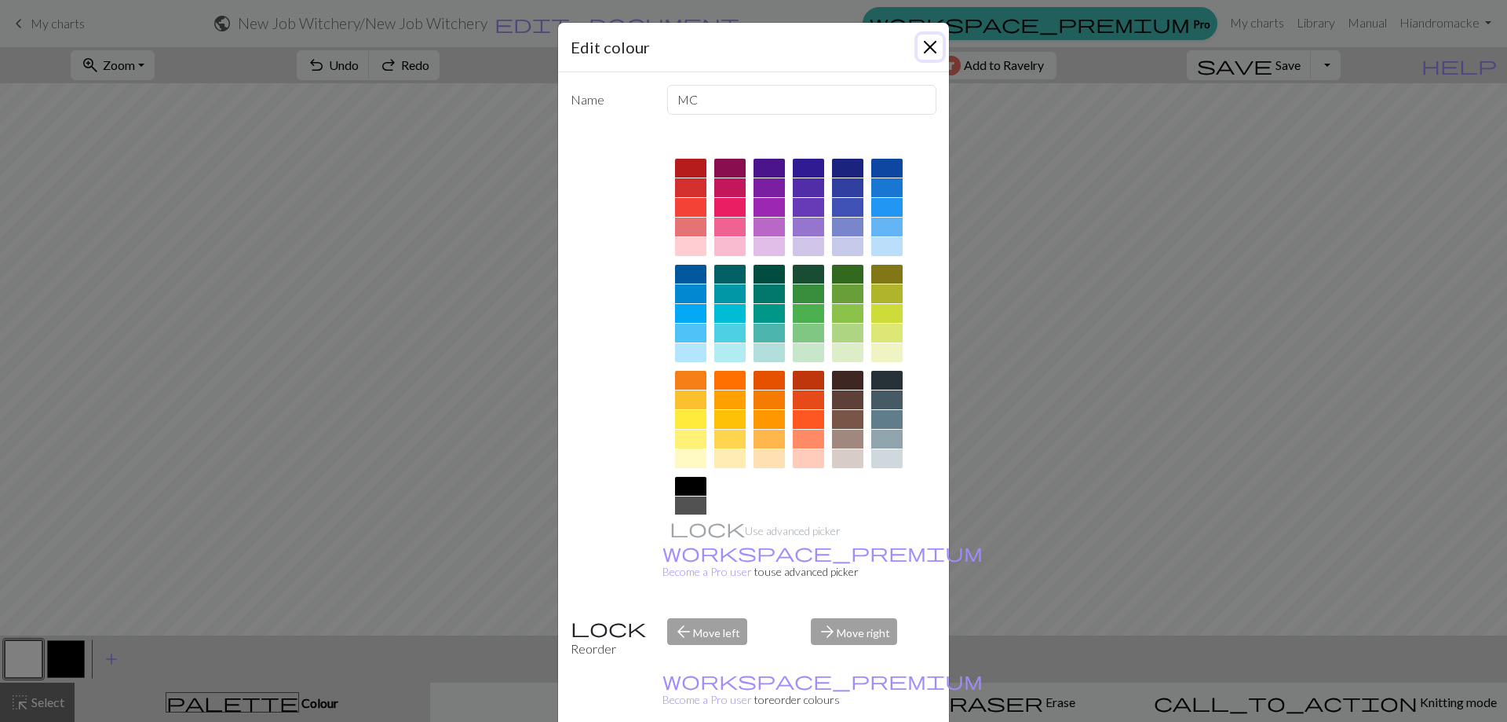
click at [922, 38] on button "Close" at bounding box center [930, 47] width 25 height 25
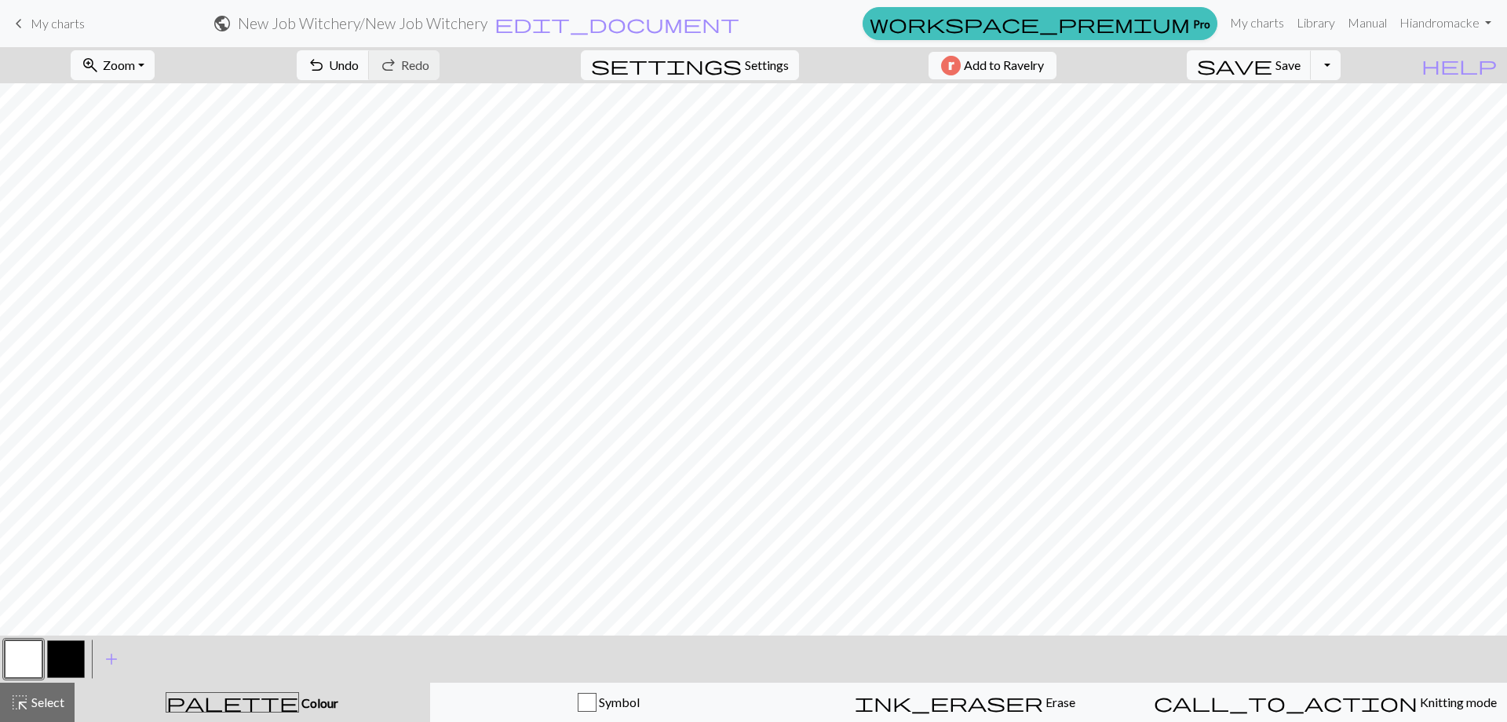
click at [80, 669] on button "button" at bounding box center [66, 659] width 38 height 38
click at [77, 647] on button "button" at bounding box center [66, 659] width 38 height 38
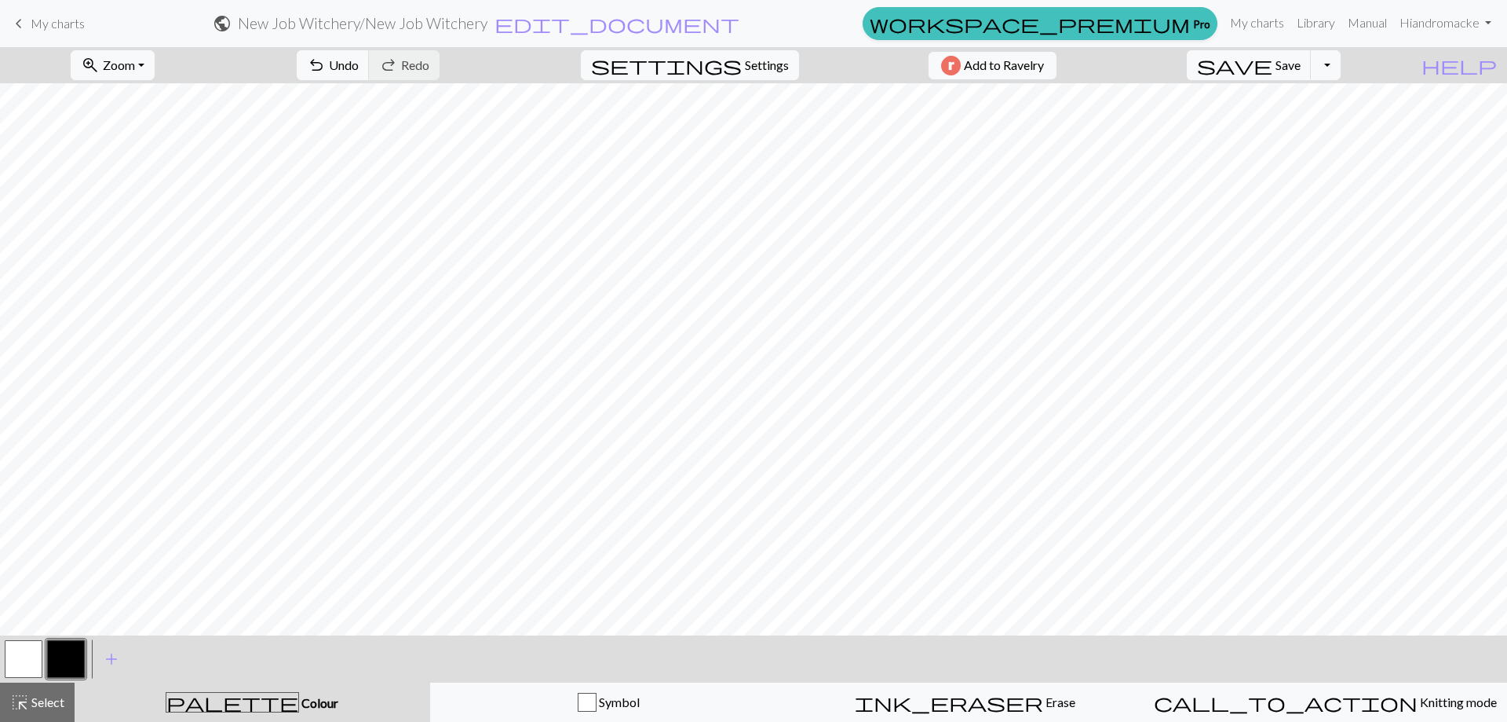
click at [14, 658] on button "button" at bounding box center [24, 659] width 38 height 38
click at [77, 663] on button "button" at bounding box center [66, 659] width 38 height 38
click at [25, 661] on button "button" at bounding box center [24, 659] width 38 height 38
click at [79, 671] on button "button" at bounding box center [66, 659] width 38 height 38
click at [83, 642] on button "button" at bounding box center [66, 659] width 38 height 38
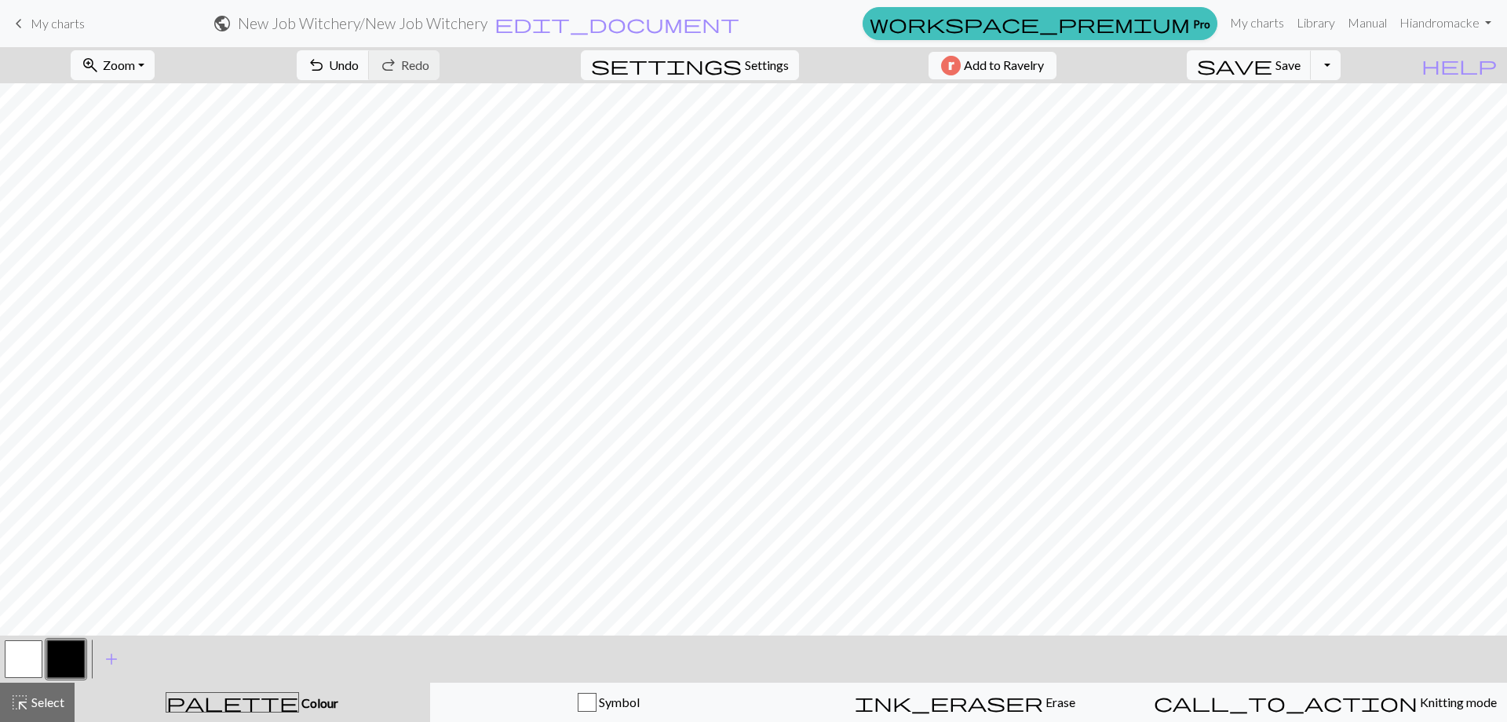
click at [20, 663] on button "button" at bounding box center [24, 659] width 38 height 38
click at [77, 666] on button "button" at bounding box center [66, 659] width 38 height 38
click at [15, 648] on button "button" at bounding box center [24, 659] width 38 height 38
click at [70, 664] on button "button" at bounding box center [66, 659] width 38 height 38
click at [24, 665] on button "button" at bounding box center [24, 659] width 38 height 38
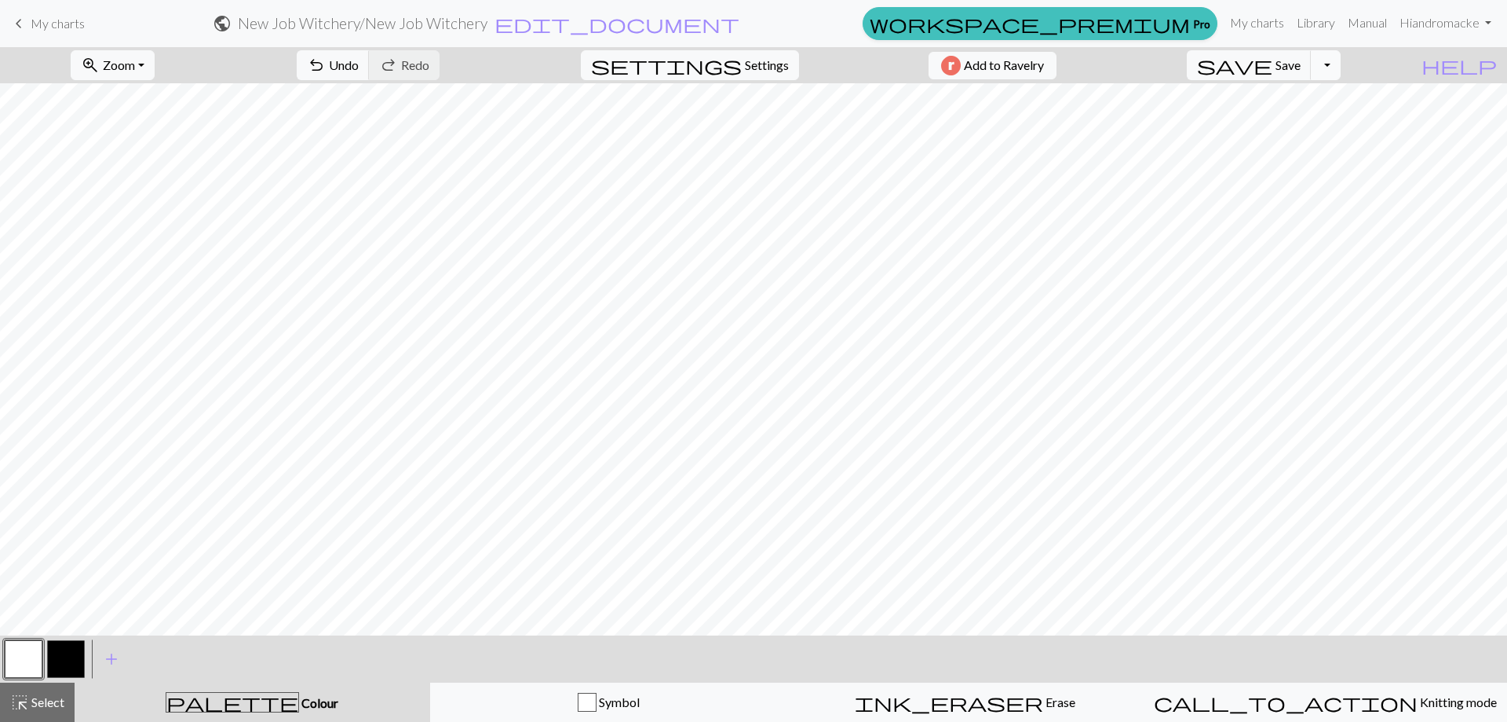
click at [1341, 65] on button "Toggle Dropdown" at bounding box center [1326, 65] width 30 height 30
click at [1341, 67] on button "Toggle Dropdown" at bounding box center [1326, 65] width 30 height 30
click at [1301, 61] on span "Save" at bounding box center [1288, 64] width 25 height 15
click at [65, 659] on button "button" at bounding box center [66, 659] width 38 height 38
click at [52, 648] on button "button" at bounding box center [66, 659] width 38 height 38
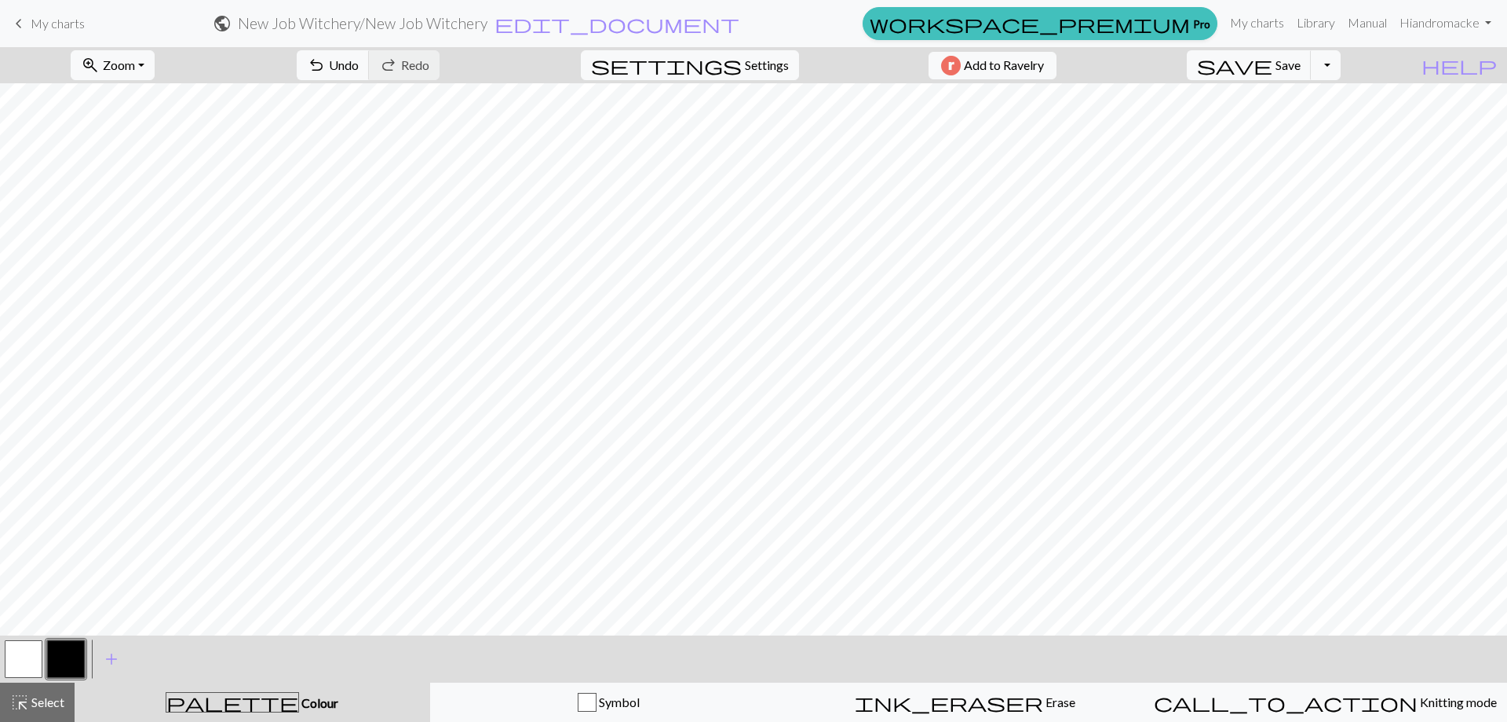
click at [23, 656] on button "button" at bounding box center [24, 659] width 38 height 38
click at [54, 658] on button "button" at bounding box center [66, 659] width 38 height 38
click at [31, 652] on button "button" at bounding box center [24, 659] width 38 height 38
click at [70, 650] on button "button" at bounding box center [66, 659] width 38 height 38
click at [1301, 71] on span "Save" at bounding box center [1288, 64] width 25 height 15
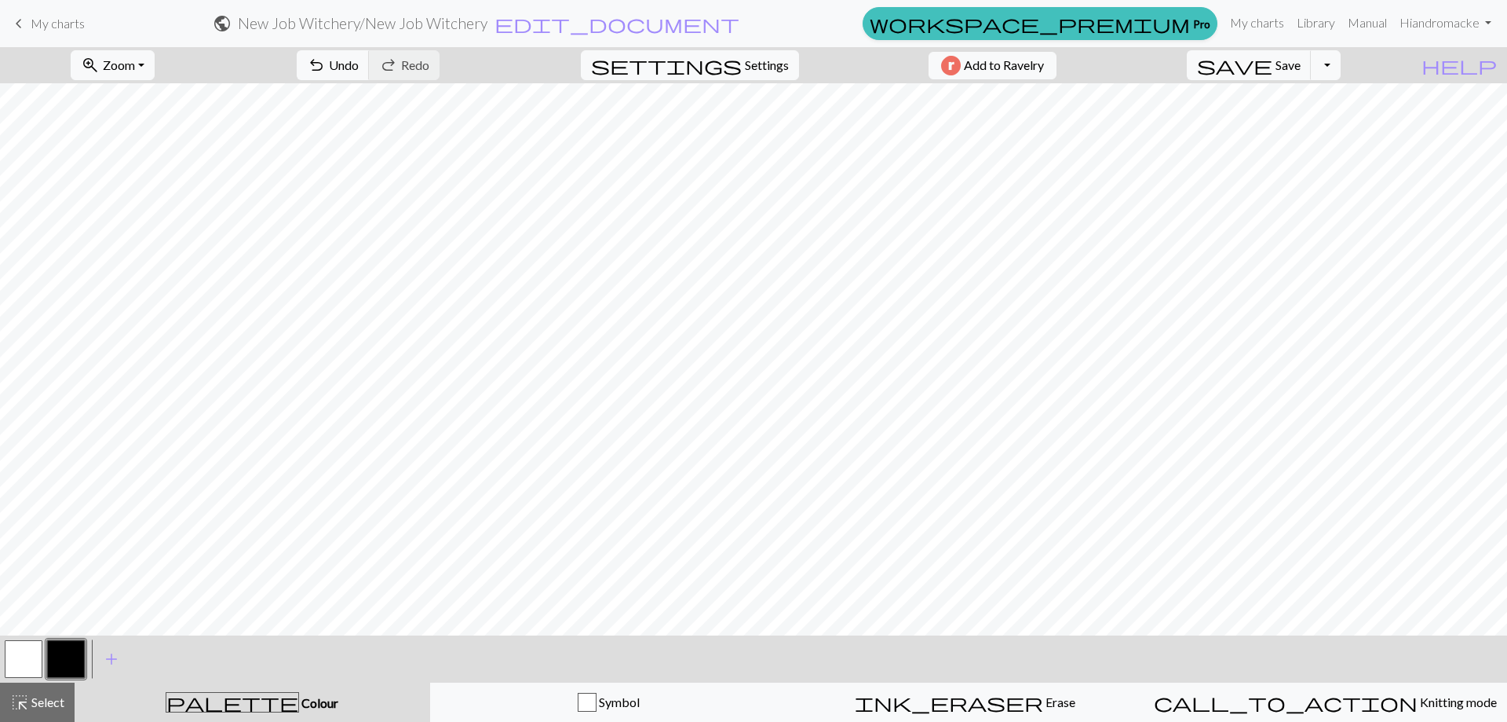
click at [23, 655] on button "button" at bounding box center [24, 659] width 38 height 38
click at [58, 669] on button "button" at bounding box center [66, 659] width 38 height 38
click at [35, 667] on button "button" at bounding box center [24, 659] width 38 height 38
click at [67, 660] on button "button" at bounding box center [66, 659] width 38 height 38
click at [21, 649] on button "button" at bounding box center [24, 659] width 38 height 38
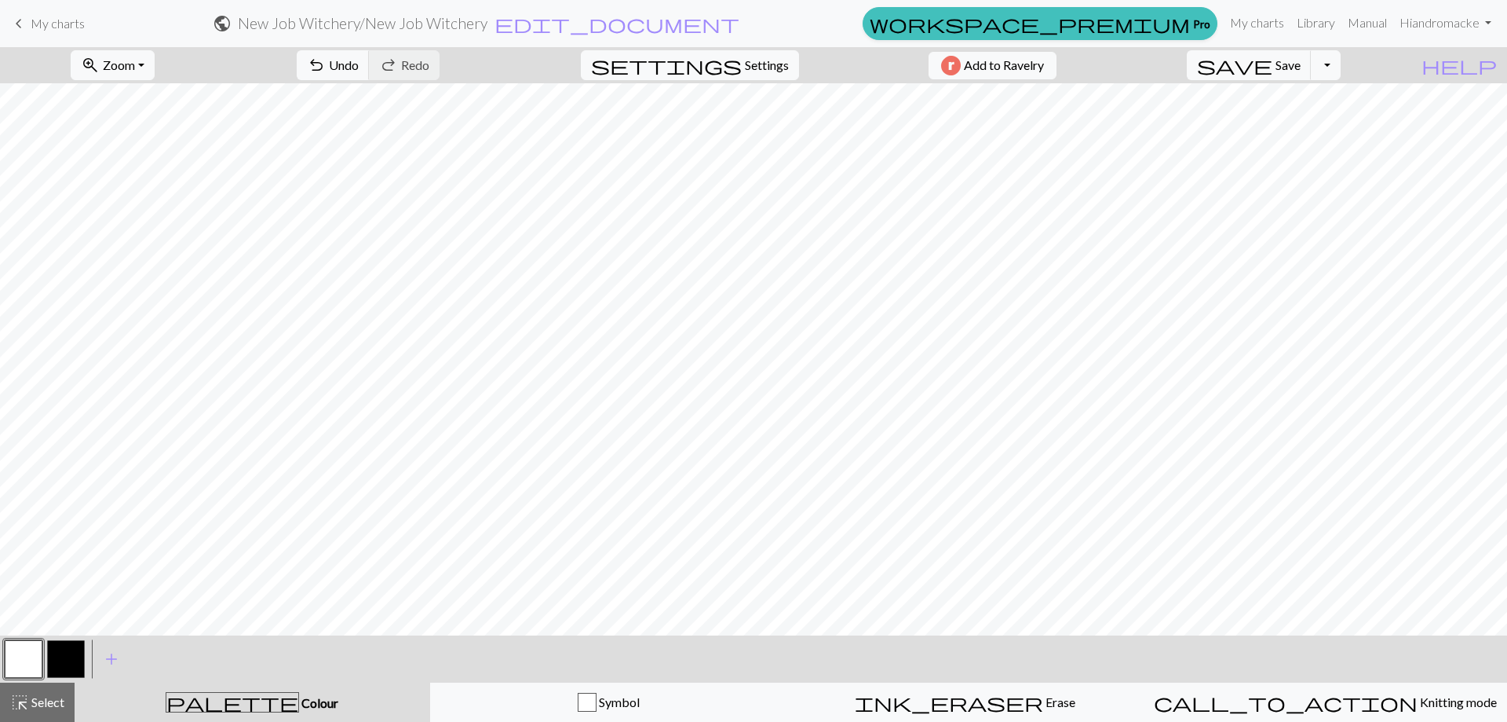
click at [68, 645] on button "button" at bounding box center [66, 659] width 38 height 38
click at [68, 659] on button "button" at bounding box center [66, 659] width 38 height 38
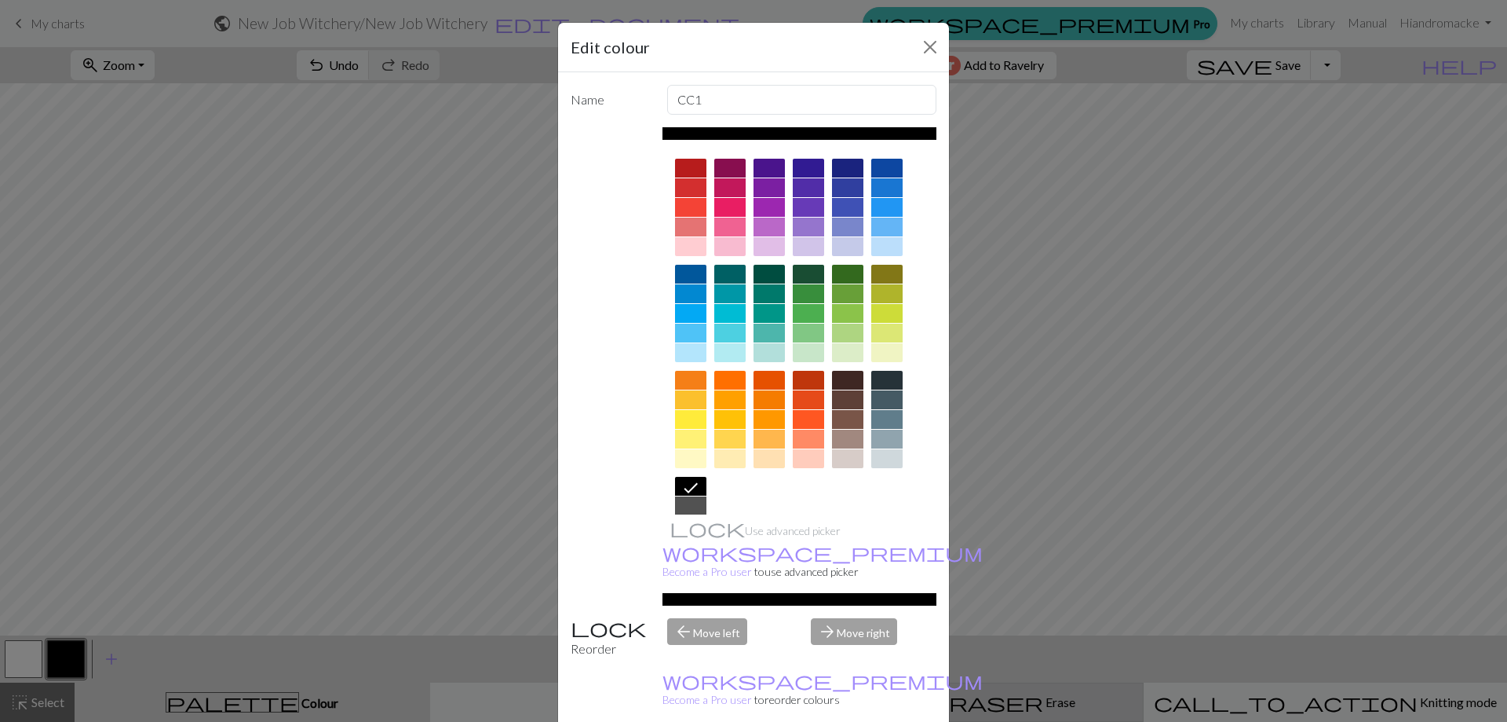
drag, startPoint x: 841, startPoint y: 709, endPoint x: 838, endPoint y: 692, distance: 17.6
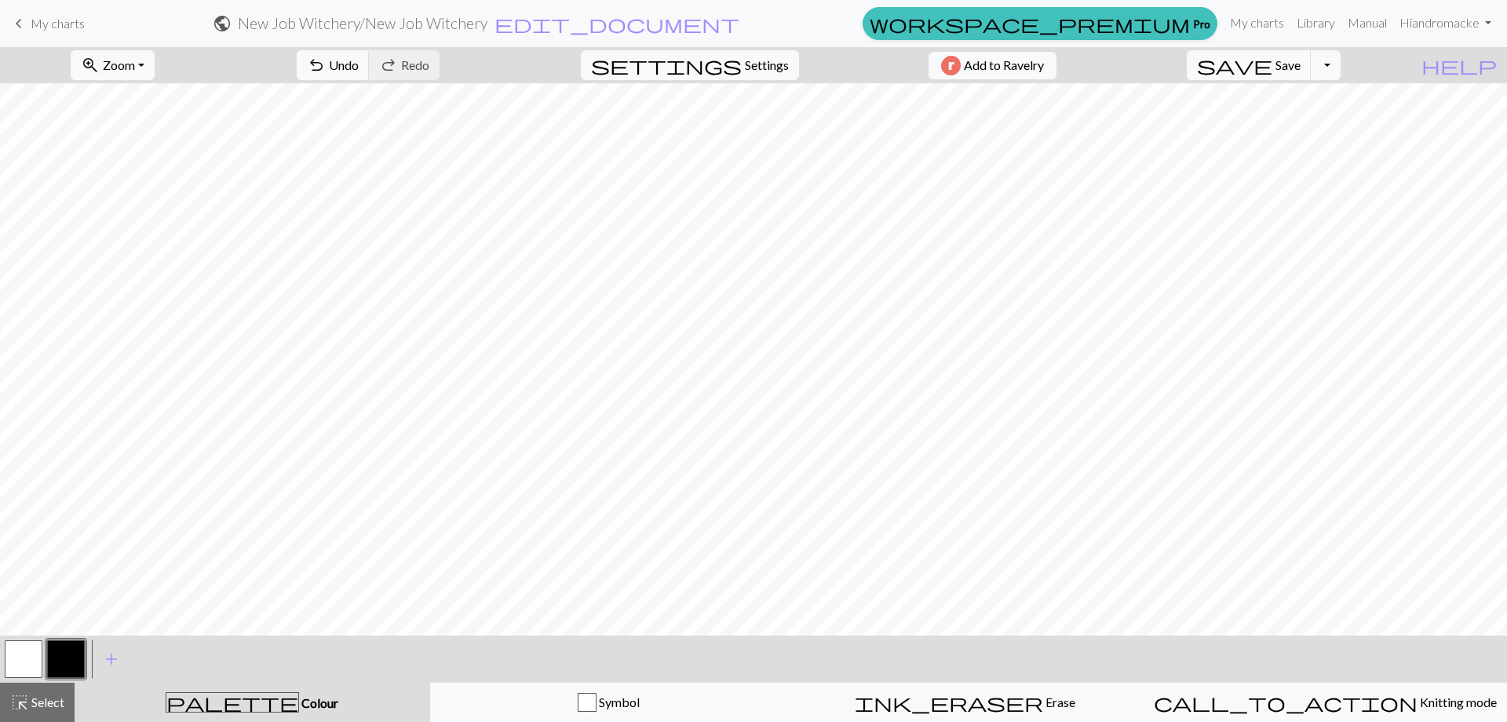
click at [27, 659] on button "button" at bounding box center [24, 659] width 38 height 38
click at [69, 667] on button "button" at bounding box center [66, 659] width 38 height 38
click at [18, 658] on button "button" at bounding box center [24, 659] width 38 height 38
click at [68, 656] on button "button" at bounding box center [66, 659] width 38 height 38
click at [32, 661] on button "button" at bounding box center [24, 659] width 38 height 38
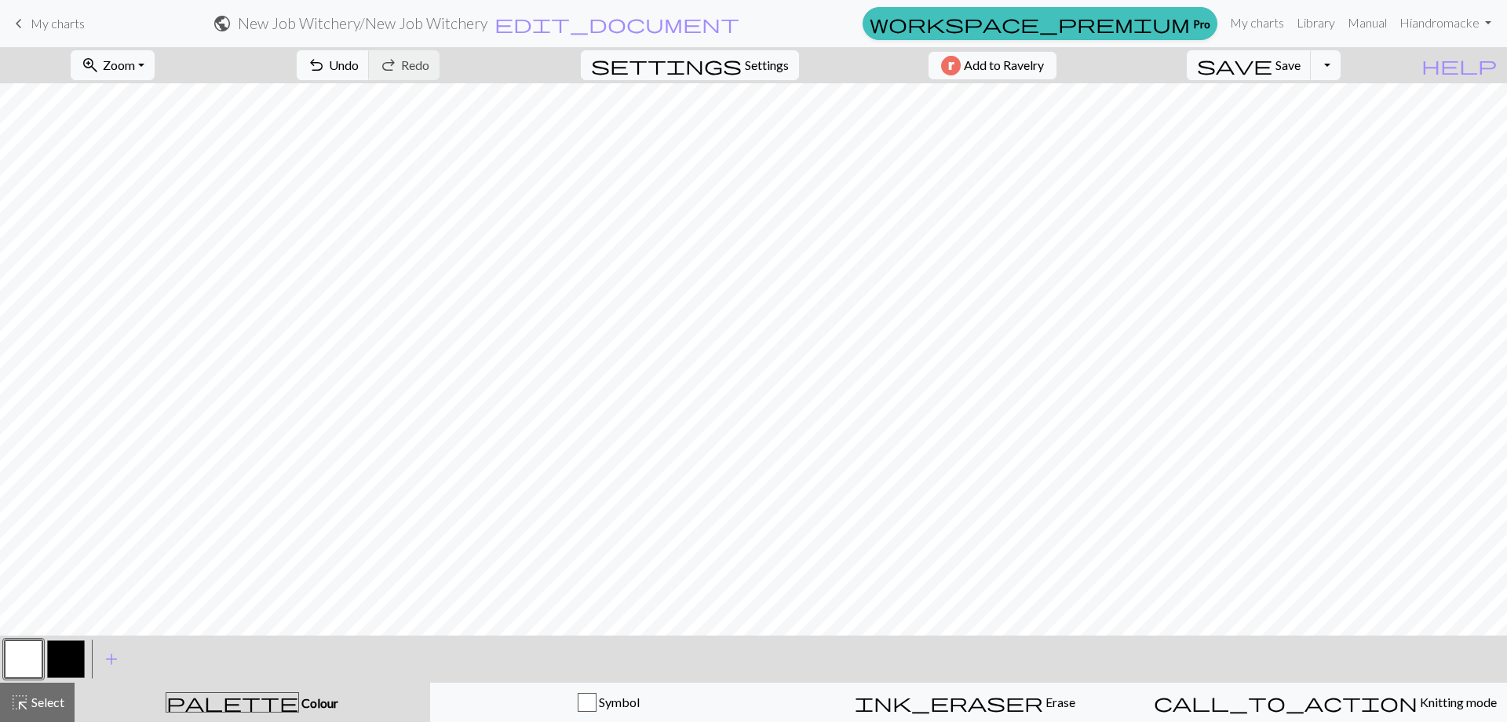
click at [67, 658] on button "button" at bounding box center [66, 659] width 38 height 38
click at [131, 66] on span "Zoom" at bounding box center [119, 64] width 32 height 15
click at [132, 125] on button "Fit width" at bounding box center [133, 124] width 124 height 25
click at [13, 663] on button "button" at bounding box center [24, 659] width 38 height 38
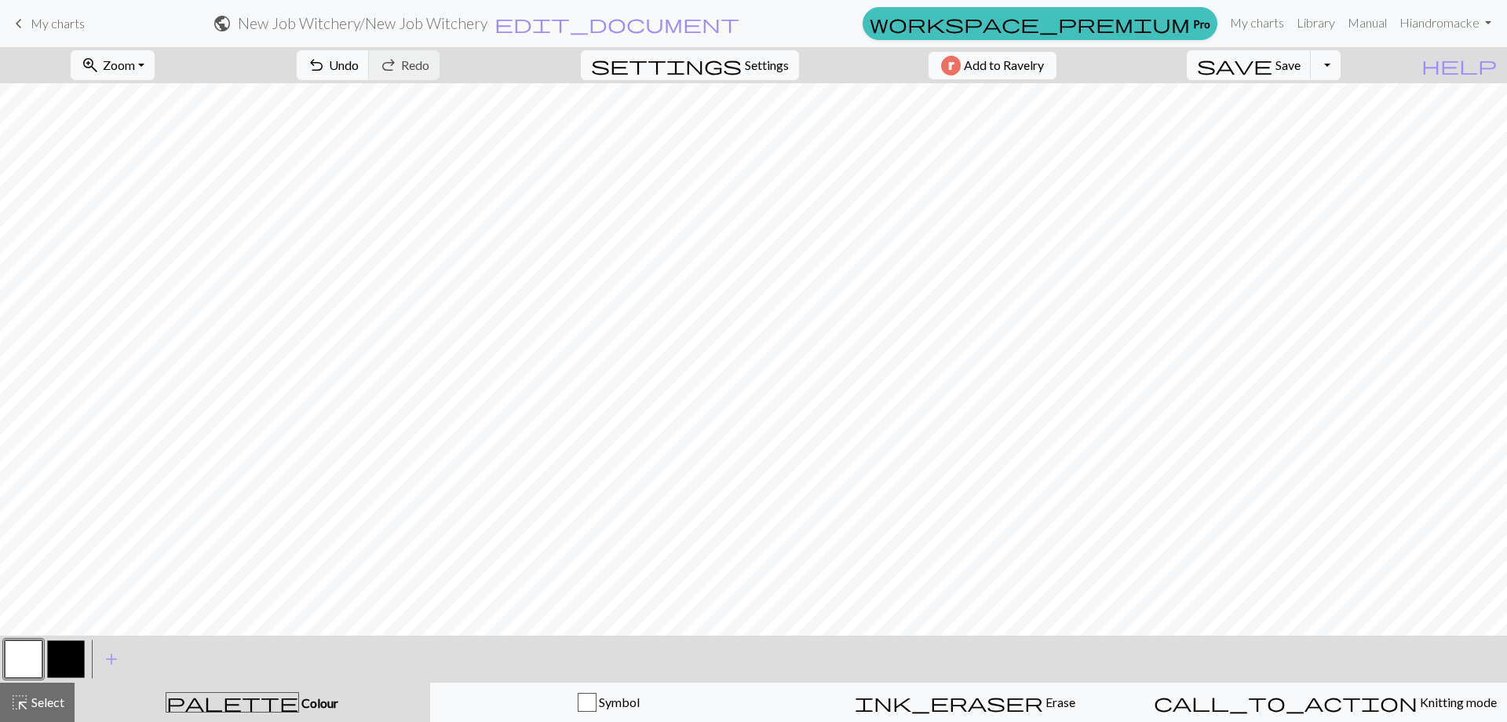
click at [68, 661] on button "button" at bounding box center [66, 659] width 38 height 38
click at [28, 659] on button "button" at bounding box center [24, 659] width 38 height 38
click at [68, 662] on button "button" at bounding box center [66, 659] width 38 height 38
click at [26, 664] on button "button" at bounding box center [24, 659] width 38 height 38
click at [63, 664] on button "button" at bounding box center [66, 659] width 38 height 38
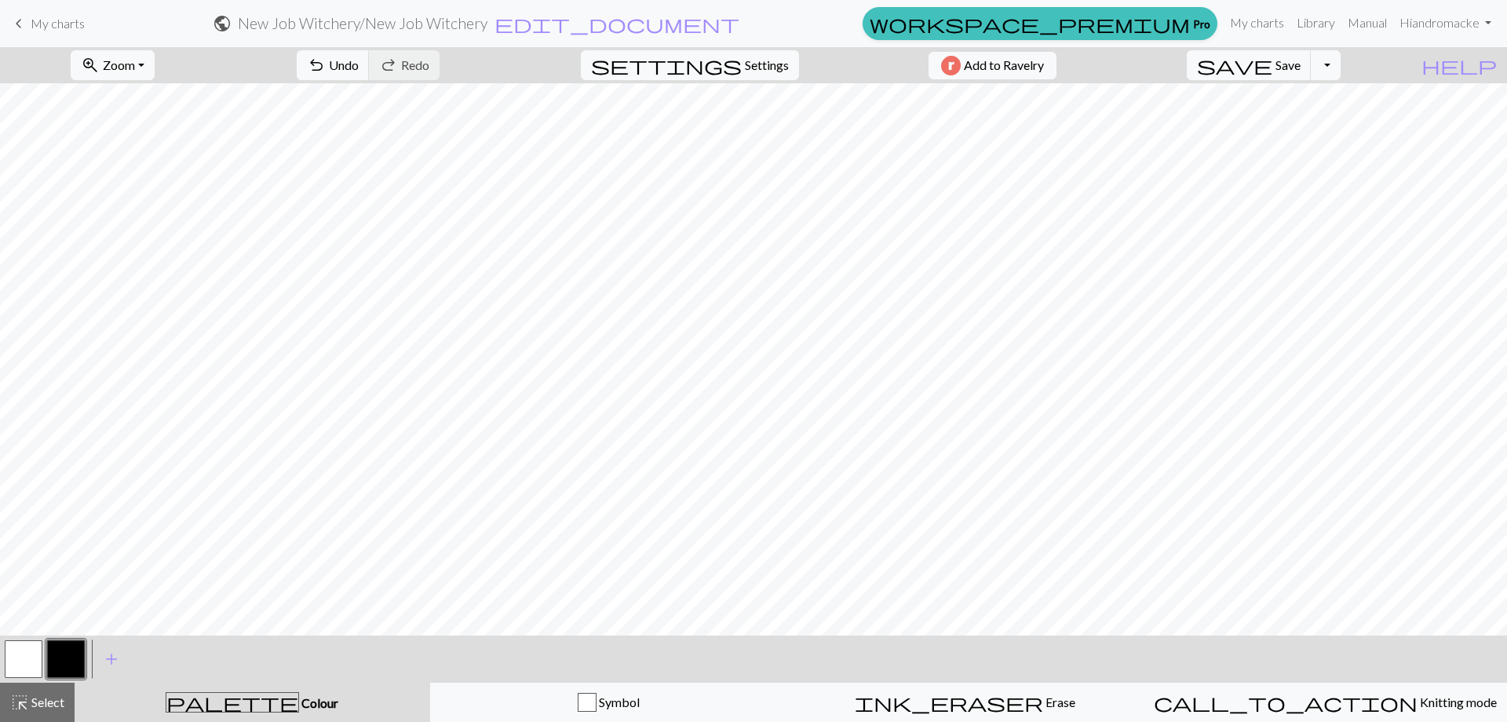
click at [24, 670] on button "button" at bounding box center [24, 659] width 38 height 38
click at [79, 672] on button "button" at bounding box center [66, 659] width 38 height 38
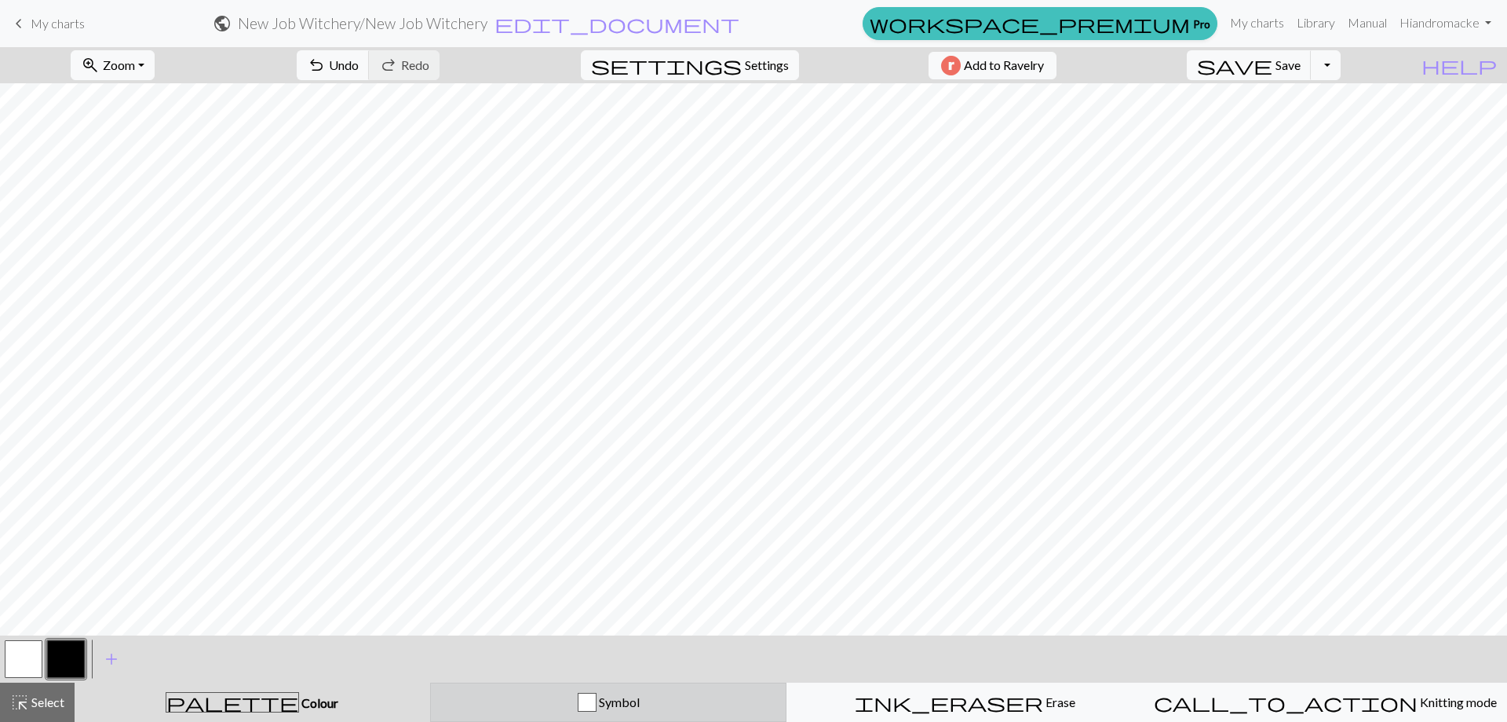
click at [575, 698] on div "Symbol" at bounding box center [608, 701] width 337 height 19
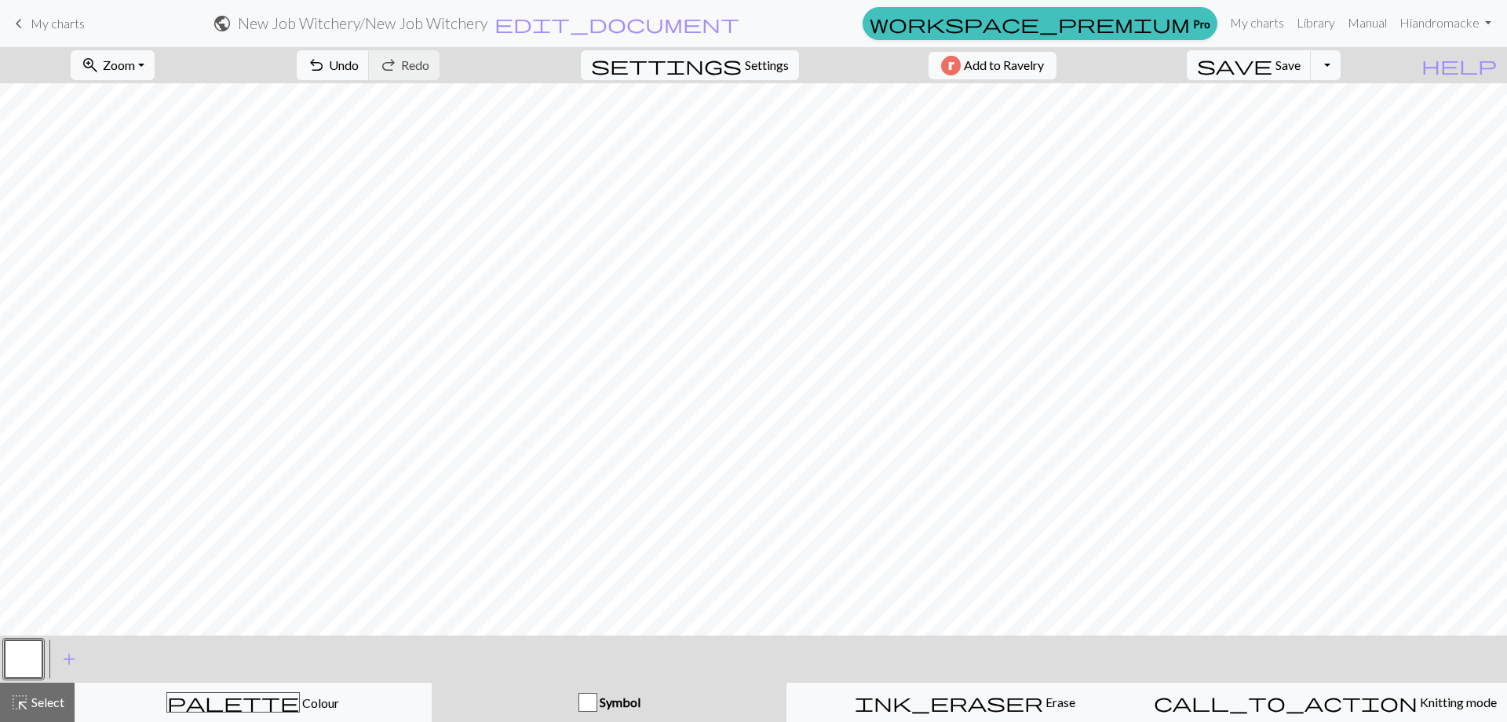
click at [5, 656] on button "button" at bounding box center [24, 659] width 38 height 38
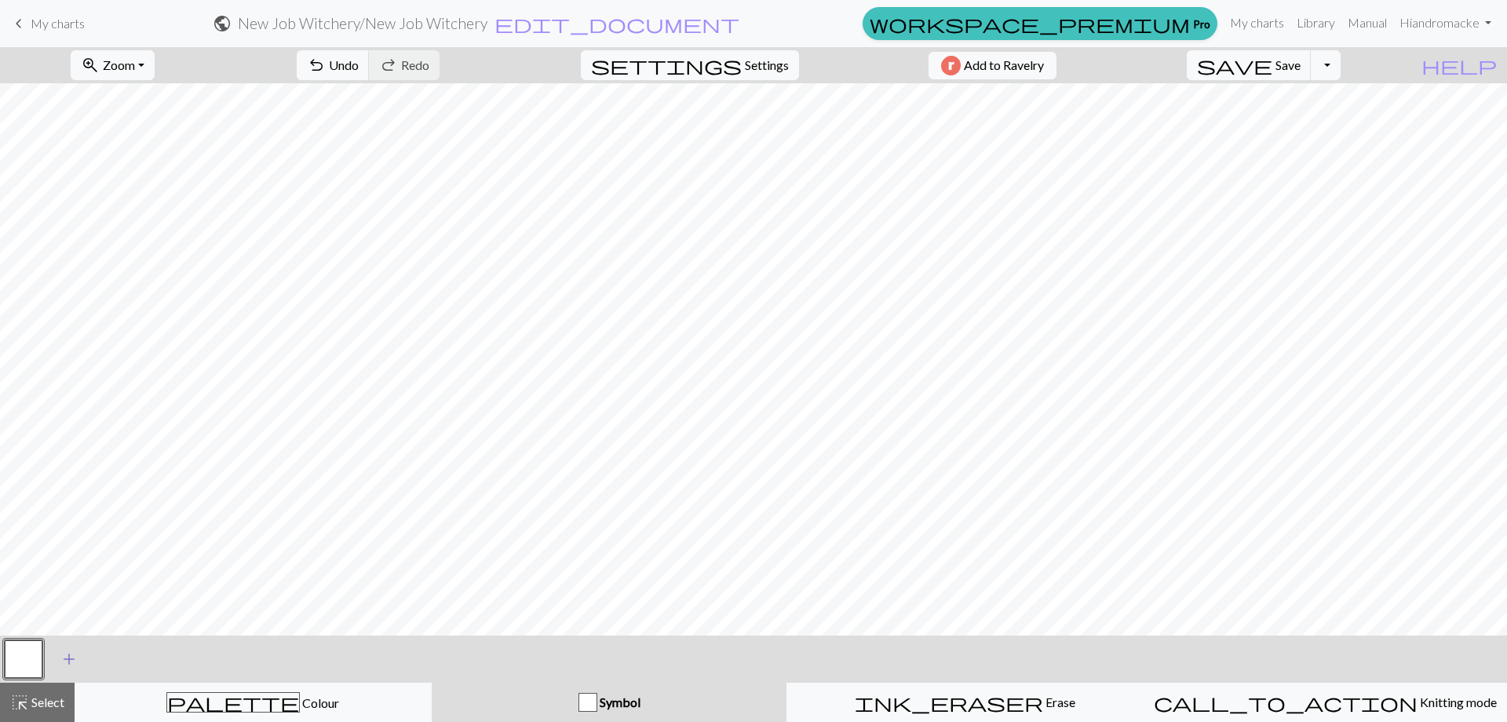
click at [73, 659] on span "add" at bounding box center [69, 659] width 19 height 22
click at [63, 653] on button "button" at bounding box center [66, 659] width 38 height 38
click at [63, 653] on div "Edit symbol Name d f g h j k p s t F H J O P T / | 0 1 2 3 4 5 6 7 8 9 e m n G …" at bounding box center [753, 361] width 1507 height 722
click at [36, 656] on button "button" at bounding box center [24, 659] width 38 height 38
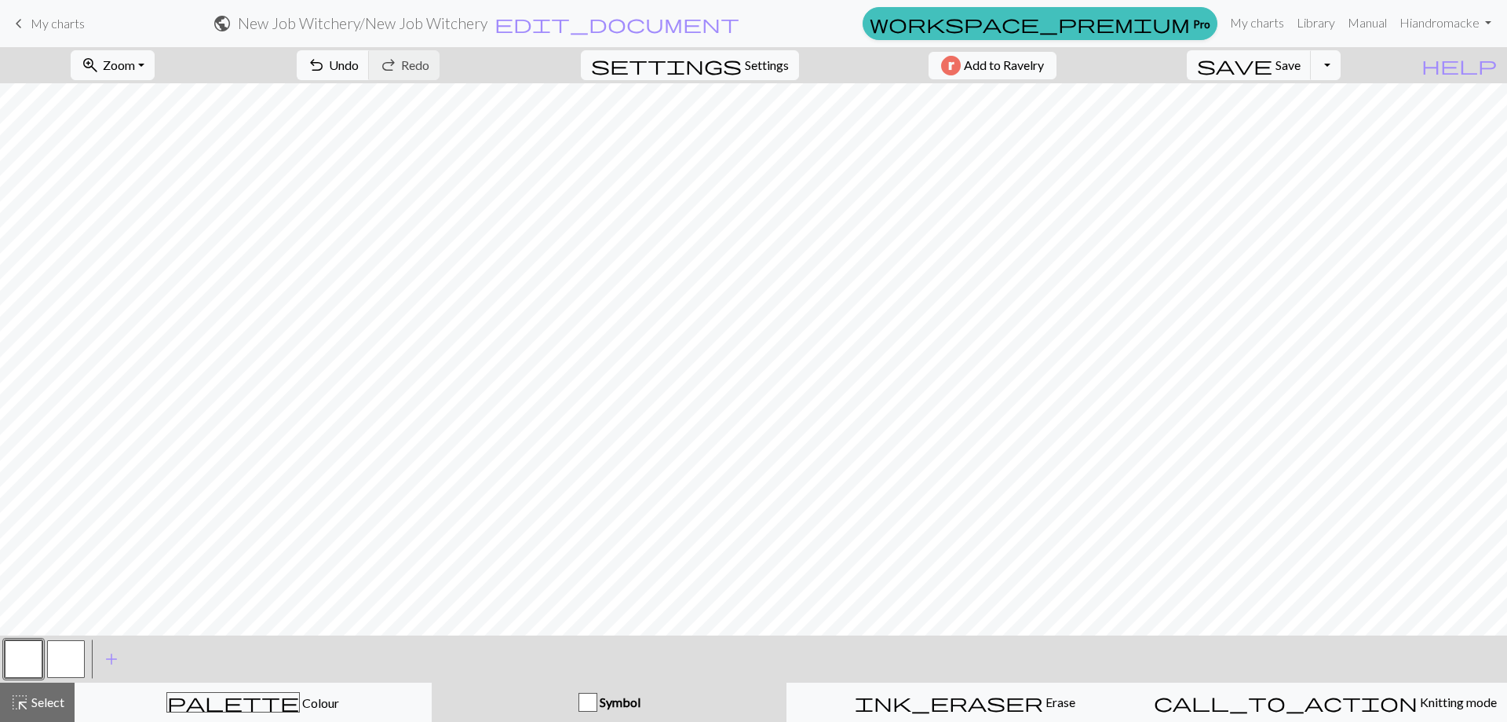
click at [84, 668] on button "button" at bounding box center [66, 659] width 38 height 38
click at [16, 656] on button "button" at bounding box center [24, 659] width 38 height 38
click at [463, 703] on div "Symbol" at bounding box center [609, 701] width 337 height 19
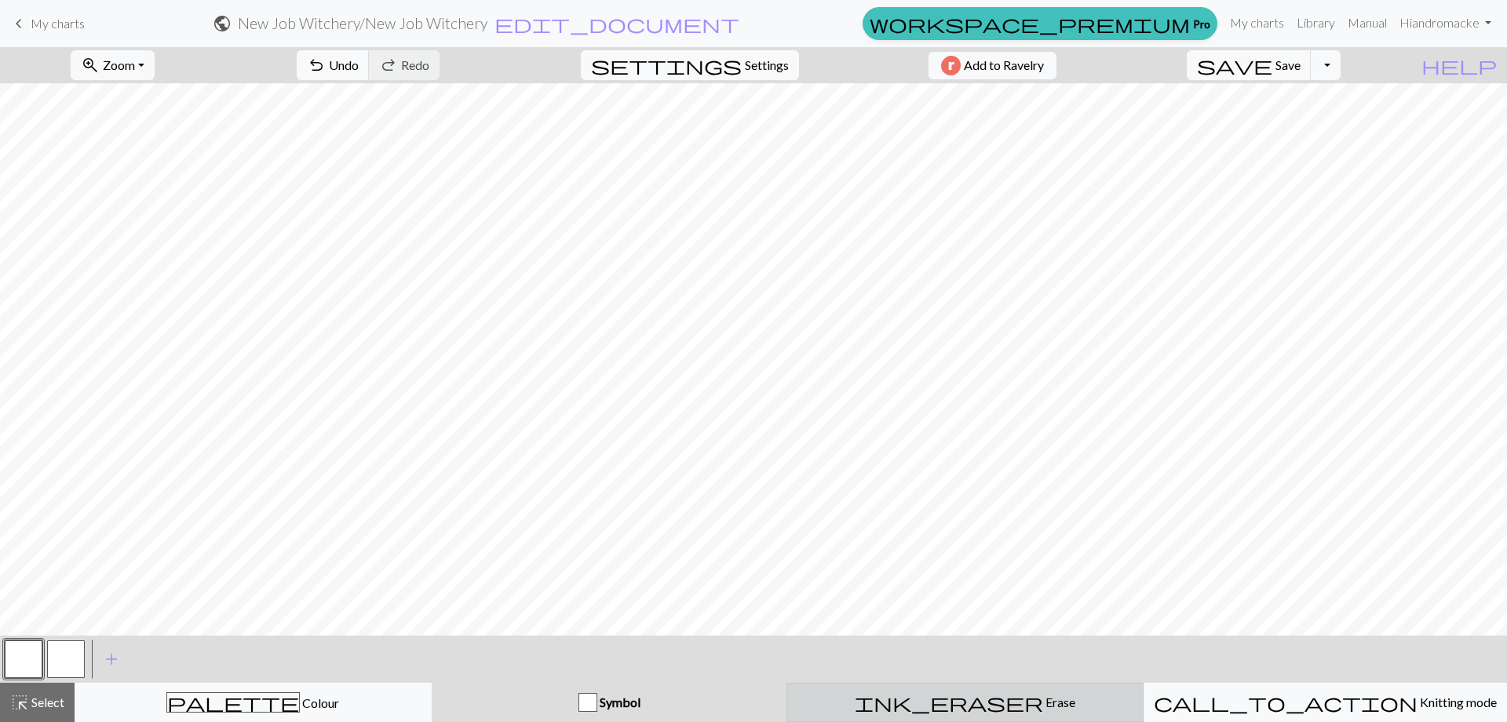
click at [1068, 696] on div "ink_eraser Erase Erase" at bounding box center [965, 701] width 337 height 19
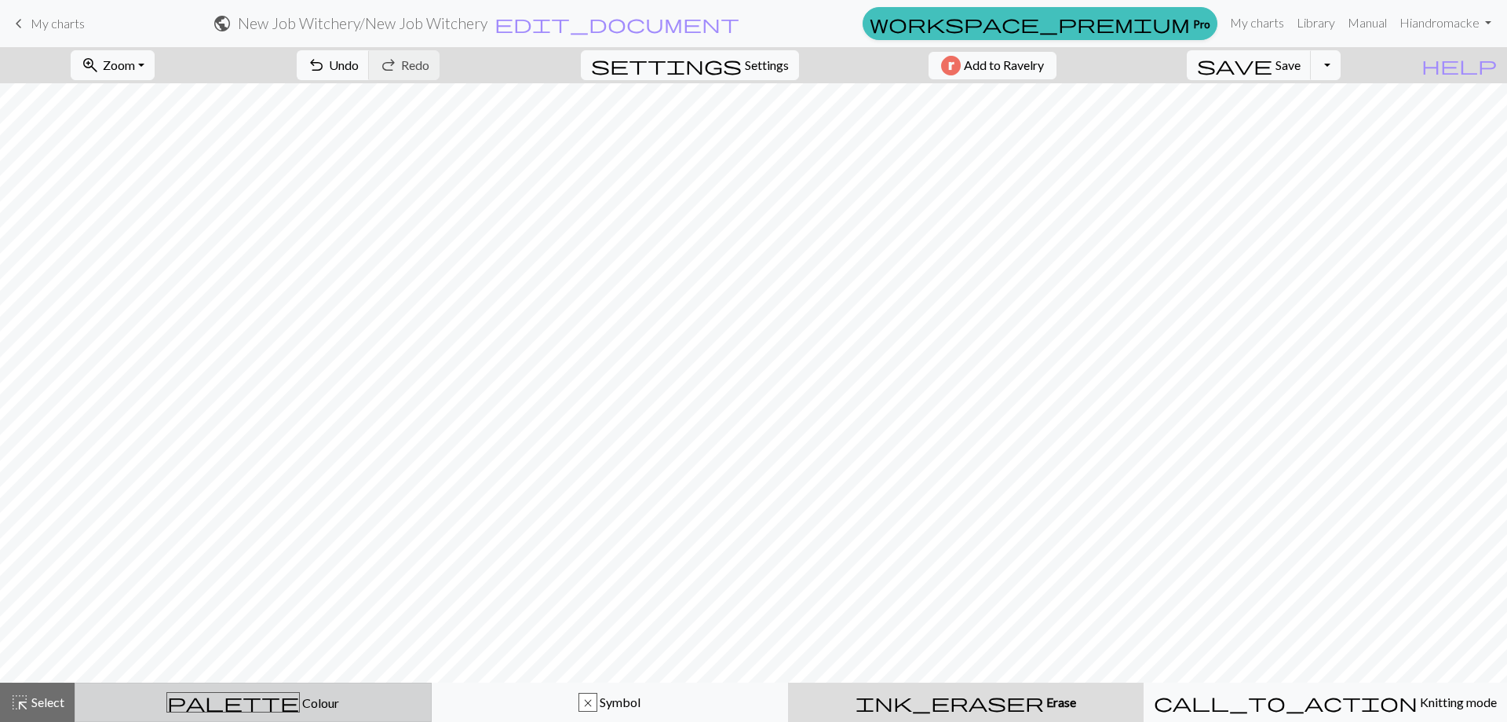
click at [227, 698] on span "palette" at bounding box center [233, 702] width 132 height 22
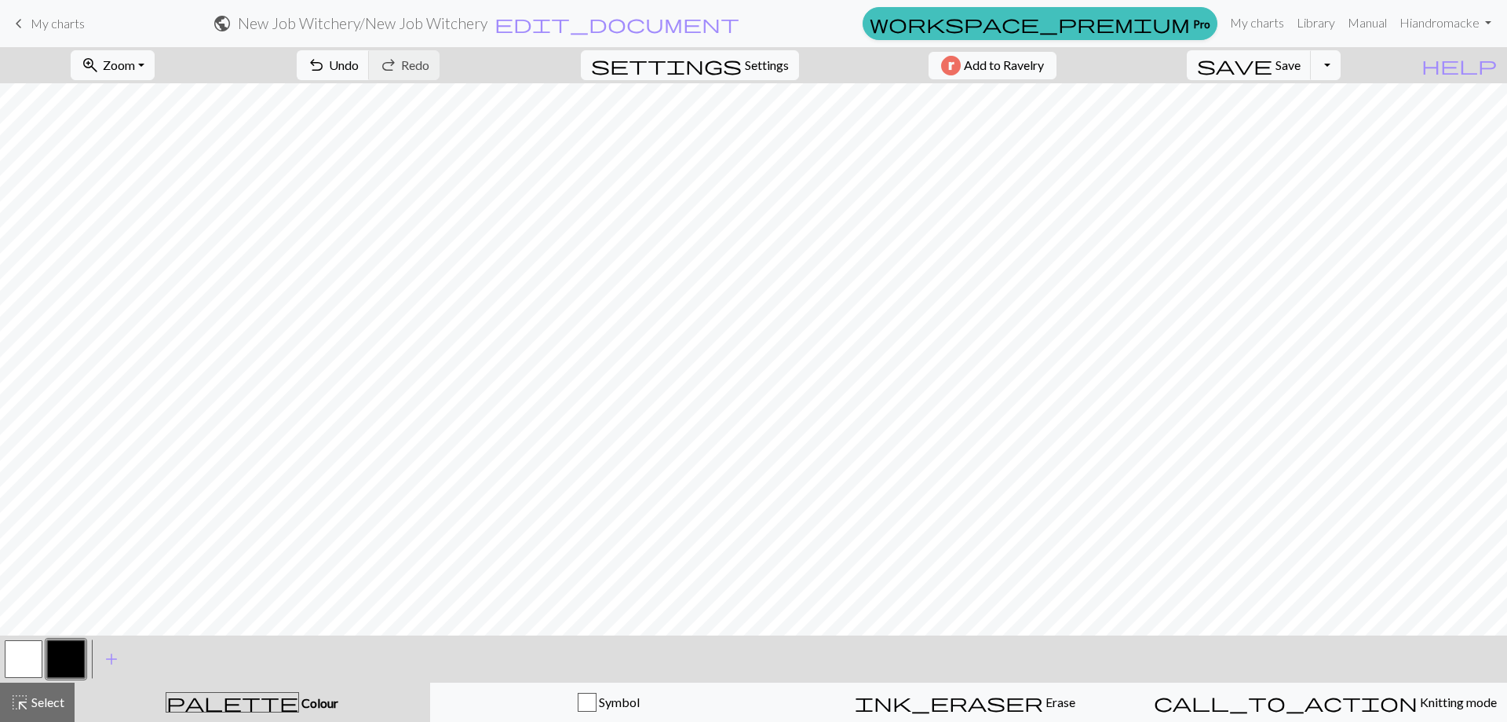
click at [62, 652] on button "button" at bounding box center [66, 659] width 38 height 38
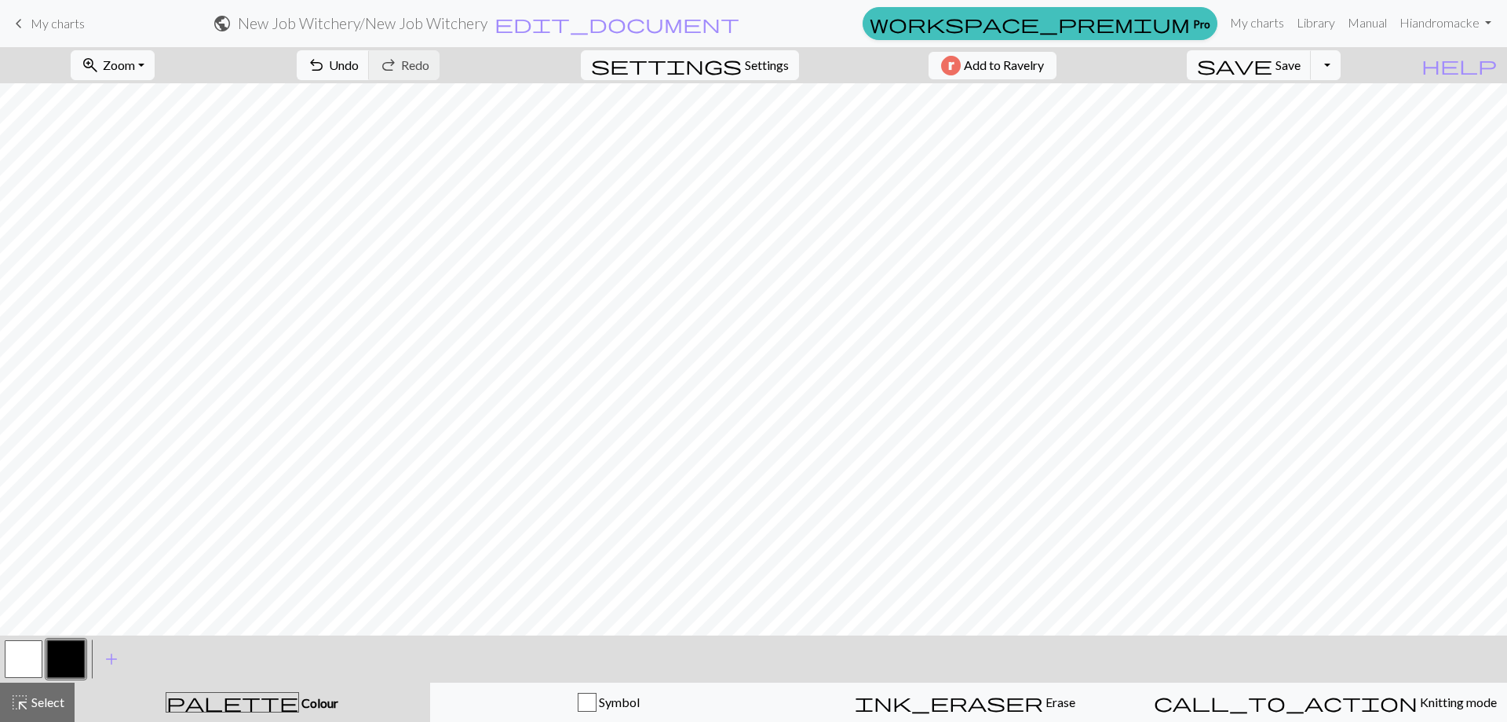
click at [28, 656] on button "button" at bounding box center [24, 659] width 38 height 38
click at [75, 669] on button "button" at bounding box center [66, 659] width 38 height 38
click at [32, 649] on button "button" at bounding box center [24, 659] width 38 height 38
click at [64, 658] on button "button" at bounding box center [66, 659] width 38 height 38
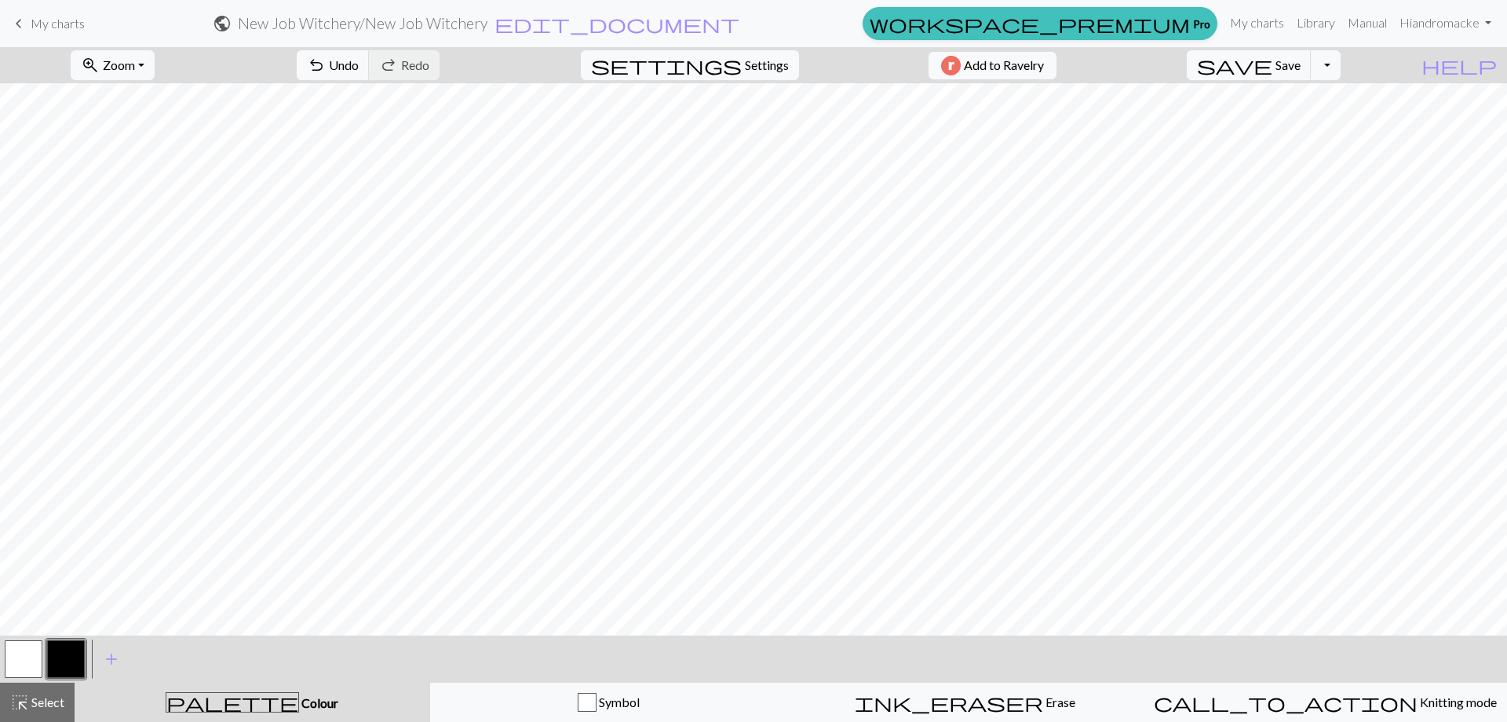
click at [19, 656] on button "button" at bounding box center [24, 659] width 38 height 38
click at [77, 655] on button "button" at bounding box center [66, 659] width 38 height 38
click at [1273, 64] on span "save" at bounding box center [1234, 65] width 75 height 22
click at [6, 657] on button "button" at bounding box center [24, 659] width 38 height 38
click at [52, 659] on button "button" at bounding box center [66, 659] width 38 height 38
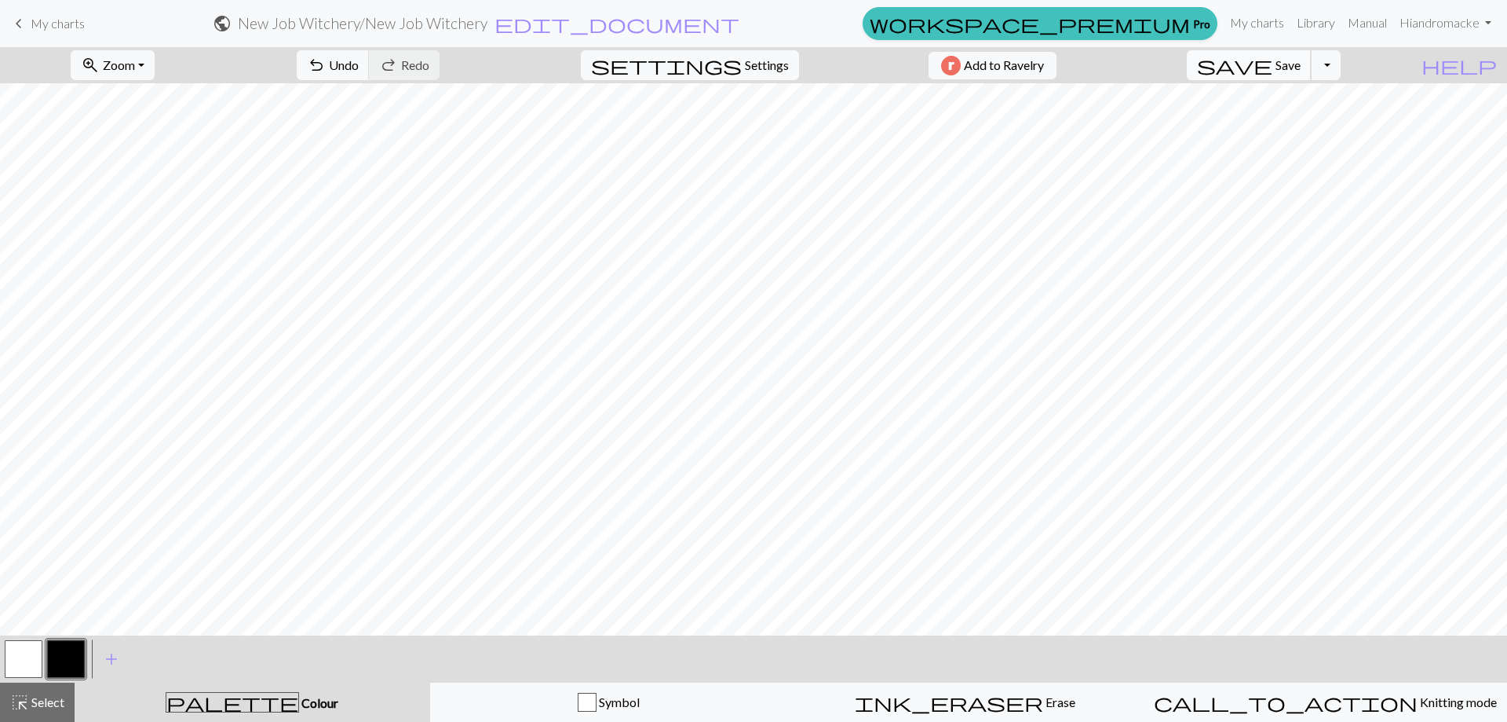
click at [1312, 73] on button "save Save Save" at bounding box center [1249, 65] width 125 height 30
click at [35, 699] on span "Select" at bounding box center [46, 701] width 35 height 15
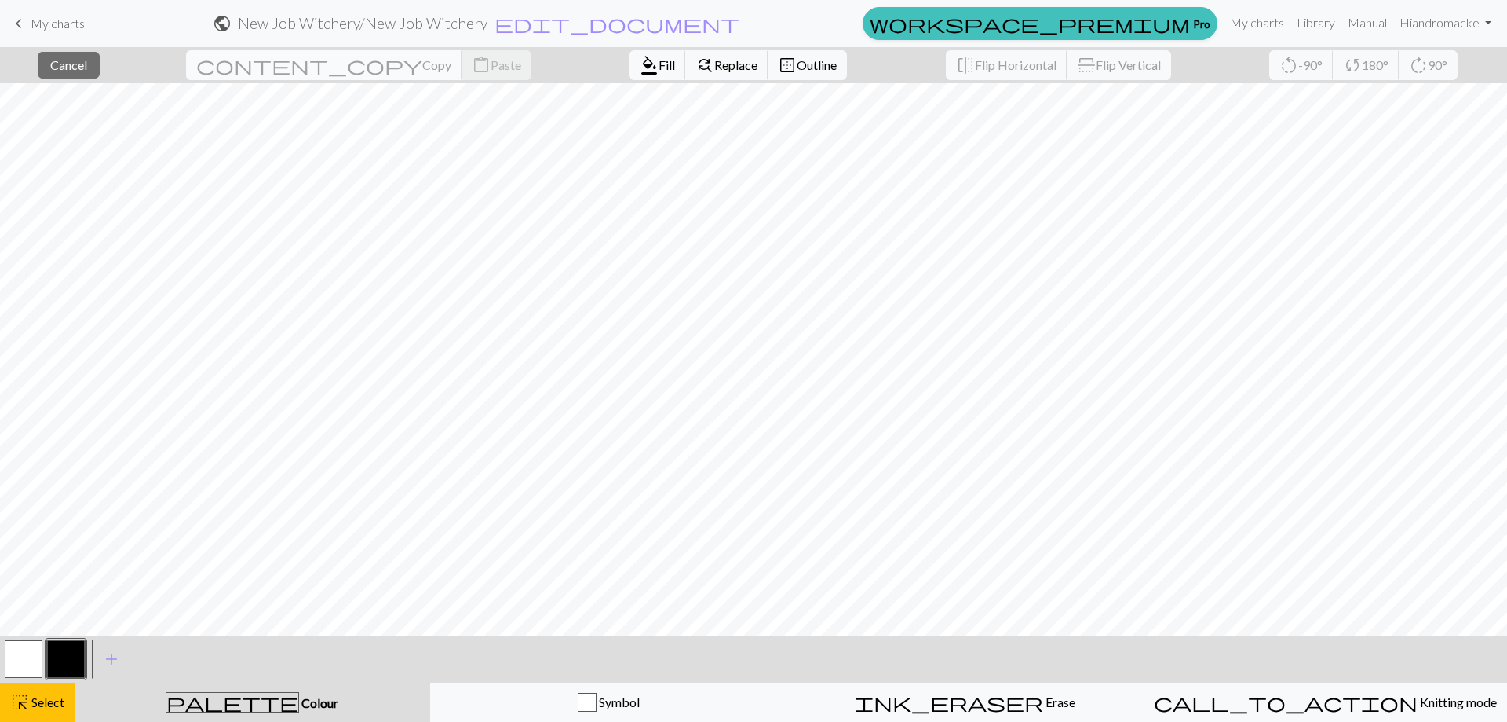
click at [259, 88] on div "close Cancel content_copy Copy content_paste Paste format_color_fill Fill find_…" at bounding box center [753, 384] width 1507 height 674
click at [261, 75] on span "content_copy" at bounding box center [309, 65] width 226 height 22
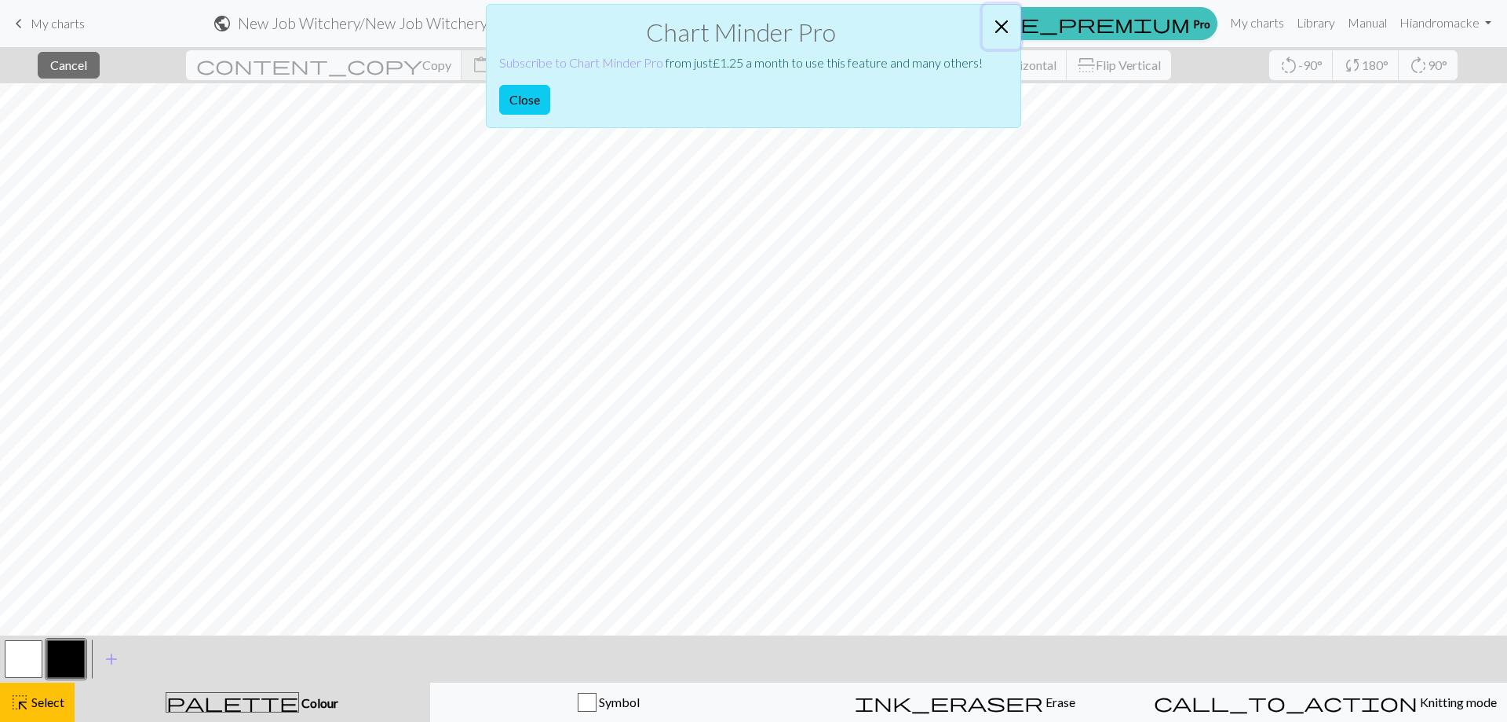
click at [1006, 20] on button "Close" at bounding box center [1002, 27] width 38 height 44
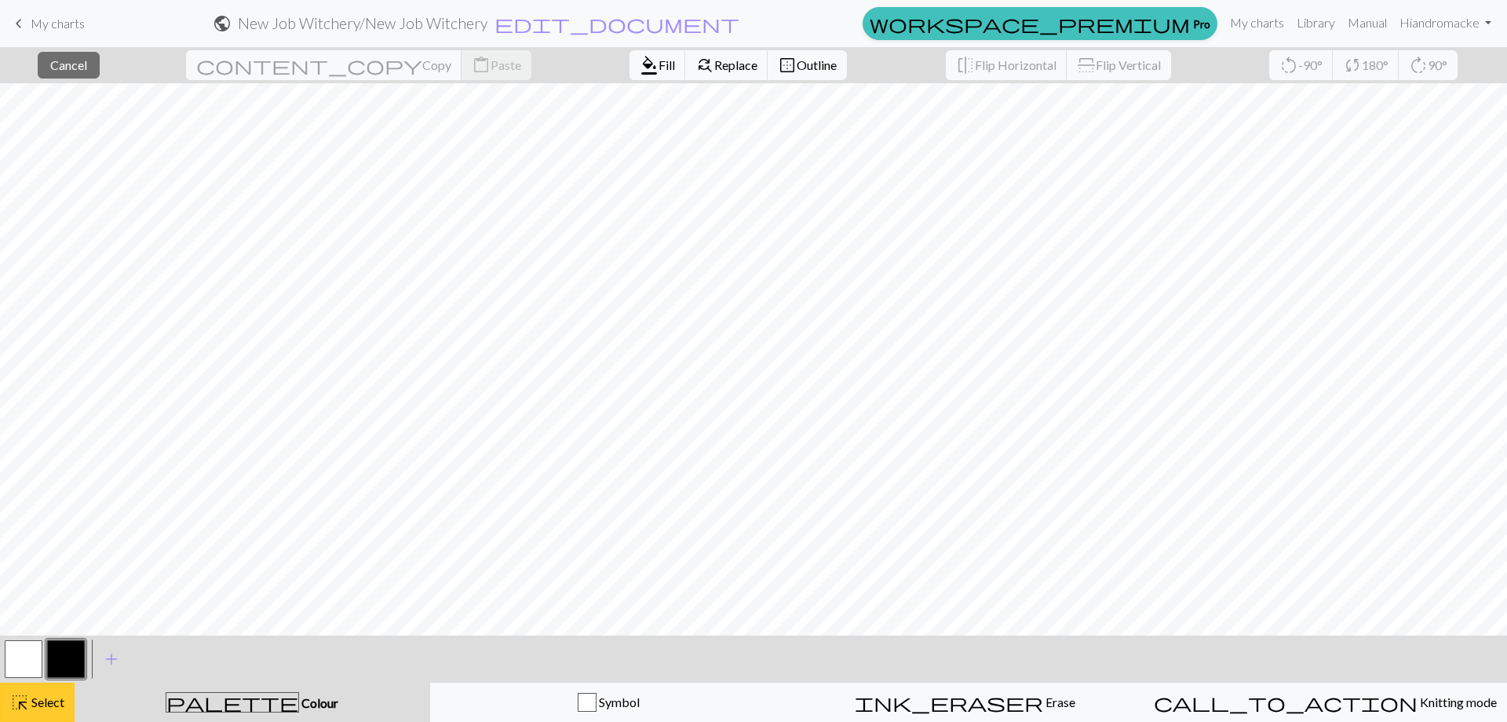
click at [19, 700] on span "highlight_alt" at bounding box center [19, 702] width 19 height 22
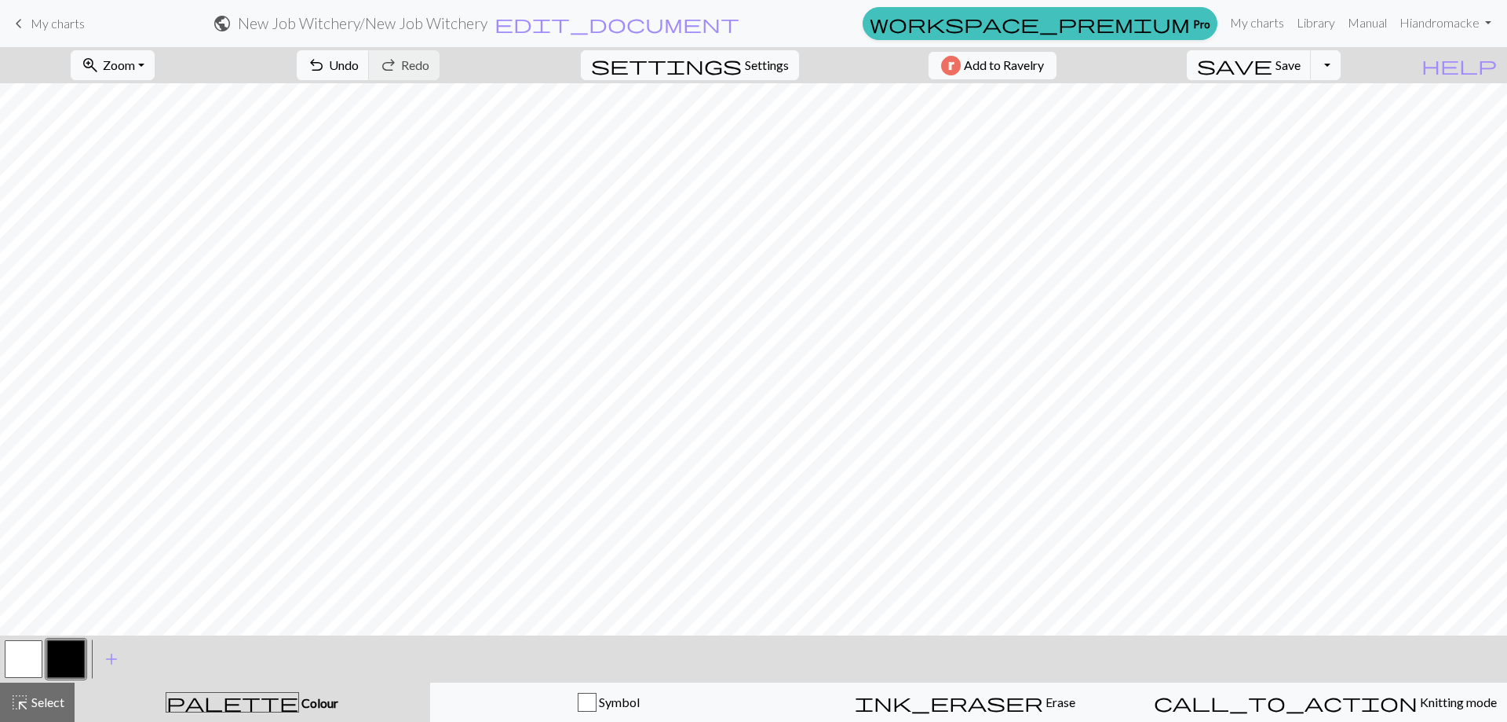
click at [24, 657] on button "button" at bounding box center [24, 659] width 38 height 38
click at [64, 660] on button "button" at bounding box center [66, 659] width 38 height 38
click at [30, 648] on button "button" at bounding box center [24, 659] width 38 height 38
click at [58, 648] on button "button" at bounding box center [66, 659] width 38 height 38
click at [38, 659] on button "button" at bounding box center [24, 659] width 38 height 38
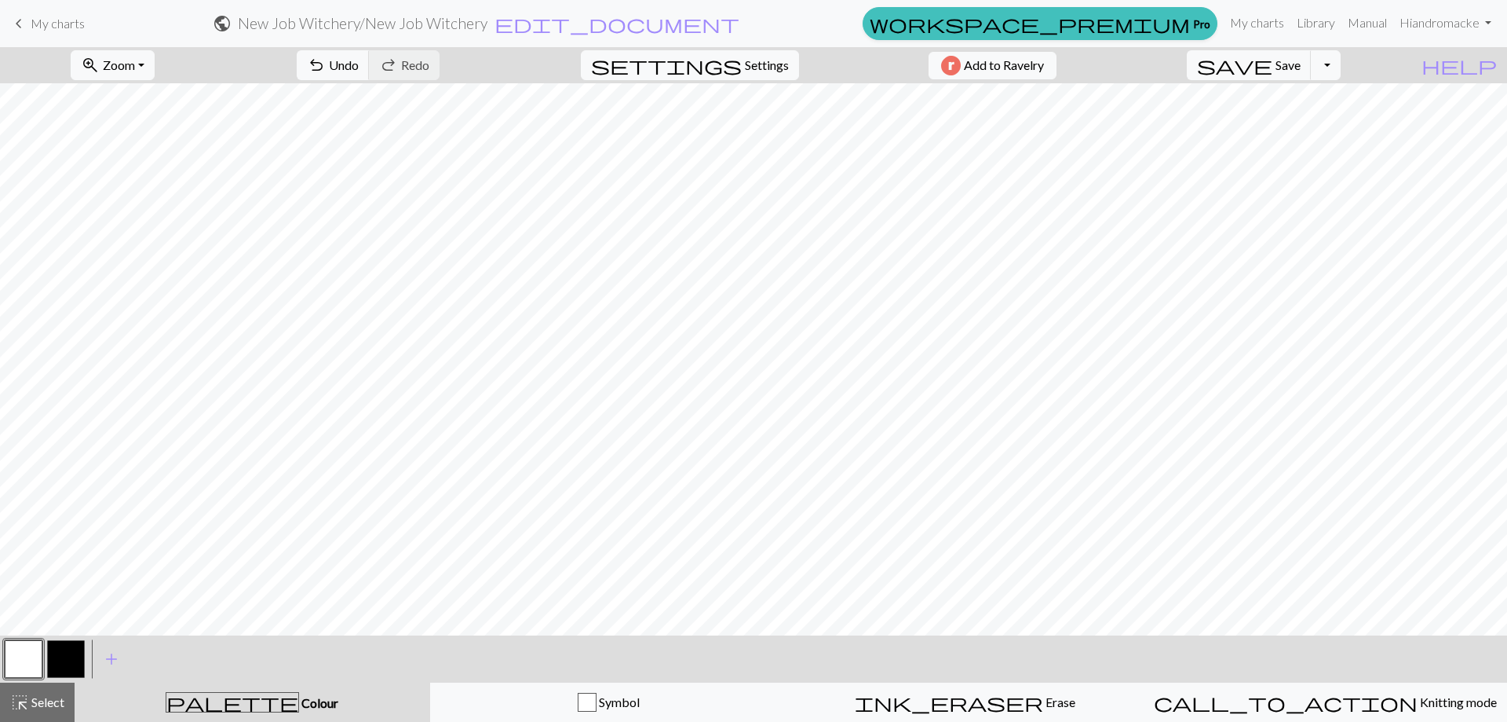
click at [59, 658] on button "button" at bounding box center [66, 659] width 38 height 38
click at [1312, 50] on button "save Save Save" at bounding box center [1249, 65] width 125 height 30
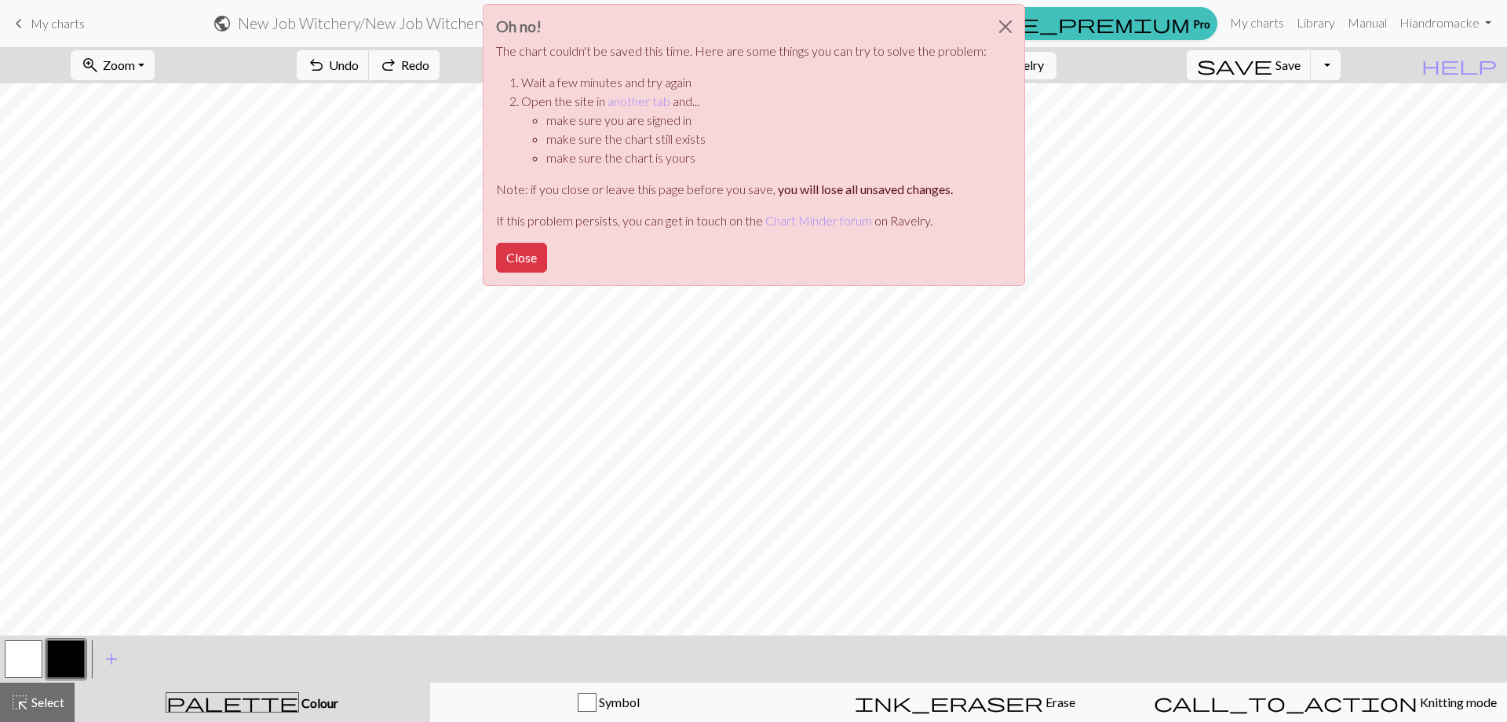
click at [1317, 65] on div "Oh no! The chart couldn't be saved this time. Here are some things you can try …" at bounding box center [753, 149] width 1507 height 298
click at [528, 254] on button "Close" at bounding box center [521, 258] width 51 height 30
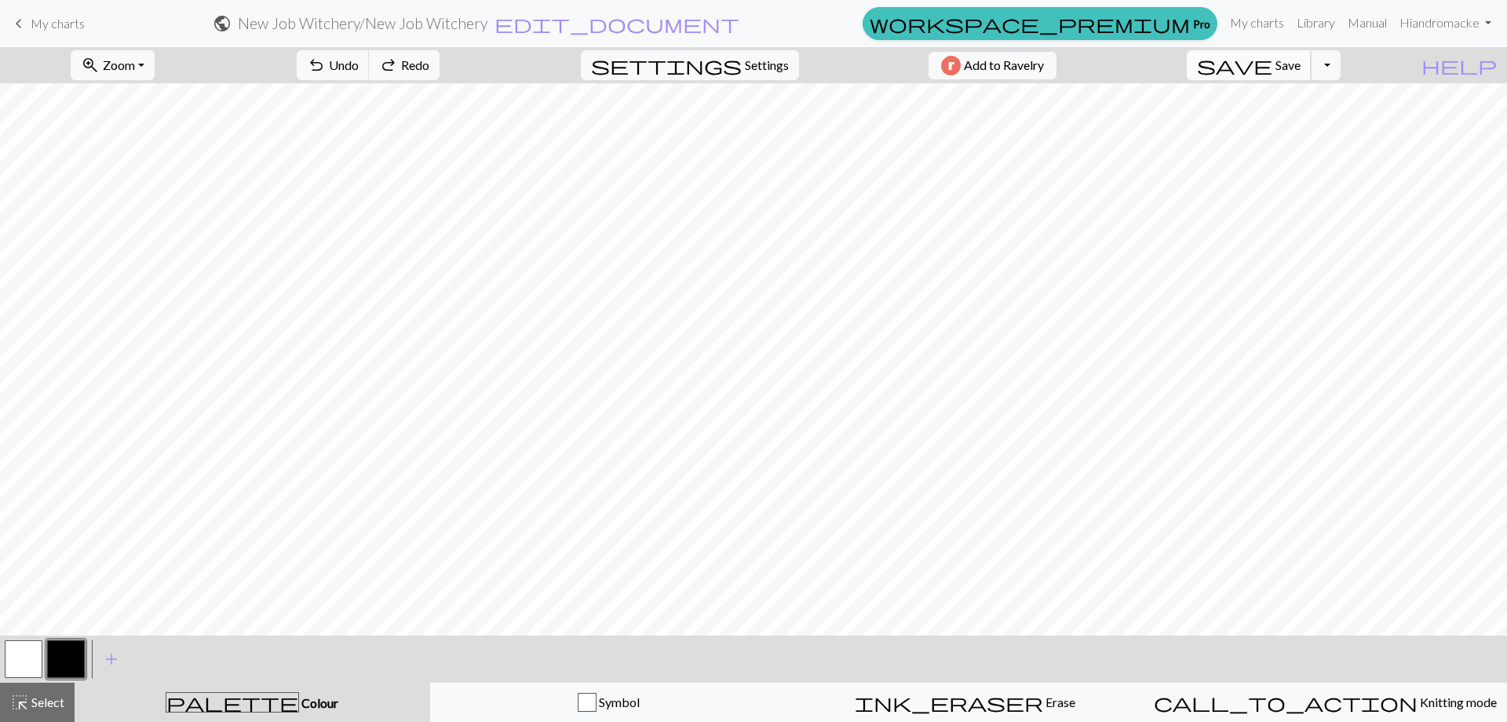
click at [1299, 77] on button "save Save Save" at bounding box center [1249, 65] width 125 height 30
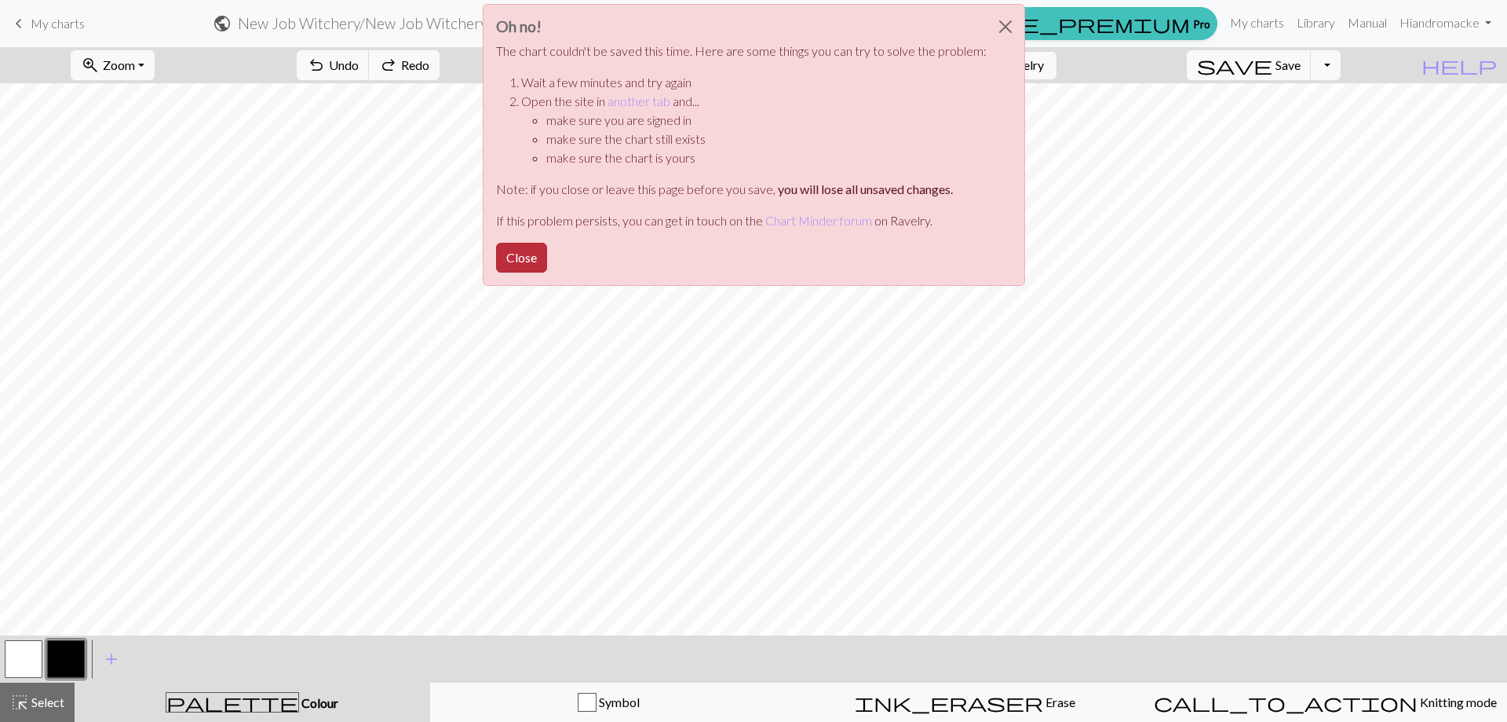
click at [520, 267] on button "Close" at bounding box center [521, 258] width 51 height 30
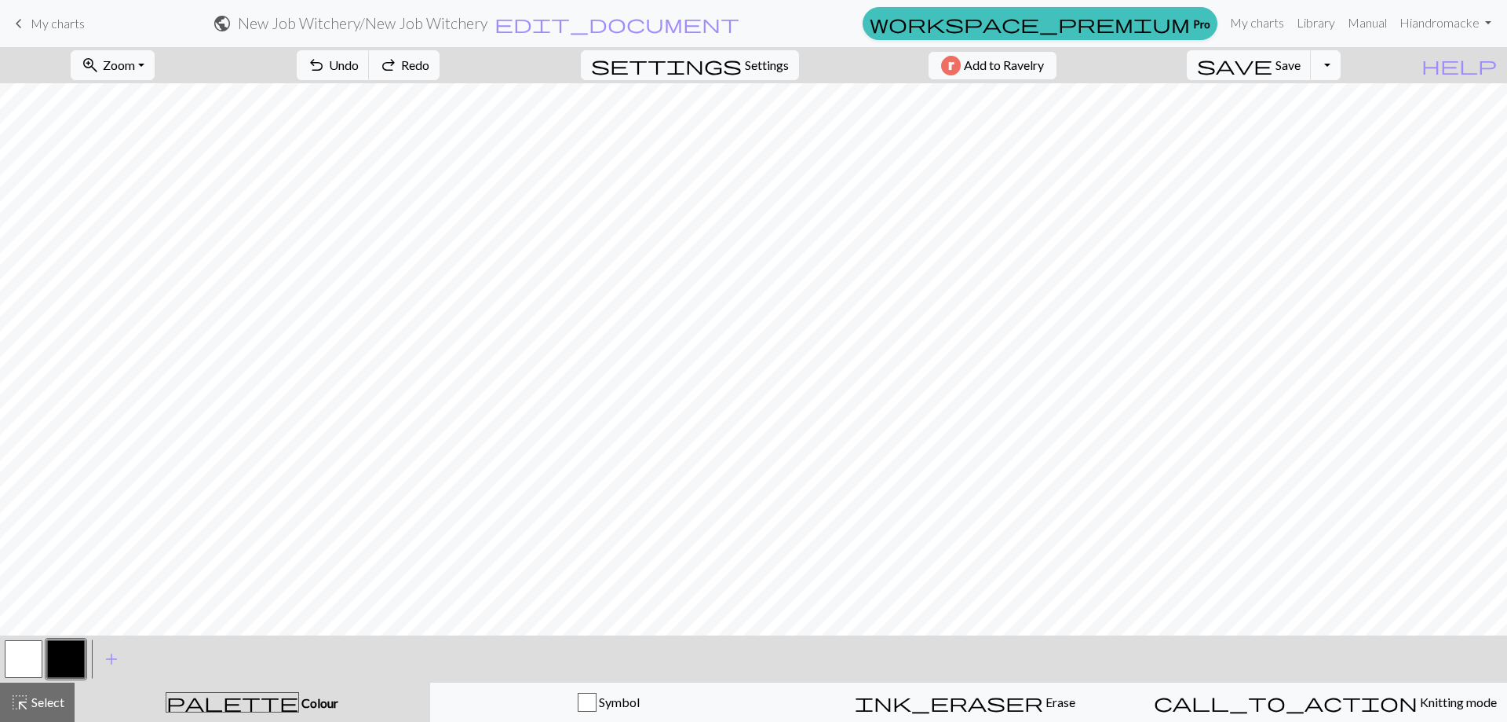
click at [1341, 70] on button "Toggle Dropdown" at bounding box center [1326, 65] width 30 height 30
click at [1316, 126] on button "save_alt Download" at bounding box center [1210, 124] width 259 height 25
click at [15, 655] on button "button" at bounding box center [24, 659] width 38 height 38
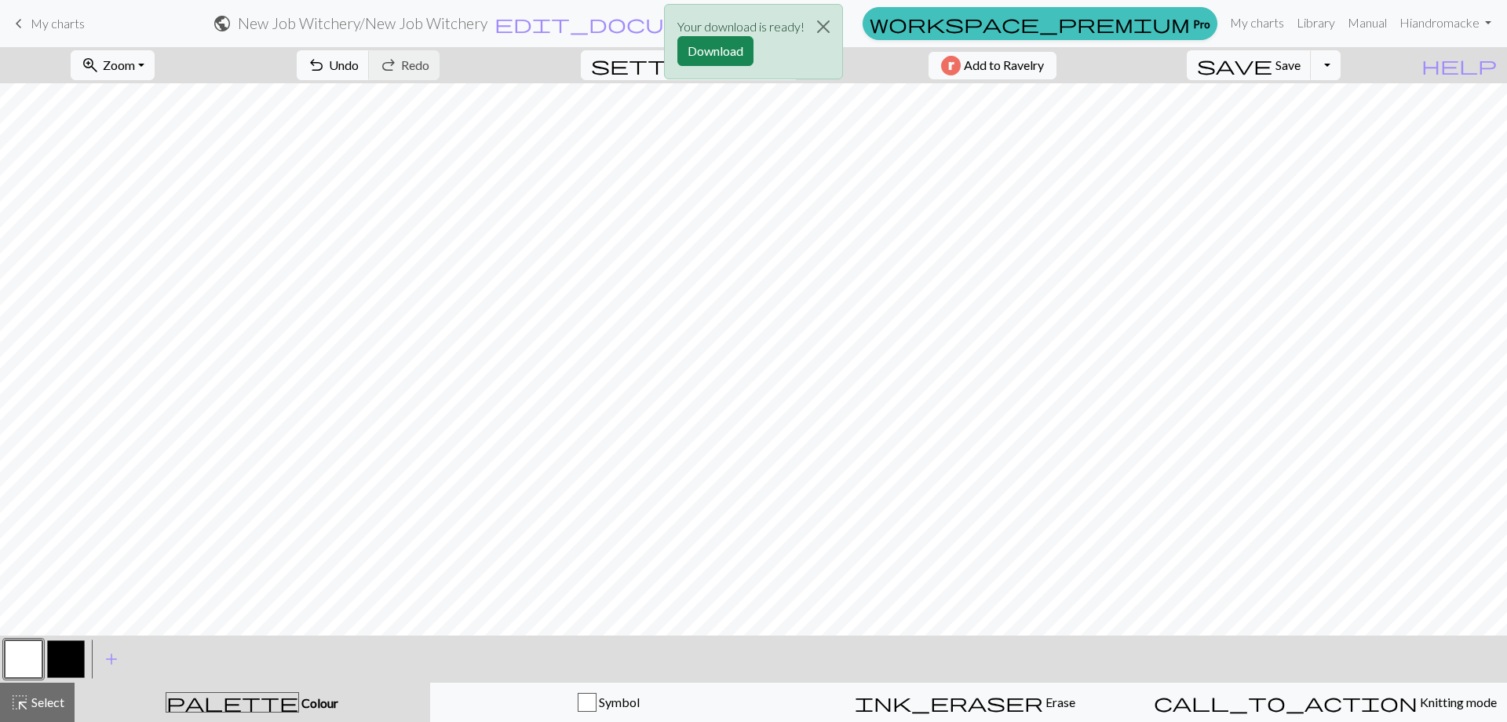
click at [67, 657] on button "button" at bounding box center [66, 659] width 38 height 38
click at [25, 655] on button "button" at bounding box center [24, 659] width 38 height 38
click at [68, 654] on button "button" at bounding box center [66, 659] width 38 height 38
click at [700, 55] on button "Download" at bounding box center [716, 51] width 76 height 30
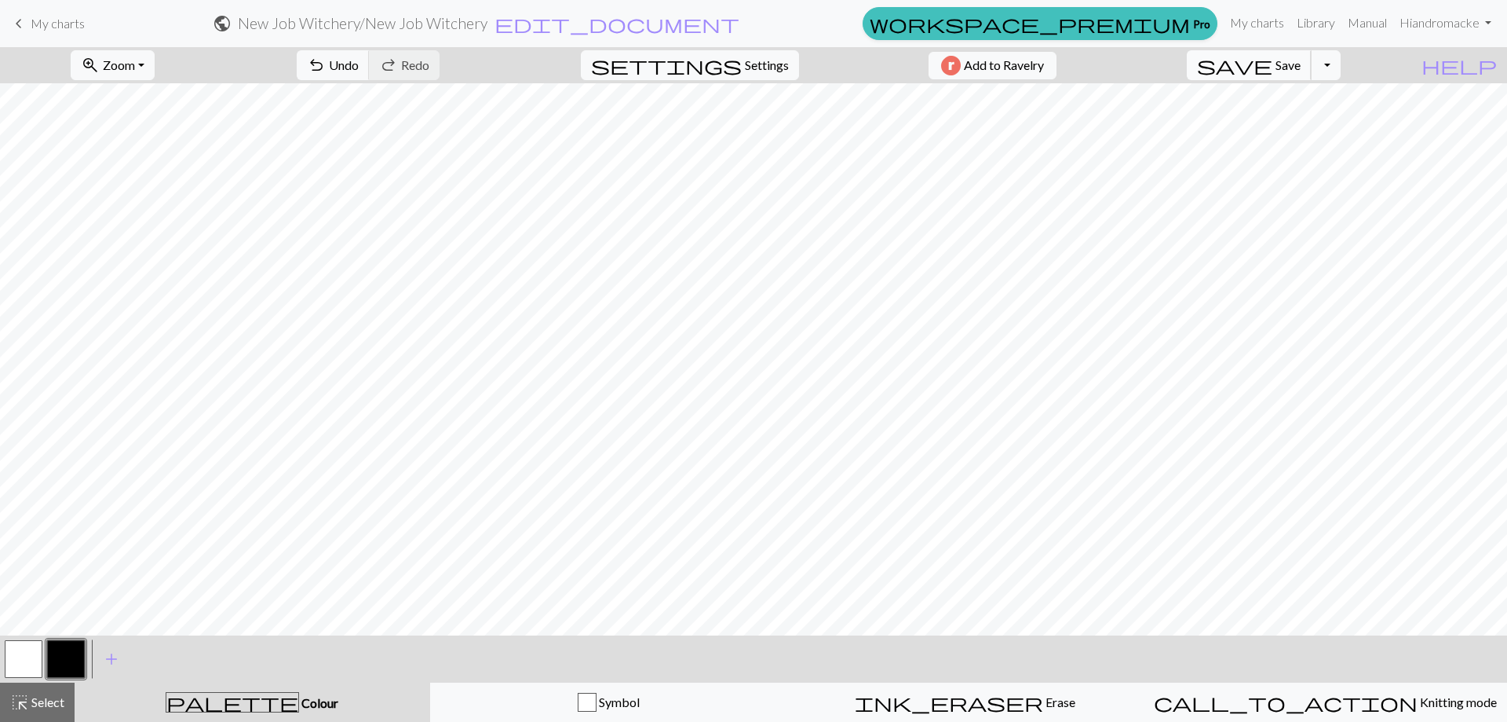
click at [1273, 68] on span "save" at bounding box center [1234, 65] width 75 height 22
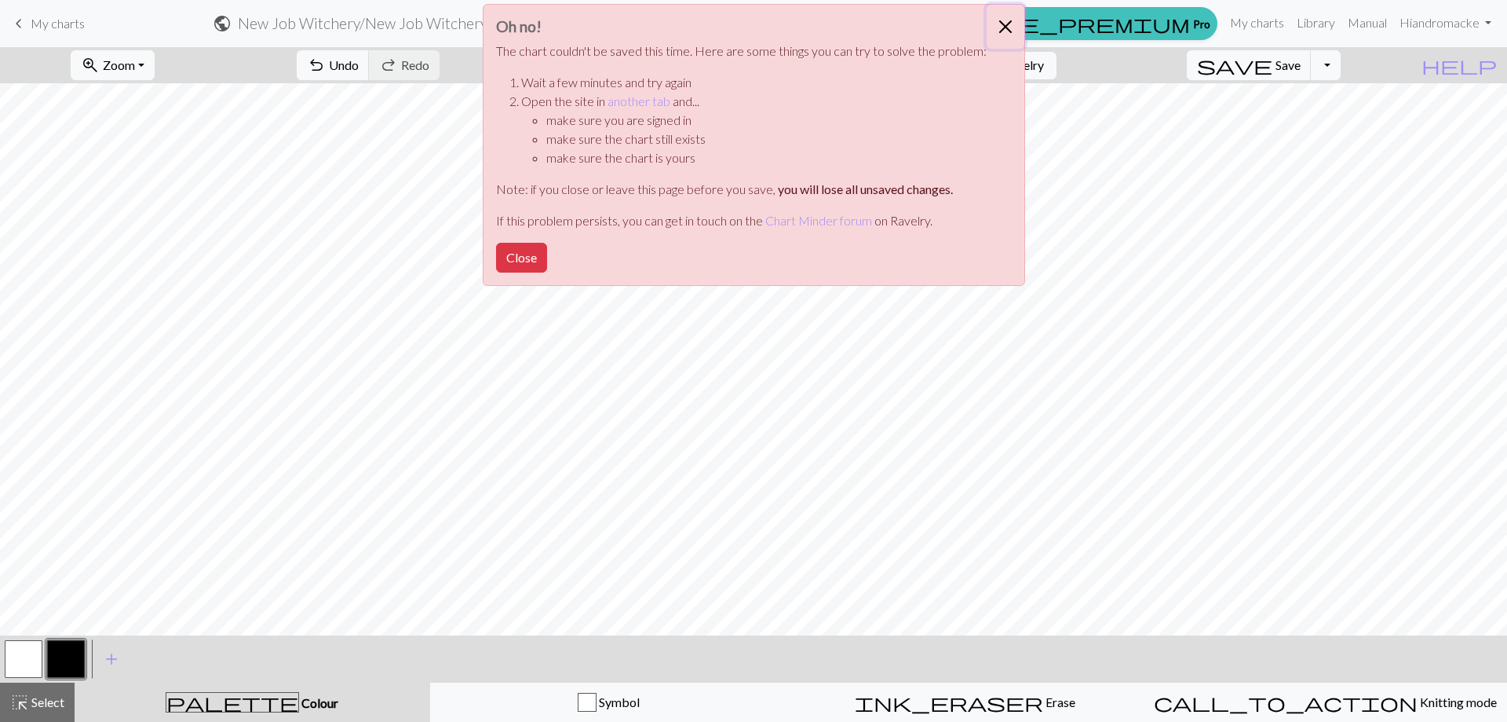
click at [993, 25] on button "Close" at bounding box center [1006, 27] width 38 height 44
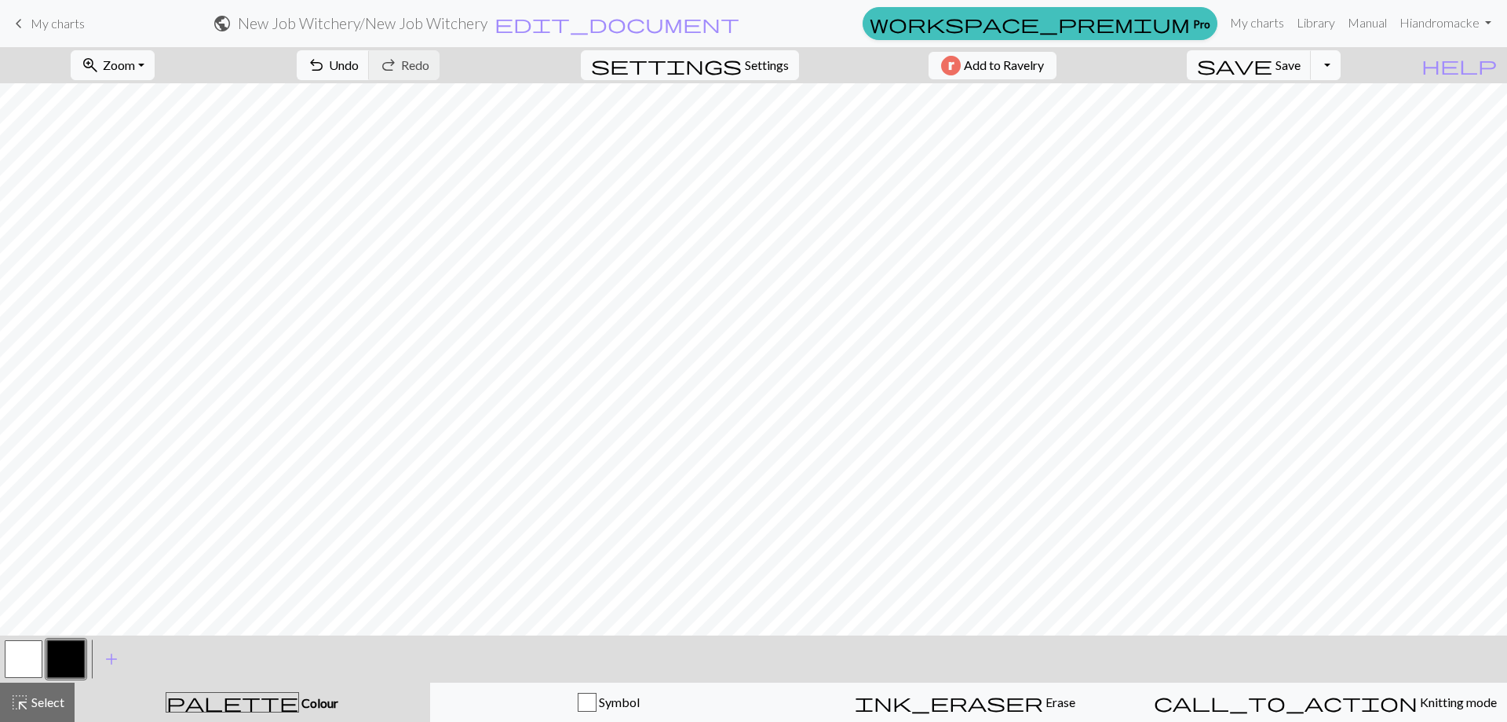
click at [1341, 72] on button "Toggle Dropdown" at bounding box center [1326, 65] width 30 height 30
click at [1321, 128] on button "save_alt Download" at bounding box center [1210, 124] width 259 height 25
click at [694, 63] on button "Download" at bounding box center [716, 51] width 76 height 30
